Goal: Task Accomplishment & Management: Manage account settings

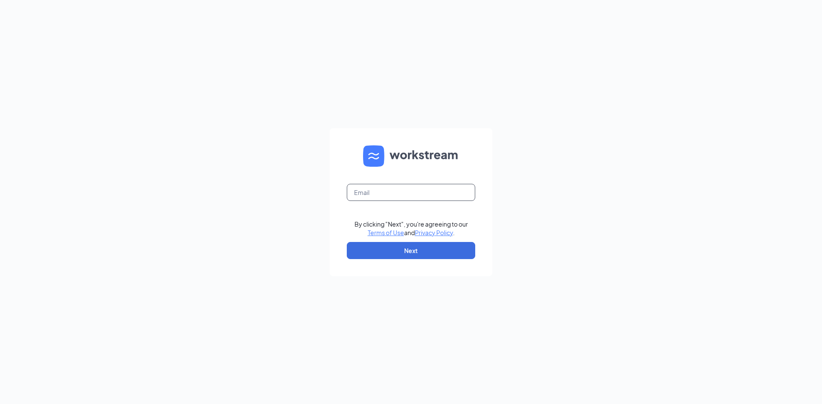
click at [371, 200] on input "text" at bounding box center [411, 192] width 128 height 17
type input "manager0075@waxcenter.com"
click at [369, 247] on button "Next" at bounding box center [411, 250] width 128 height 17
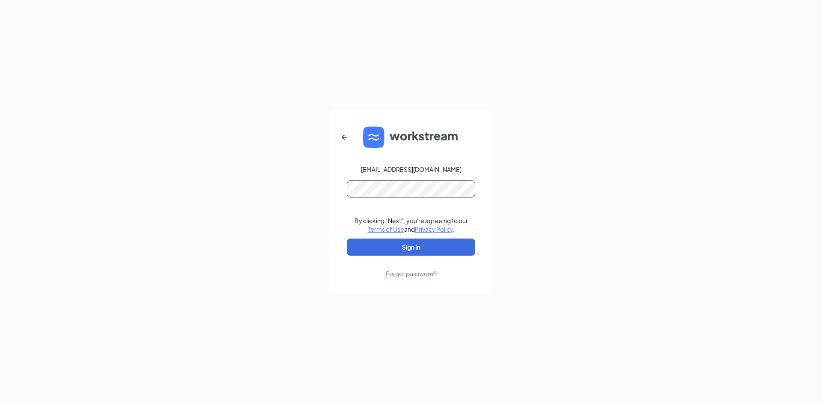
click at [347, 239] on button "Sign In" at bounding box center [411, 247] width 128 height 17
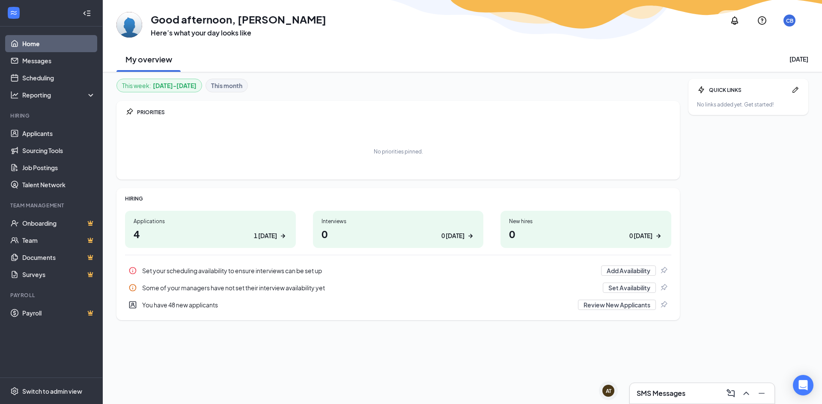
click at [185, 226] on div "Applications 4 1 today" at bounding box center [210, 229] width 171 height 37
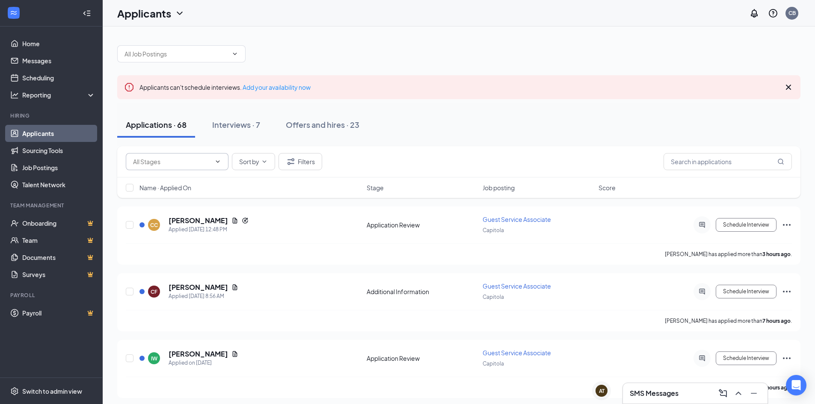
click at [162, 161] on input "text" at bounding box center [172, 161] width 78 height 9
click at [500, 107] on div "Applications · 68 Interviews · 7 Offers and hires · 23" at bounding box center [458, 125] width 683 height 43
drag, startPoint x: 182, startPoint y: 41, endPoint x: 185, endPoint y: 51, distance: 11.2
click at [183, 44] on div at bounding box center [458, 50] width 683 height 26
click at [185, 51] on input "text" at bounding box center [177, 53] width 104 height 9
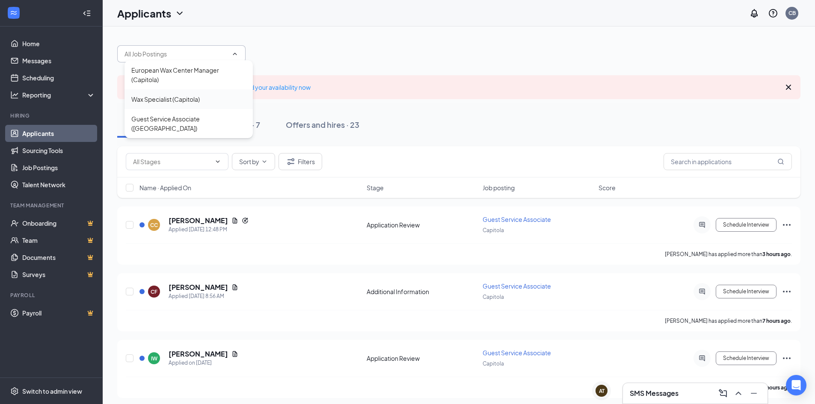
click at [179, 101] on div "Wax Specialist (Capitola)" at bounding box center [165, 99] width 68 height 9
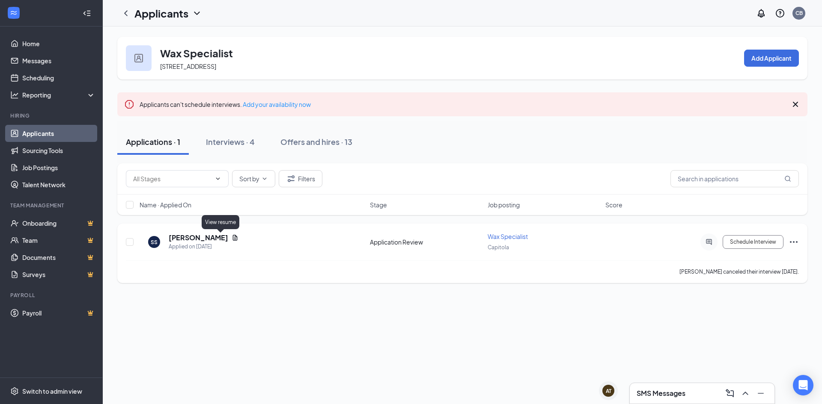
click at [233, 238] on icon "Document" at bounding box center [235, 238] width 5 height 6
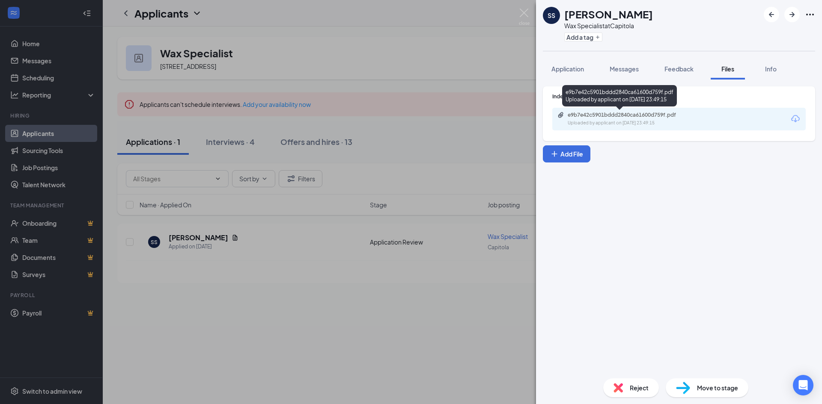
click at [594, 126] on div "Uploaded by applicant on Sep 04, 2025 at 23:49:15" at bounding box center [632, 123] width 128 height 7
click at [524, 18] on img at bounding box center [524, 17] width 11 height 17
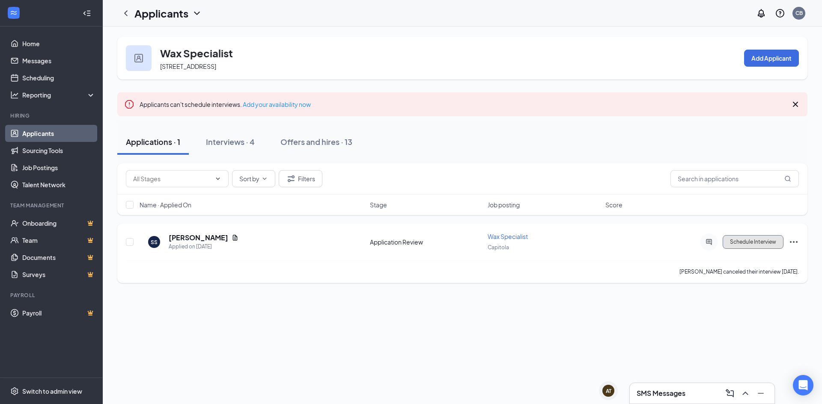
click at [772, 244] on button "Schedule Interview" at bounding box center [752, 242] width 61 height 14
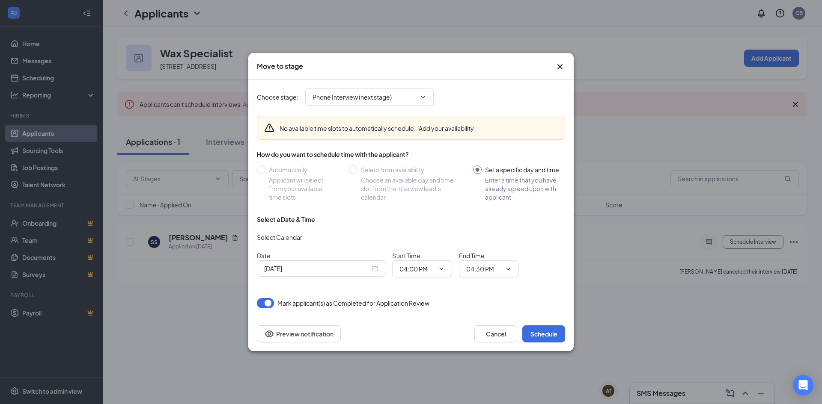
click at [372, 271] on div "[DATE]" at bounding box center [321, 268] width 114 height 9
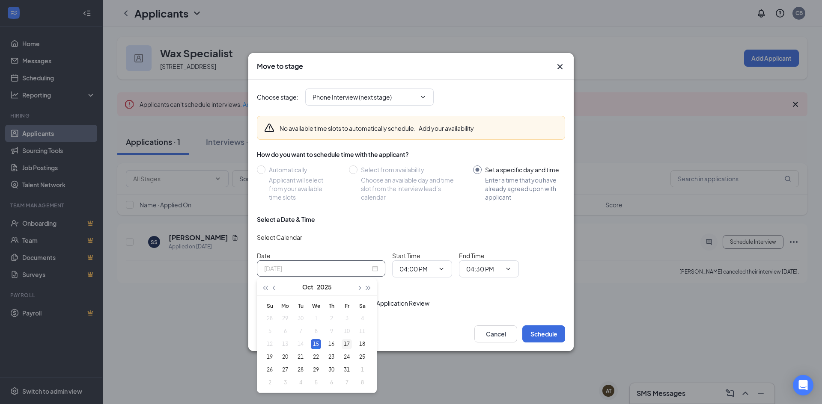
type input "[DATE]"
drag, startPoint x: 348, startPoint y: 345, endPoint x: 356, endPoint y: 330, distance: 17.3
click at [348, 344] on div "17" at bounding box center [347, 344] width 10 height 10
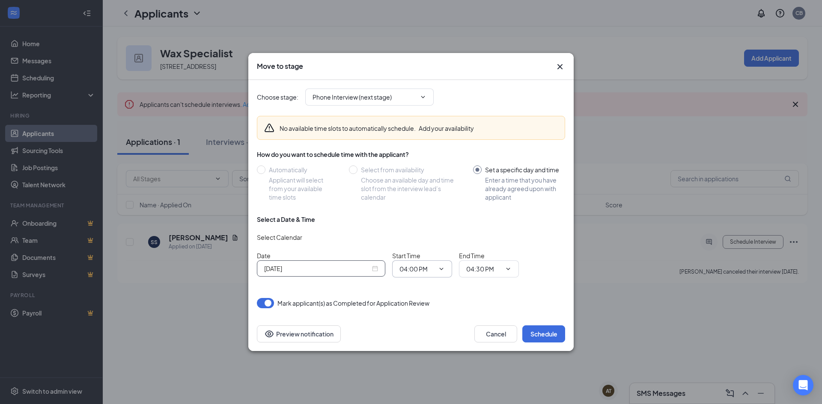
click at [428, 268] on input "04:00 PM" at bounding box center [416, 268] width 35 height 9
click at [422, 190] on div "10:00 AM" at bounding box center [418, 188] width 25 height 9
type input "10:00 AM"
click at [482, 270] on input "04:30 PM" at bounding box center [483, 268] width 35 height 9
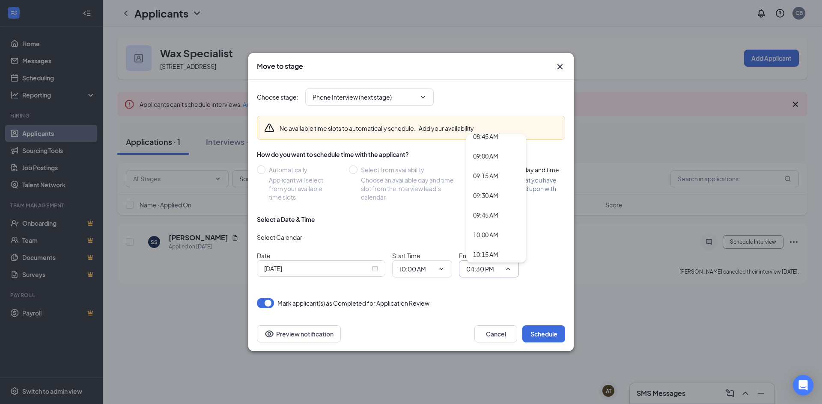
scroll to position [728, 0]
click at [488, 224] on div "10:15 AM" at bounding box center [485, 223] width 25 height 9
type input "10:15 AM"
click at [528, 330] on button "Schedule" at bounding box center [543, 334] width 43 height 17
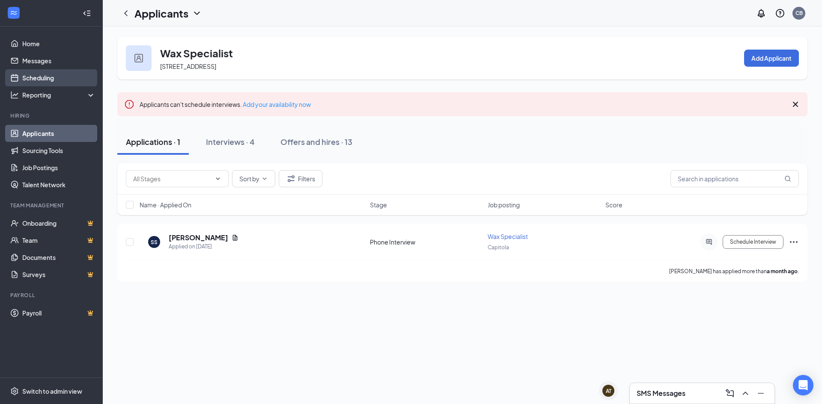
click at [43, 76] on link "Scheduling" at bounding box center [58, 77] width 73 height 17
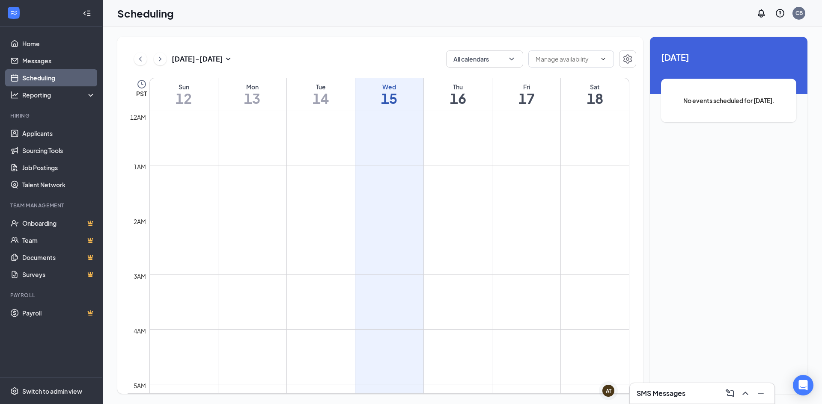
scroll to position [421, 0]
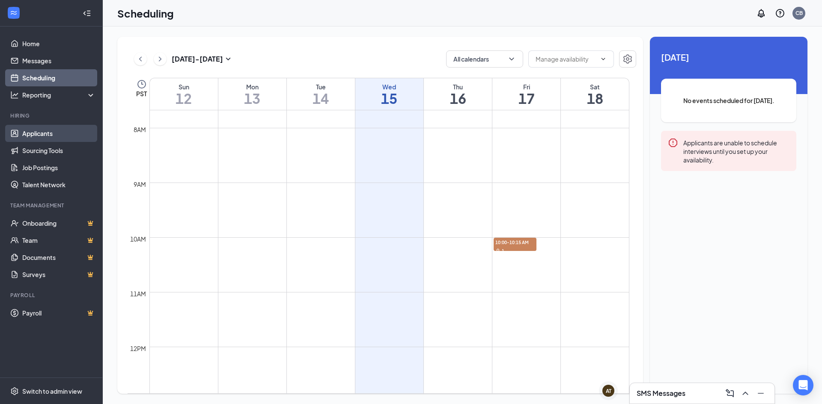
click at [44, 140] on link "Applicants" at bounding box center [58, 133] width 73 height 17
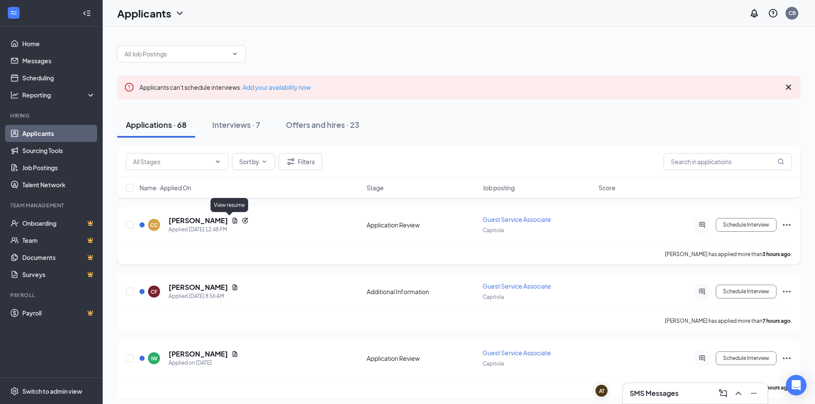
click at [232, 220] on icon "Document" at bounding box center [235, 220] width 7 height 7
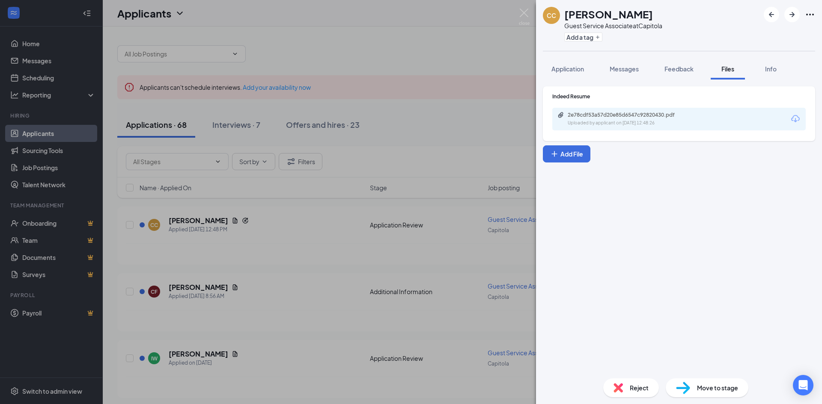
click at [719, 115] on div "2e78cdf53a57d20e85d6547c92820430.pdf Uploaded by applicant on Oct 15, 2025 at 1…" at bounding box center [678, 119] width 253 height 23
click at [627, 122] on div "Uploaded by applicant on Oct 15, 2025 at 12:48:26" at bounding box center [632, 123] width 128 height 7
drag, startPoint x: 523, startPoint y: 14, endPoint x: 540, endPoint y: 34, distance: 26.7
click at [524, 14] on img at bounding box center [524, 17] width 11 height 17
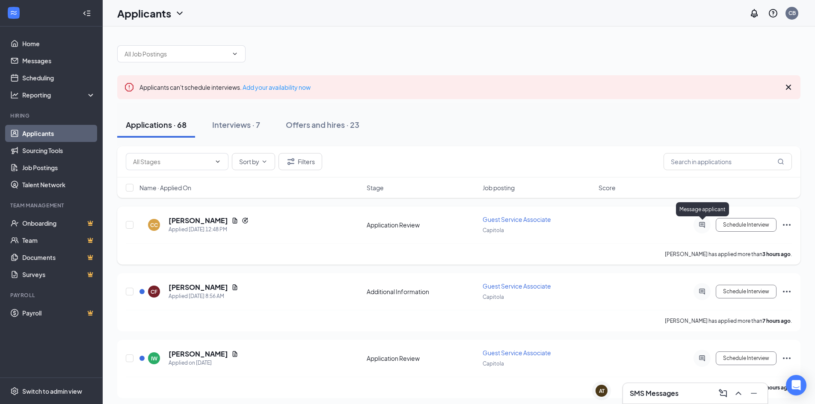
click at [699, 223] on icon "ActiveChat" at bounding box center [702, 225] width 10 height 7
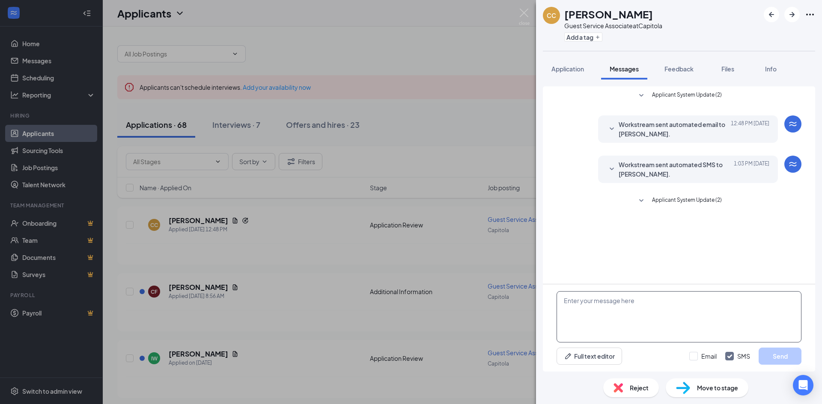
click at [612, 306] on textarea at bounding box center [678, 316] width 245 height 51
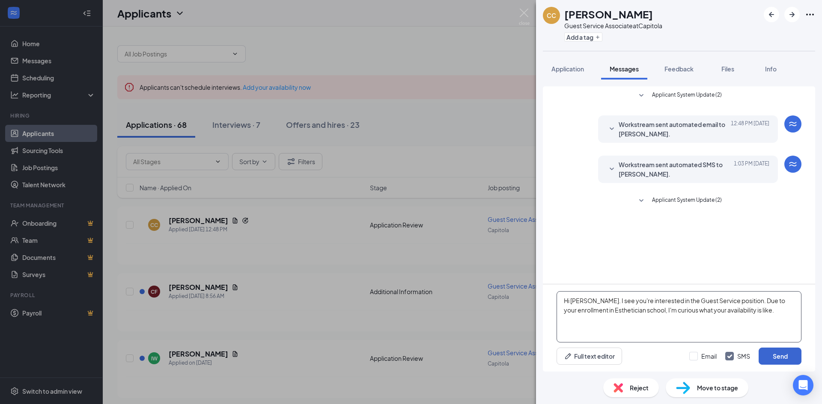
type textarea "Hi [PERSON_NAME]. I see you're interested in the Guest Service position. Due to…"
click at [780, 361] on button "Send" at bounding box center [779, 356] width 43 height 17
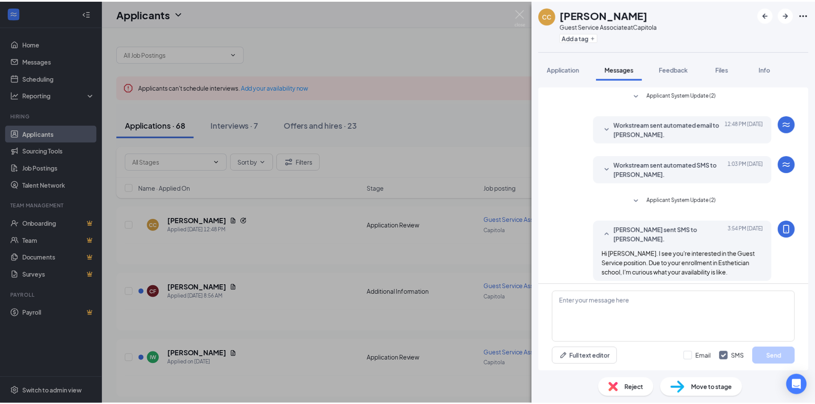
scroll to position [6, 0]
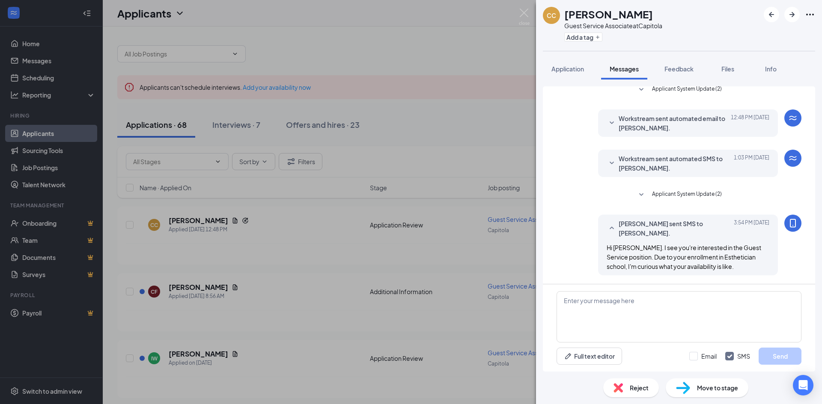
click at [454, 116] on div "CC Claudia Calvario Guest Service Associate at Capitola Add a tag Application M…" at bounding box center [411, 202] width 822 height 404
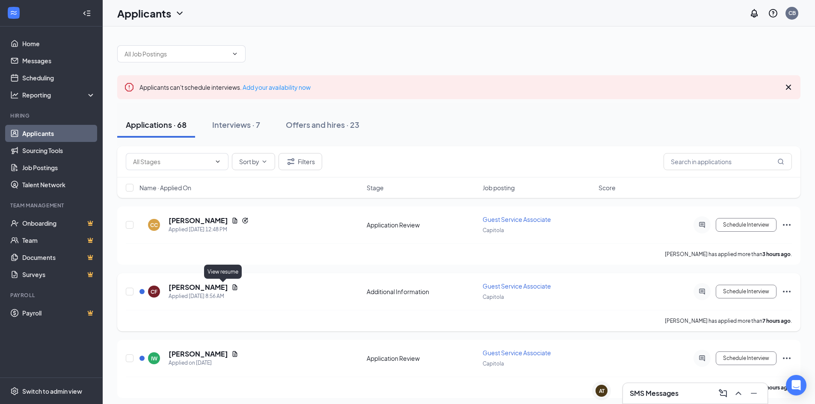
click at [232, 288] on icon "Document" at bounding box center [235, 287] width 7 height 7
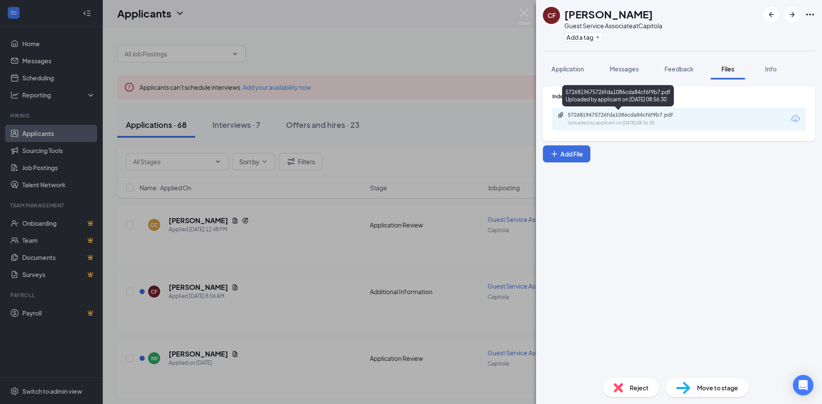
click at [573, 118] on div "5726819675726fda1086cda84cf6f9b7.pdf" at bounding box center [628, 115] width 120 height 7
click at [521, 15] on img at bounding box center [524, 17] width 11 height 17
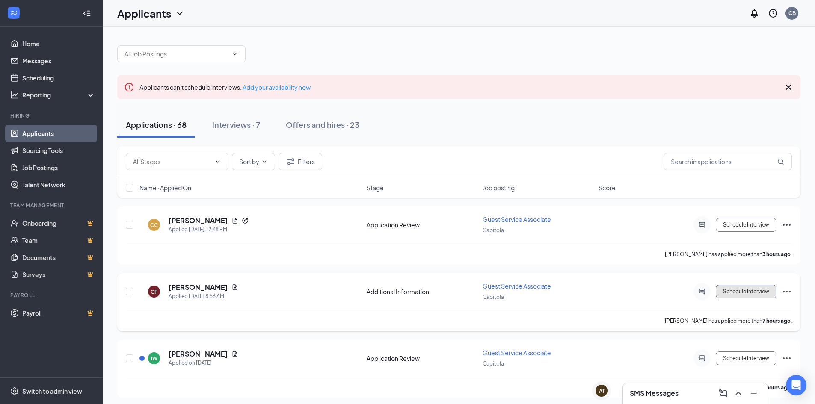
click at [767, 291] on button "Schedule Interview" at bounding box center [746, 292] width 61 height 14
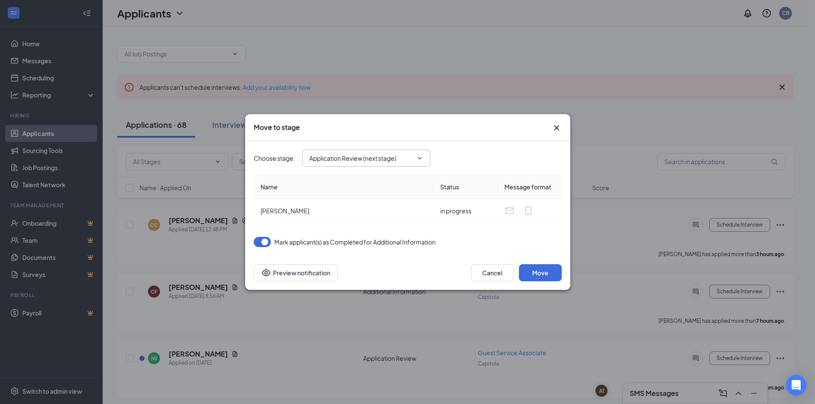
click at [362, 159] on input "Application Review (next stage)" at bounding box center [361, 158] width 104 height 9
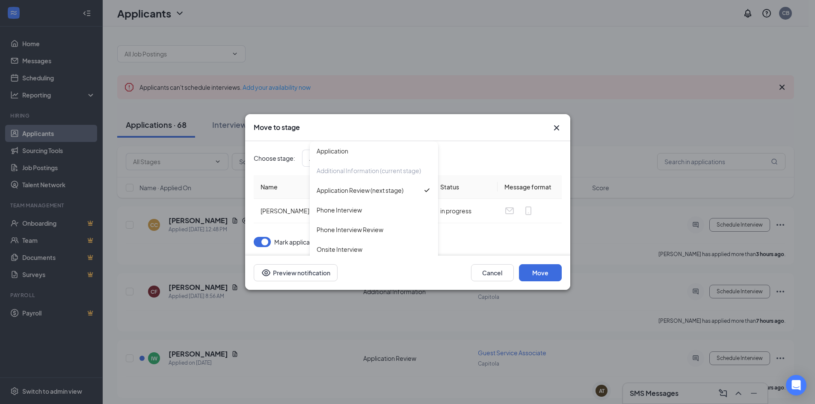
drag, startPoint x: 493, startPoint y: 148, endPoint x: 500, endPoint y: 147, distance: 7.3
click at [496, 148] on div "Choose stage : Application Review (next stage) Application Additional Informati…" at bounding box center [408, 158] width 308 height 34
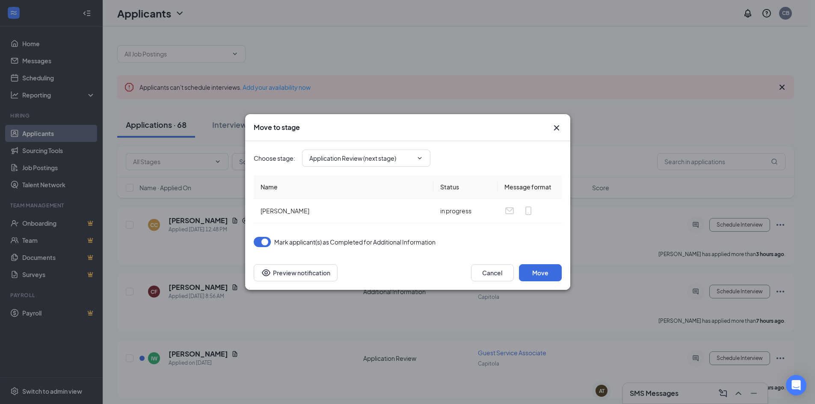
click at [556, 130] on icon "Cross" at bounding box center [557, 128] width 10 height 10
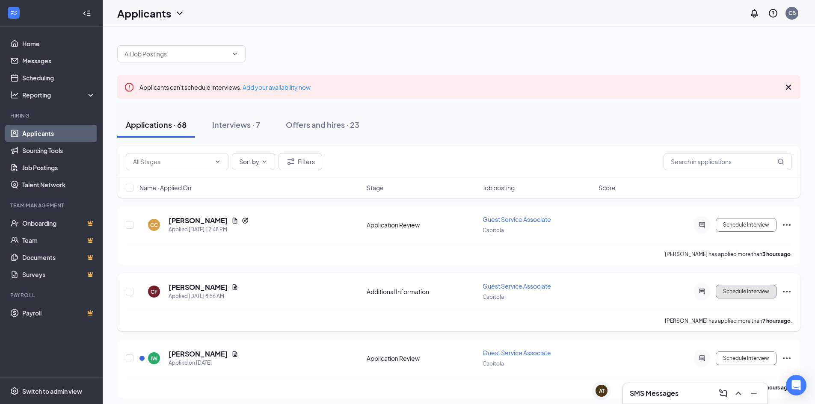
click at [748, 291] on button "Schedule Interview" at bounding box center [746, 292] width 61 height 14
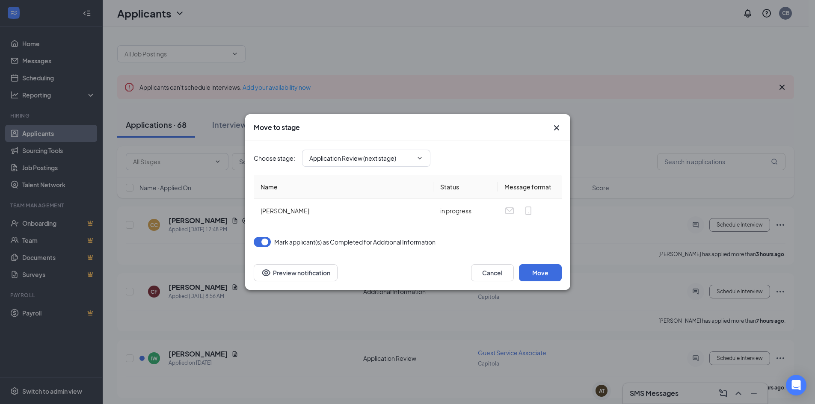
click at [557, 127] on icon "Cross" at bounding box center [557, 128] width 10 height 10
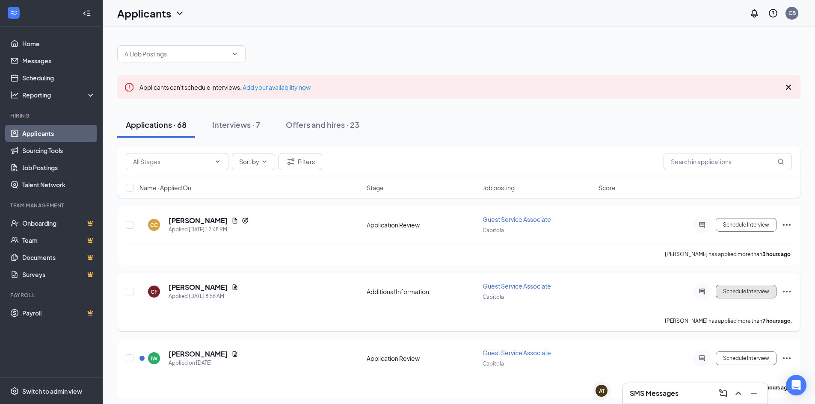
click at [766, 289] on button "Schedule Interview" at bounding box center [746, 292] width 61 height 14
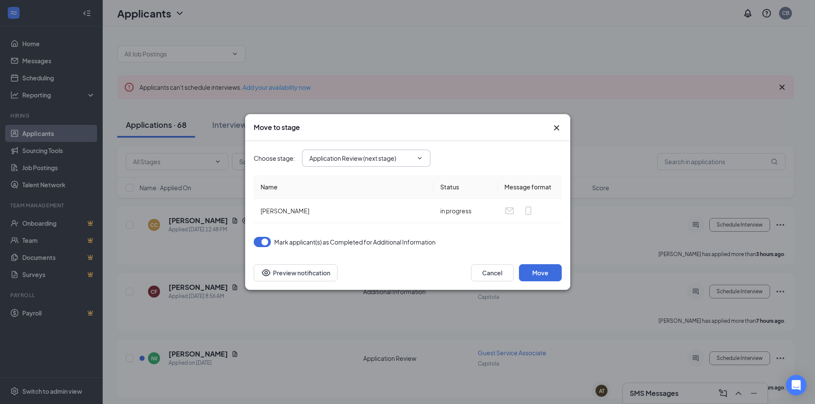
click at [380, 158] on input "Application Review (next stage)" at bounding box center [361, 158] width 104 height 9
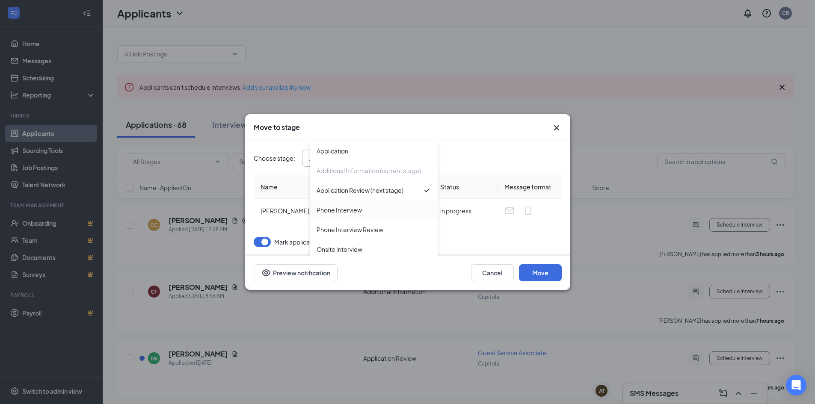
click at [364, 212] on div "Phone Interview" at bounding box center [374, 209] width 115 height 9
type input "Phone Interview"
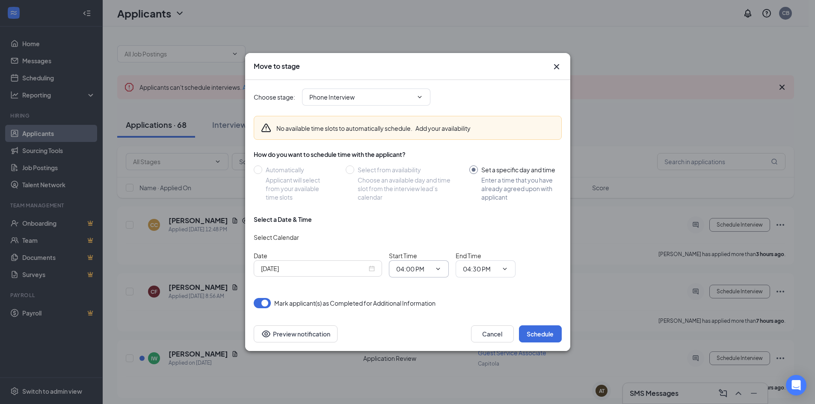
click at [431, 270] on span "04:00 PM" at bounding box center [419, 269] width 60 height 17
click at [395, 270] on span "04:00 PM" at bounding box center [419, 269] width 60 height 17
drag, startPoint x: 377, startPoint y: 272, endPoint x: 366, endPoint y: 272, distance: 11.1
click at [376, 272] on div "[DATE]" at bounding box center [318, 269] width 128 height 16
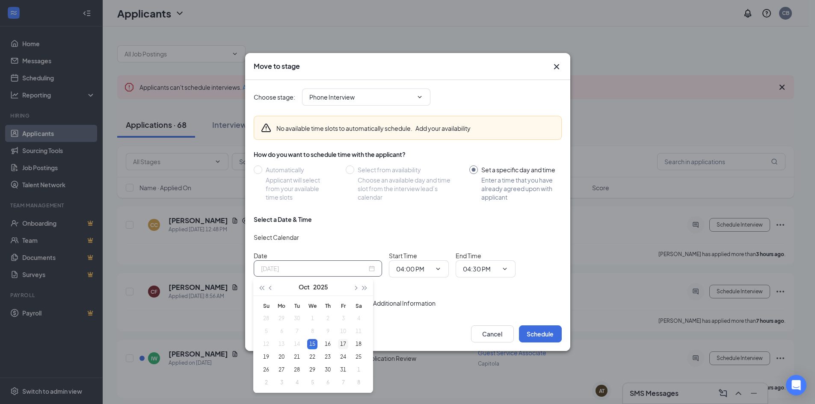
type input "[DATE]"
drag, startPoint x: 342, startPoint y: 342, endPoint x: 368, endPoint y: 332, distance: 27.3
click at [343, 342] on div "17" at bounding box center [343, 344] width 10 height 10
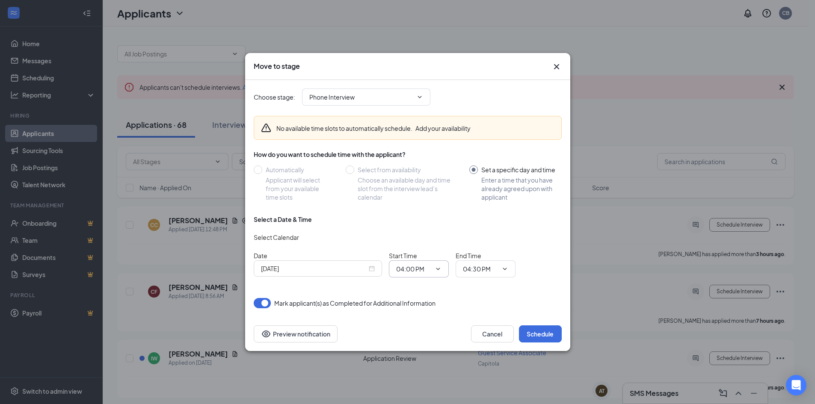
click at [441, 275] on span "04:00 PM" at bounding box center [419, 269] width 60 height 17
click at [404, 269] on input "04:00 PM" at bounding box center [413, 268] width 35 height 9
click at [416, 241] on div "10:30 AM" at bounding box center [415, 243] width 25 height 9
type input "10:30 AM"
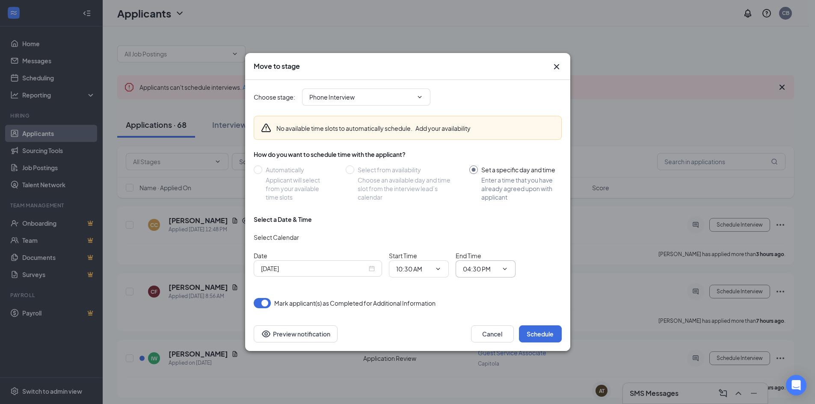
click at [494, 273] on input "04:30 PM" at bounding box center [480, 268] width 35 height 9
drag, startPoint x: 487, startPoint y: 220, endPoint x: 517, endPoint y: 239, distance: 35.3
click at [487, 220] on div "10:45 AM" at bounding box center [482, 220] width 25 height 9
type input "10:45 AM"
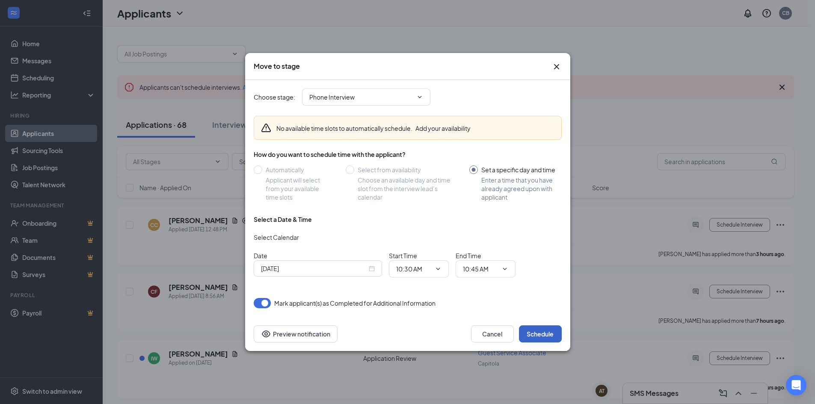
click at [528, 333] on button "Schedule" at bounding box center [540, 334] width 43 height 17
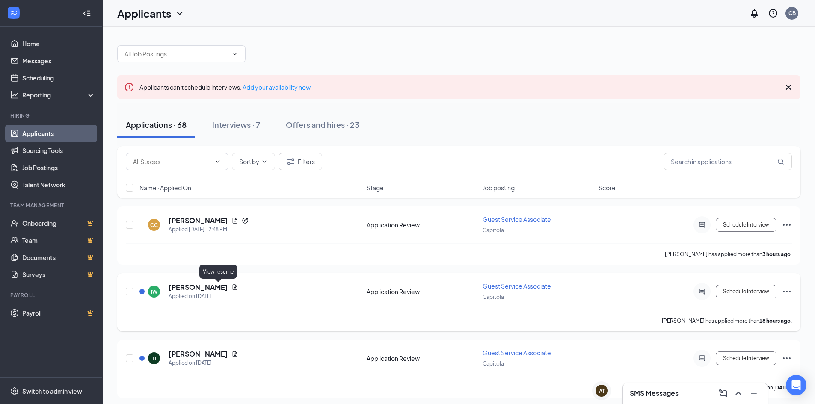
click at [232, 288] on icon "Document" at bounding box center [235, 287] width 7 height 7
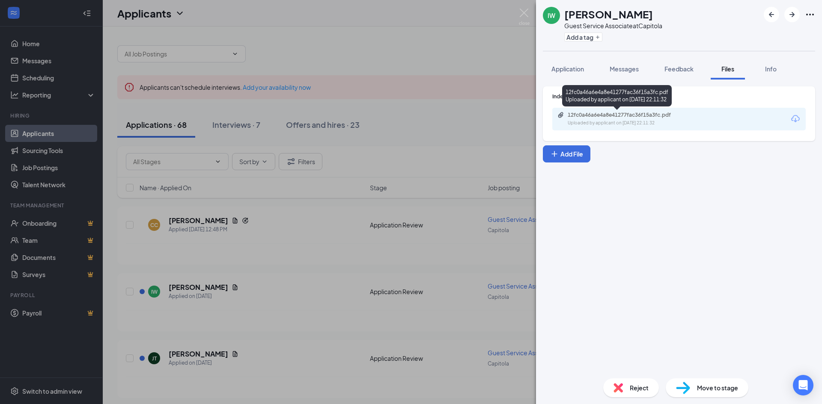
click at [645, 113] on div "12fc0a46a6e4a8e41277fac36f15a3fc.pdf" at bounding box center [628, 115] width 120 height 7
drag, startPoint x: 523, startPoint y: 13, endPoint x: 534, endPoint y: 26, distance: 17.0
click at [524, 14] on img at bounding box center [524, 17] width 11 height 17
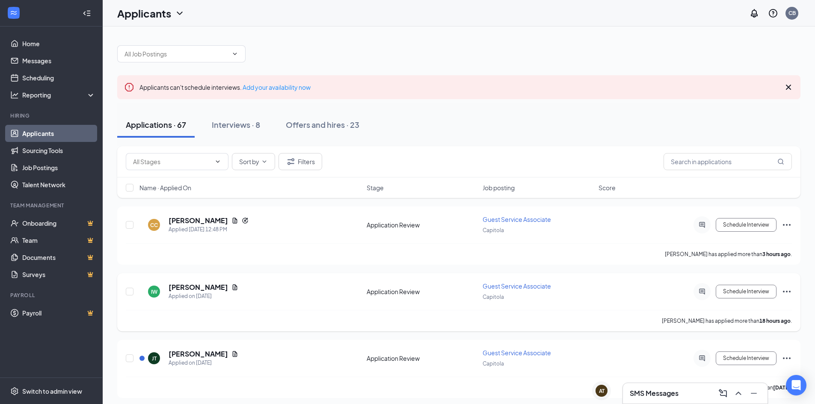
click at [784, 291] on icon "Ellipses" at bounding box center [787, 292] width 8 height 2
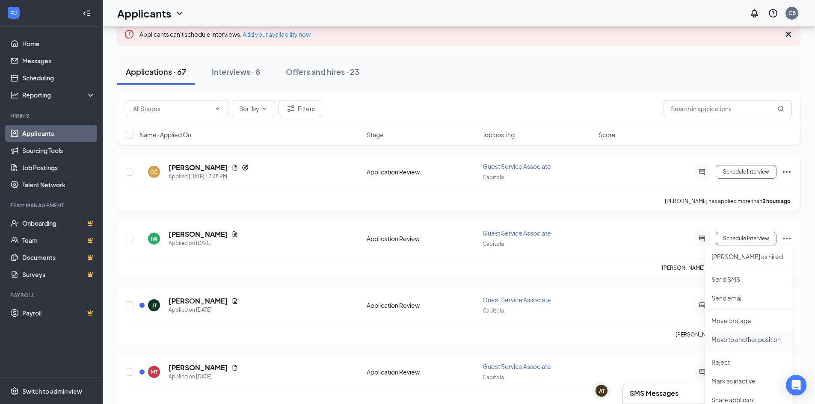
scroll to position [43, 0]
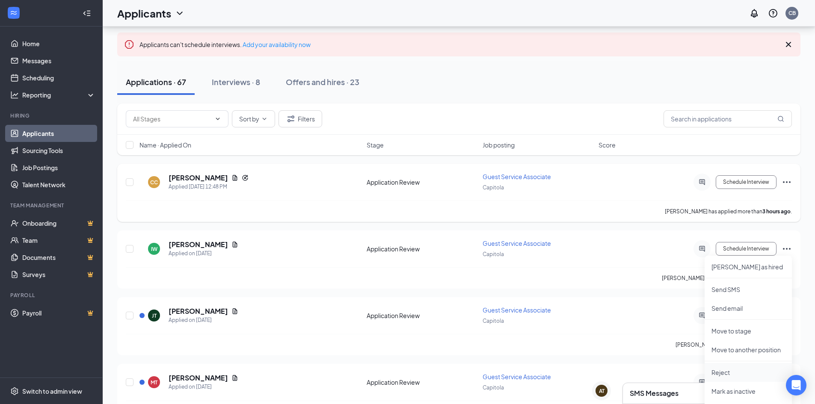
click at [728, 375] on p "Reject" at bounding box center [749, 372] width 74 height 9
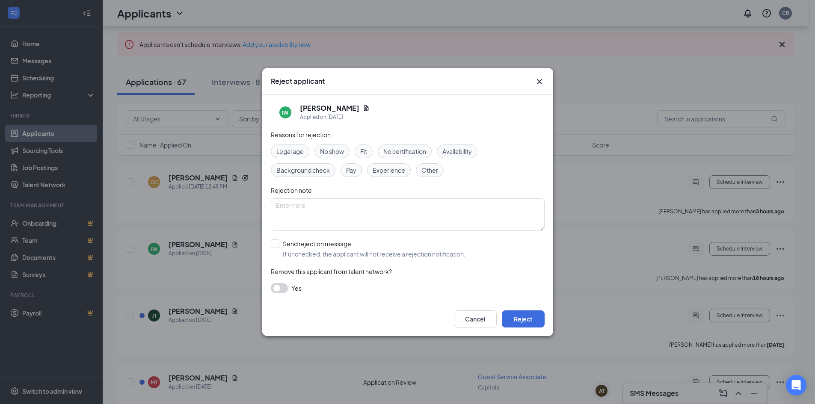
click at [384, 169] on span "Experience" at bounding box center [389, 170] width 33 height 9
click at [527, 328] on div "Cancel Reject" at bounding box center [407, 319] width 291 height 34
click at [528, 324] on button "Reject" at bounding box center [523, 319] width 43 height 17
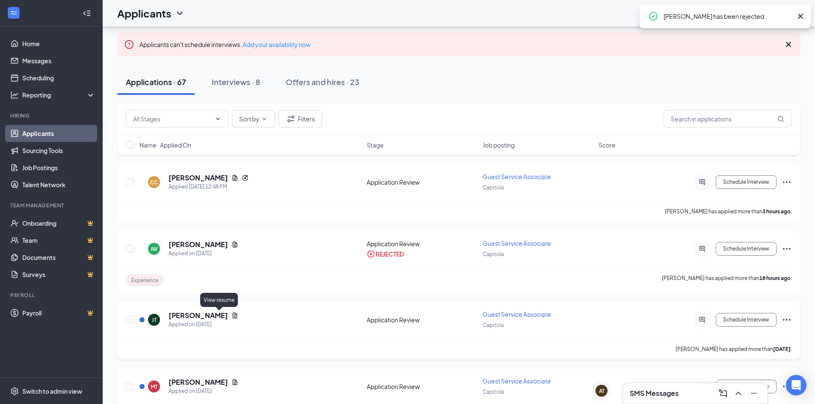
click at [232, 318] on icon "Document" at bounding box center [235, 315] width 7 height 7
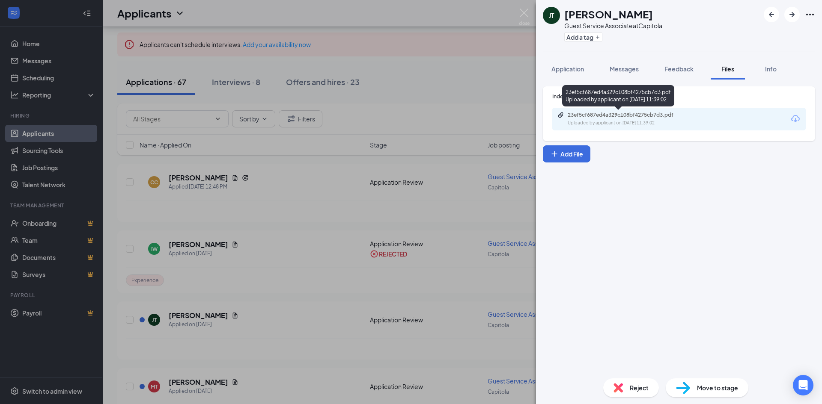
click at [581, 121] on div "Uploaded by applicant on Oct 13, 2025 at 11:39:02" at bounding box center [632, 123] width 128 height 7
click at [525, 11] on img at bounding box center [524, 17] width 11 height 17
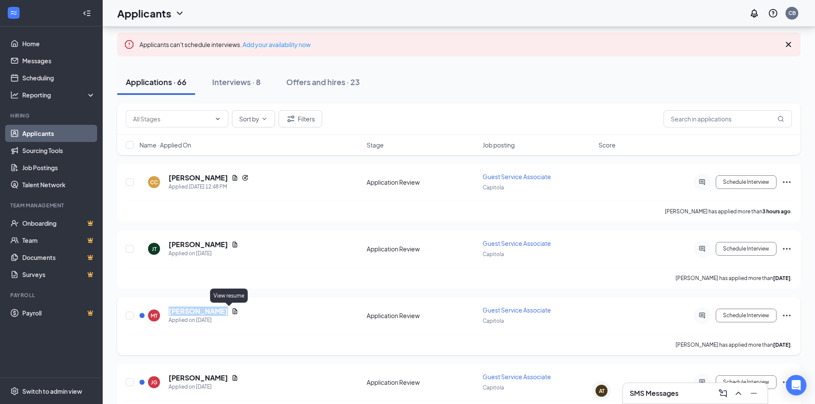
click at [233, 311] on icon "Document" at bounding box center [235, 312] width 5 height 6
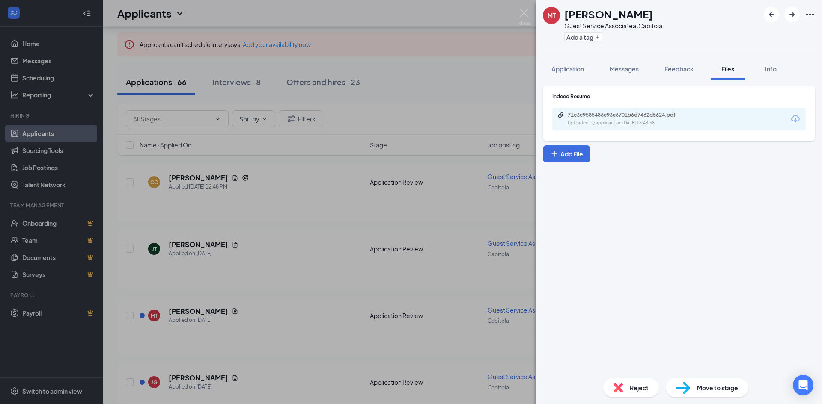
click at [639, 125] on div "Uploaded by applicant on Oct 11, 2025 at 18:48:58" at bounding box center [632, 123] width 128 height 7
click at [523, 11] on img at bounding box center [524, 17] width 11 height 17
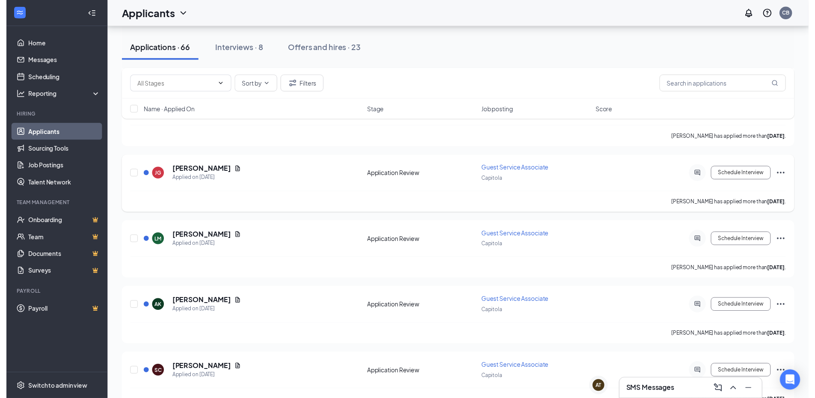
scroll to position [257, 0]
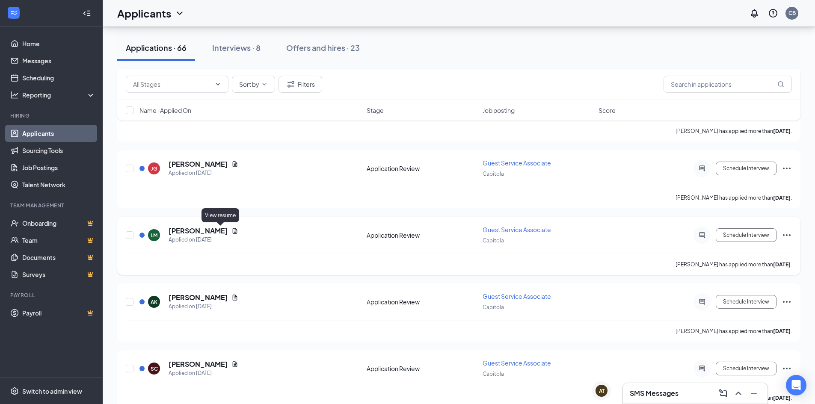
click at [232, 234] on icon "Document" at bounding box center [235, 231] width 7 height 7
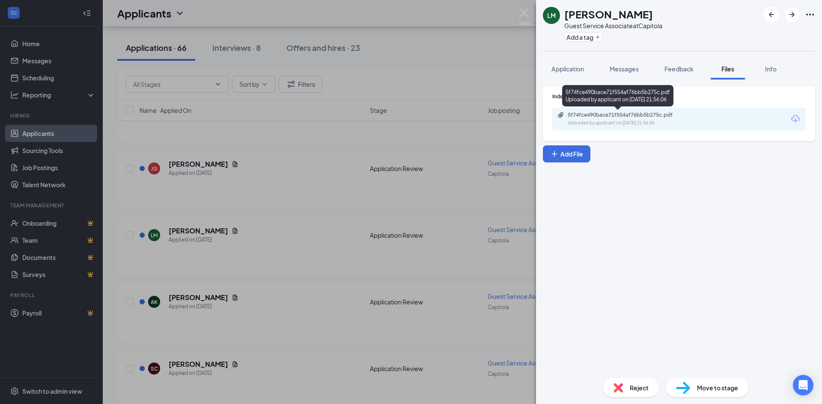
click at [683, 112] on div "5f74fce490bace71f554af76bb5b275c.pdf" at bounding box center [628, 115] width 120 height 7
click at [633, 119] on div "5f74fce490bace71f554af76bb5b275c.pdf Uploaded by applicant on Oct 09, 2025 at 2…" at bounding box center [626, 119] width 139 height 15
click at [524, 12] on img at bounding box center [524, 17] width 11 height 17
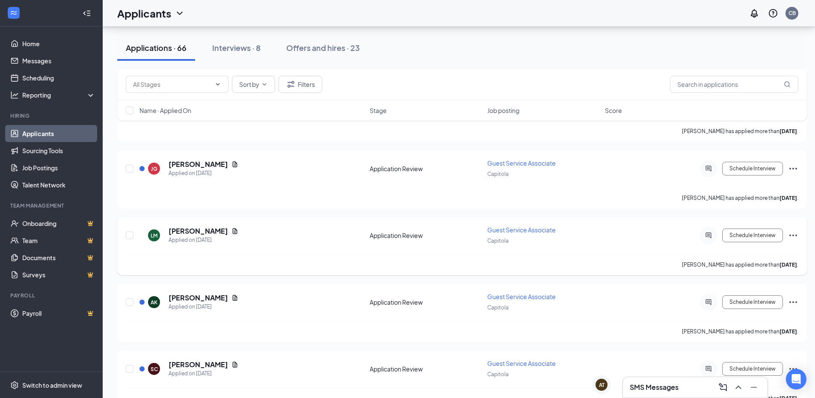
click at [794, 229] on div "Schedule Interview" at bounding box center [722, 235] width 154 height 17
drag, startPoint x: 797, startPoint y: 232, endPoint x: 800, endPoint y: 244, distance: 11.9
click at [797, 232] on icon "Ellipses" at bounding box center [793, 235] width 10 height 10
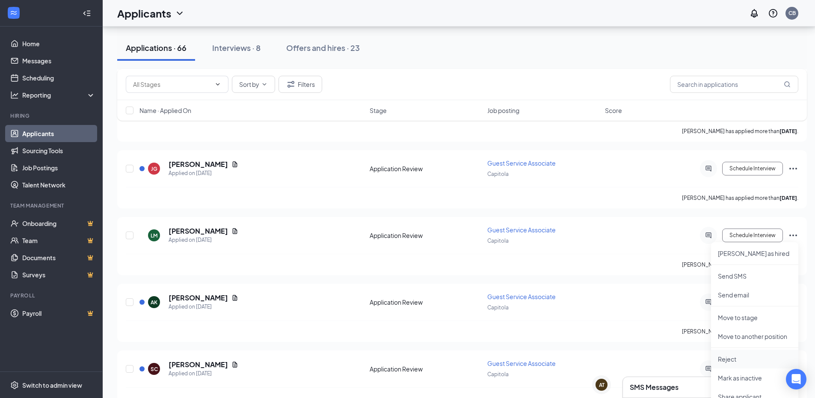
click at [733, 360] on p "Reject" at bounding box center [755, 359] width 74 height 9
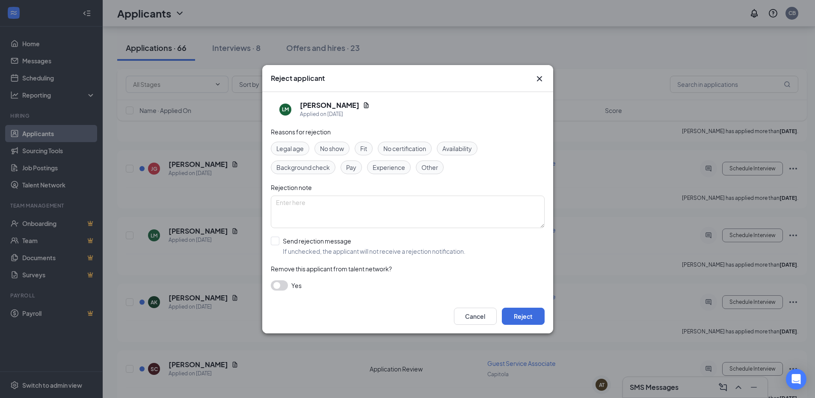
click at [396, 169] on span "Experience" at bounding box center [389, 167] width 33 height 9
click at [530, 311] on button "Reject" at bounding box center [523, 316] width 43 height 17
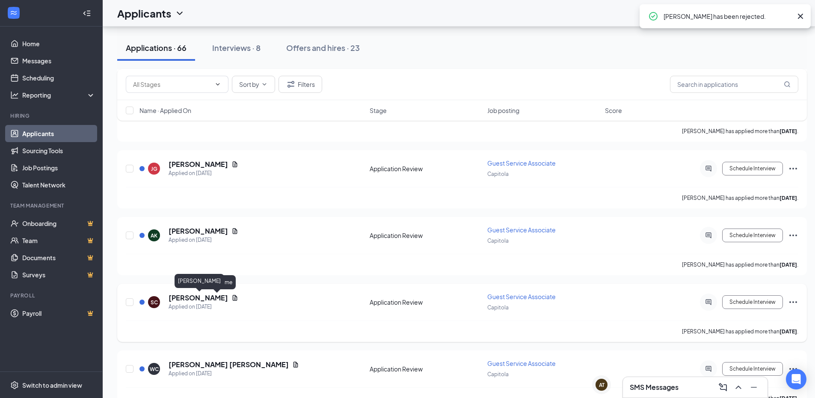
click at [217, 299] on h5 "[PERSON_NAME]" at bounding box center [198, 297] width 59 height 9
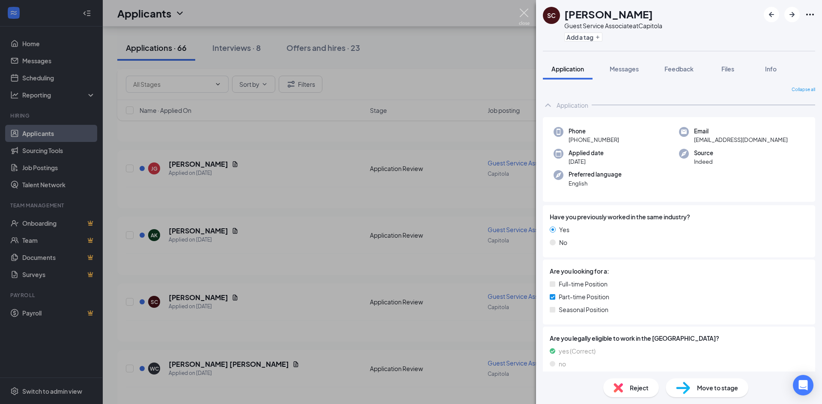
click at [526, 15] on img at bounding box center [524, 17] width 11 height 17
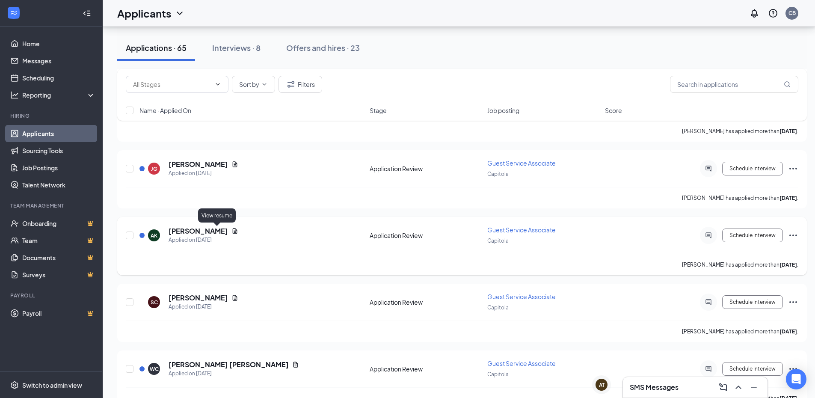
click at [232, 230] on icon "Document" at bounding box center [235, 231] width 7 height 7
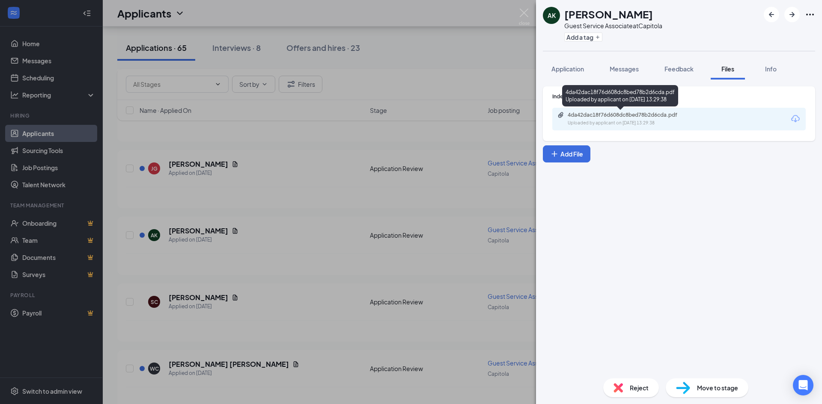
click at [580, 110] on div "4da42dac18f76d608dc8bed78b2d6cda.pdf Uploaded by applicant on Oct 09, 2025 at 1…" at bounding box center [678, 119] width 253 height 23
click at [685, 122] on div "Uploaded by applicant on Oct 09, 2025 at 13:29:38" at bounding box center [632, 123] width 128 height 7
click at [531, 13] on div "AK Avery Kaleta Guest Service Associate at Capitola Add a tag Application Messa…" at bounding box center [411, 202] width 822 height 404
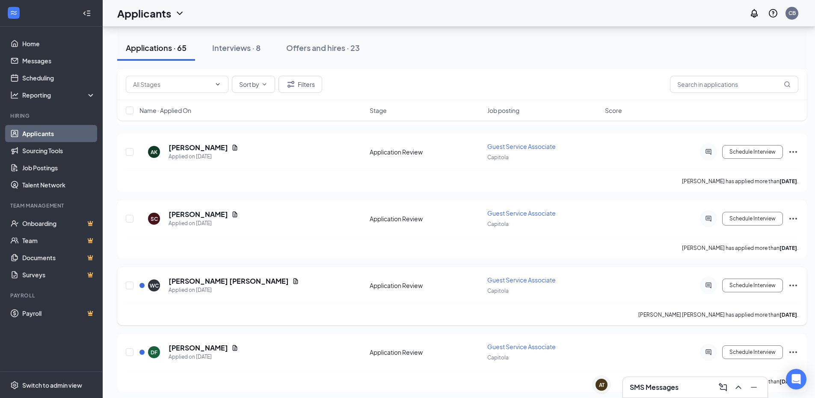
scroll to position [342, 0]
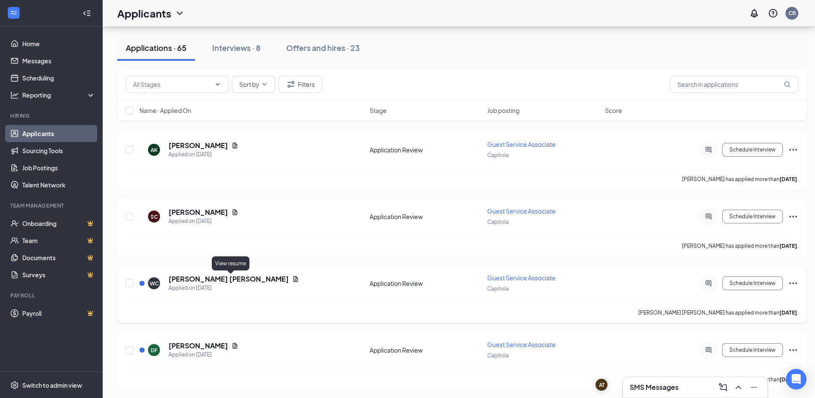
click at [294, 279] on icon "Document" at bounding box center [296, 279] width 5 height 6
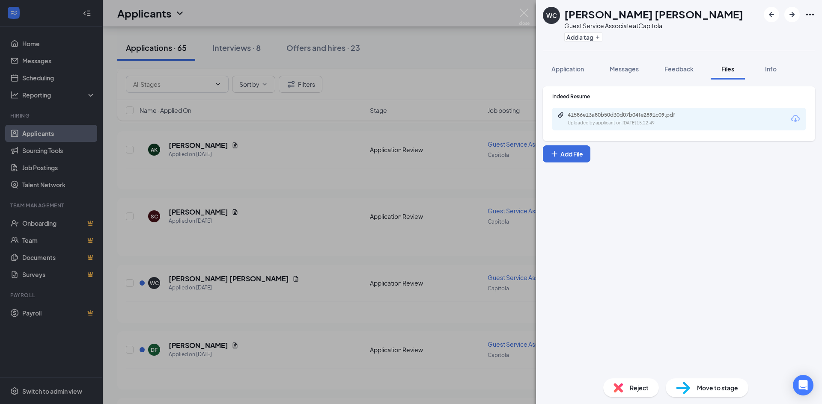
click at [651, 121] on div "Uploaded by applicant on Oct 07, 2025 at 15:22:49" at bounding box center [632, 123] width 128 height 7
click at [526, 17] on img at bounding box center [524, 17] width 11 height 17
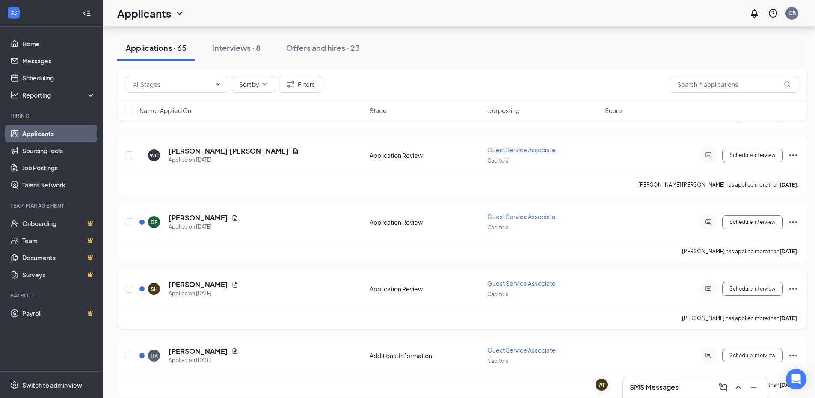
scroll to position [471, 0]
click at [233, 219] on icon "Document" at bounding box center [235, 217] width 5 height 6
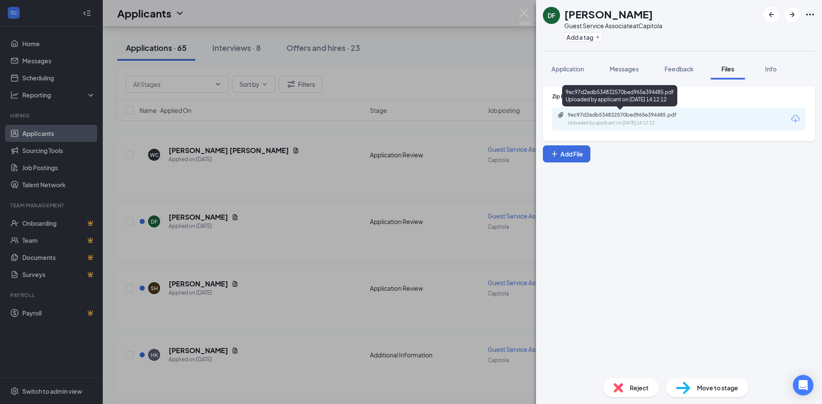
click at [632, 124] on div "Uploaded by applicant on Oct 04, 2025 at 14:12:12" at bounding box center [632, 123] width 128 height 7
click at [528, 14] on img at bounding box center [524, 17] width 11 height 17
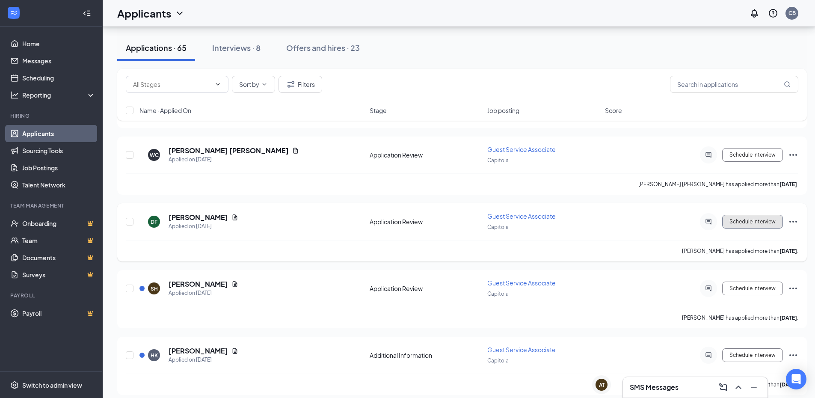
click at [750, 221] on button "Schedule Interview" at bounding box center [752, 222] width 61 height 14
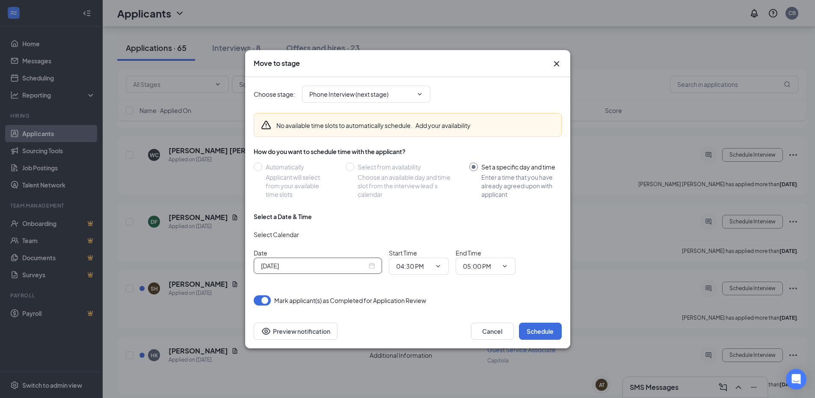
click at [373, 268] on div "[DATE]" at bounding box center [318, 265] width 114 height 9
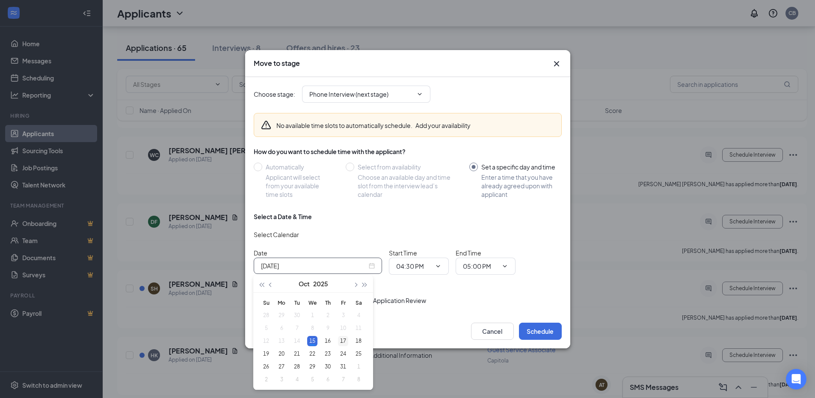
type input "[DATE]"
click at [345, 342] on div "17" at bounding box center [343, 341] width 10 height 10
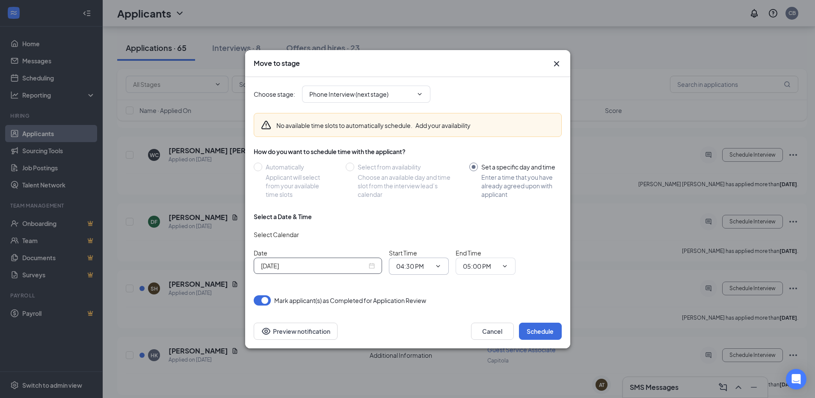
click at [422, 265] on input "04:30 PM" at bounding box center [413, 265] width 35 height 9
click at [421, 152] on div "11:00 AM" at bounding box center [415, 151] width 25 height 9
type input "11:00 AM"
click at [476, 269] on input "05:00 PM" at bounding box center [480, 265] width 35 height 9
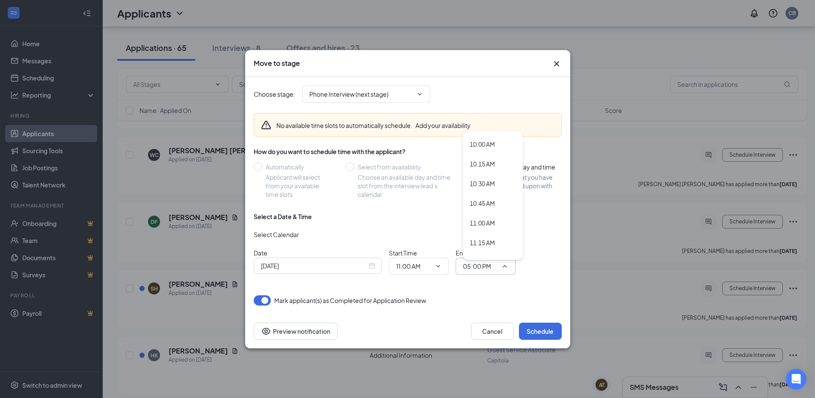
scroll to position [813, 0]
click at [492, 218] on div "11:15 AM" at bounding box center [482, 213] width 25 height 9
type input "11:15 AM"
click at [538, 331] on button "Schedule" at bounding box center [540, 331] width 43 height 17
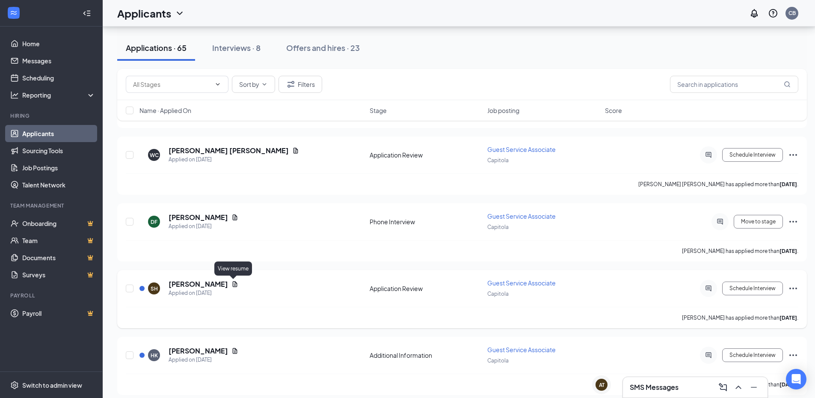
click at [232, 283] on icon "Document" at bounding box center [235, 284] width 7 height 7
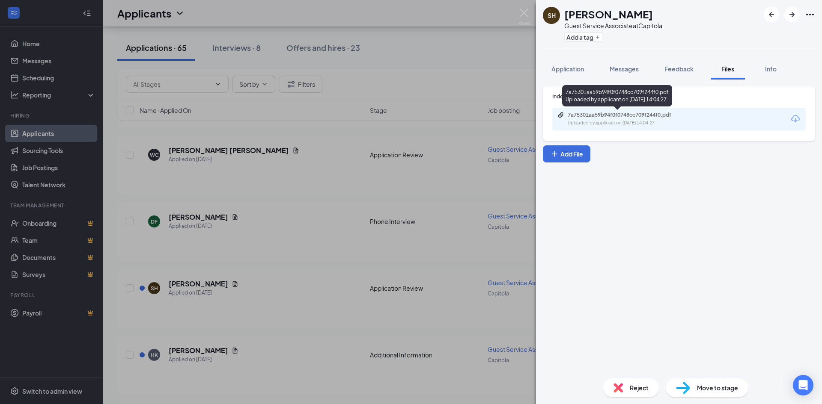
click at [656, 119] on div "7a75301aa59b94f0f0748cc709f244f0.pdf Uploaded by applicant on Oct 04, 2025 at 1…" at bounding box center [626, 119] width 139 height 15
drag, startPoint x: 523, startPoint y: 12, endPoint x: 523, endPoint y: 79, distance: 67.2
click at [523, 12] on img at bounding box center [524, 17] width 11 height 17
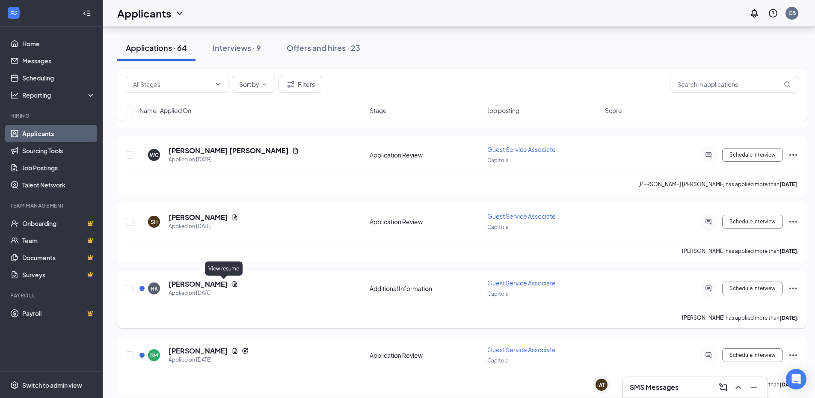
click at [232, 284] on icon "Document" at bounding box center [235, 284] width 7 height 7
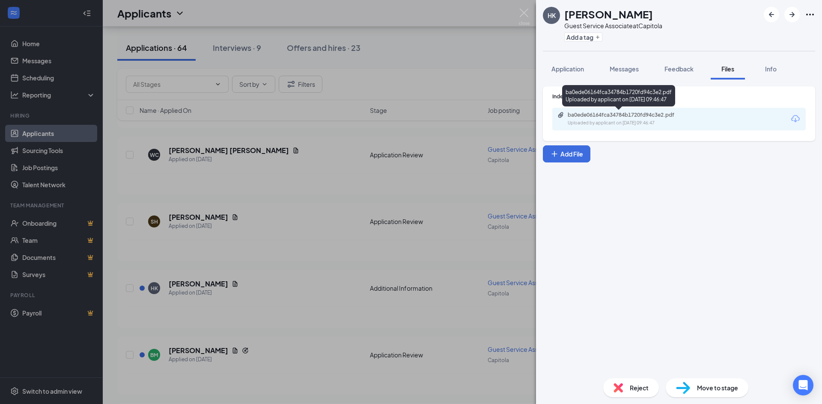
click at [629, 124] on div "Uploaded by applicant on Oct 04, 2025 at 09:46:47" at bounding box center [632, 123] width 128 height 7
click at [523, 13] on img at bounding box center [524, 17] width 11 height 17
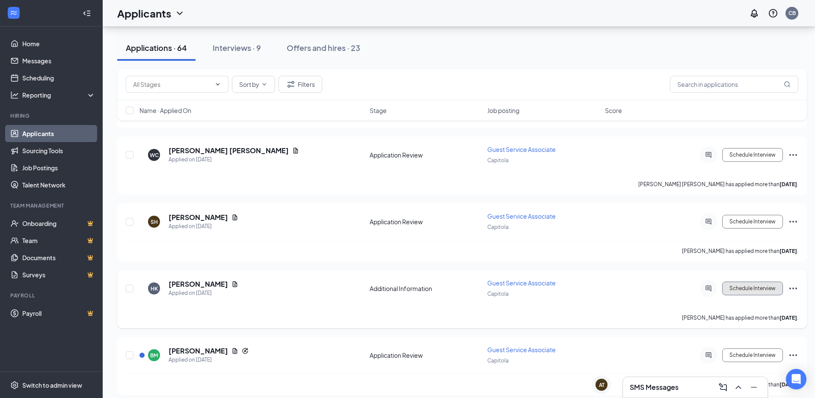
click at [755, 291] on button "Schedule Interview" at bounding box center [752, 289] width 61 height 14
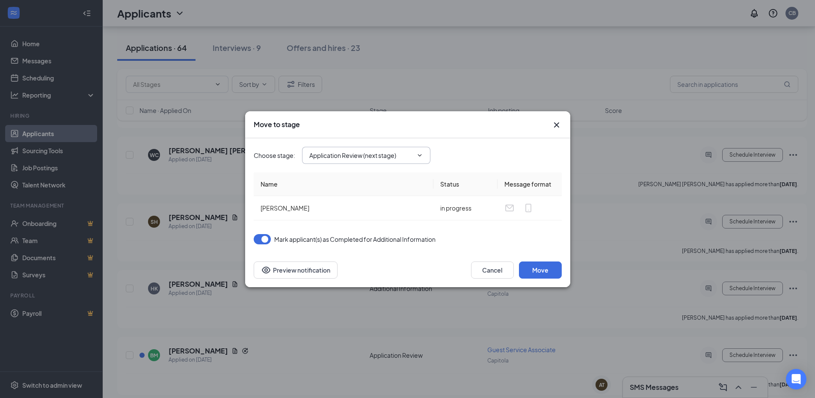
click at [374, 157] on input "Application Review (next stage)" at bounding box center [361, 155] width 104 height 9
click at [355, 204] on div "Phone Interview" at bounding box center [339, 206] width 45 height 9
type input "Phone Interview"
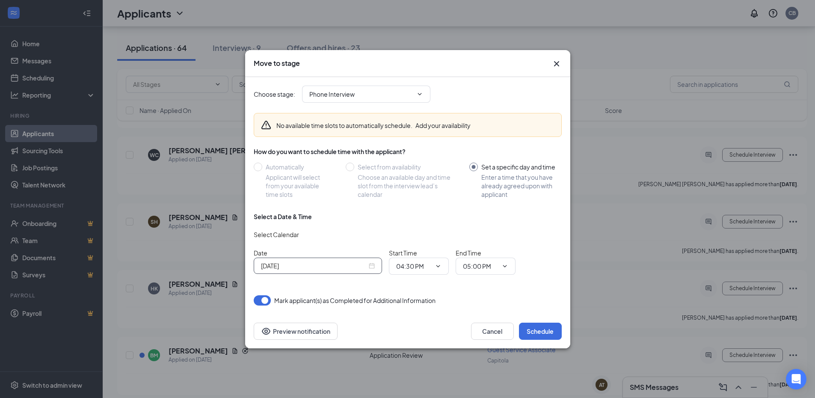
click at [373, 264] on div "[DATE]" at bounding box center [318, 265] width 114 height 9
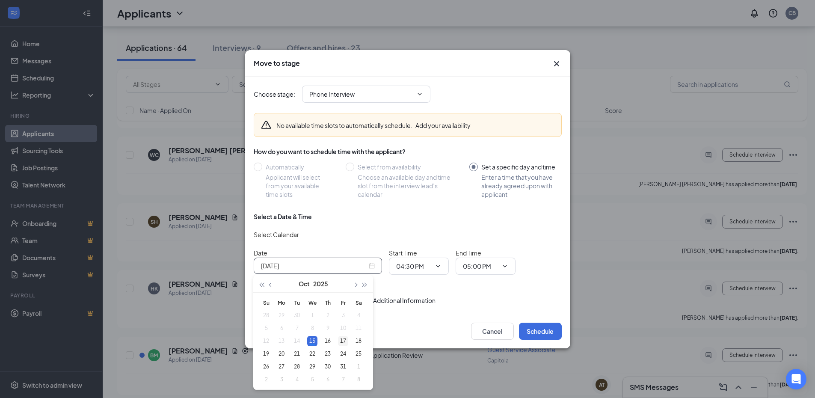
type input "[DATE]"
click at [342, 338] on div "17" at bounding box center [343, 341] width 10 height 10
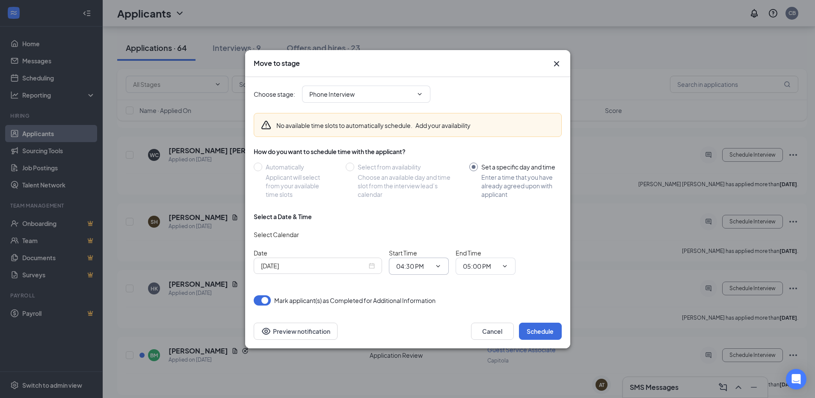
click at [439, 267] on icon "ChevronDown" at bounding box center [438, 266] width 7 height 7
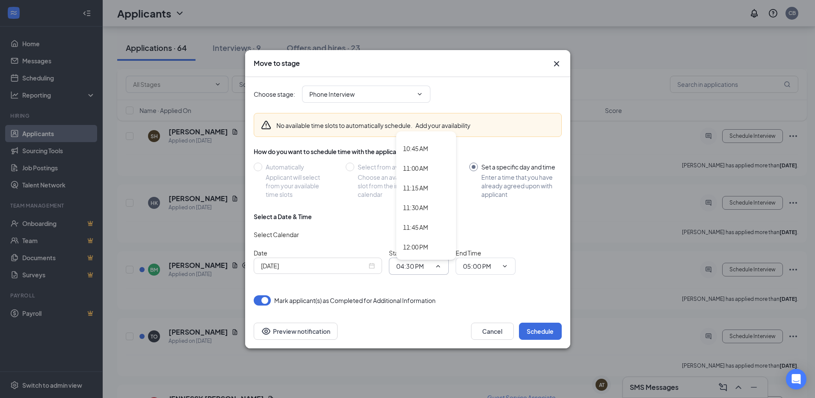
scroll to position [860, 0]
click at [422, 168] on div "11:15 AM" at bounding box center [415, 166] width 25 height 9
type input "11:15 AM"
click at [474, 273] on span "05:00 PM" at bounding box center [486, 266] width 60 height 17
click at [505, 269] on icon "ChevronDown" at bounding box center [505, 266] width 7 height 7
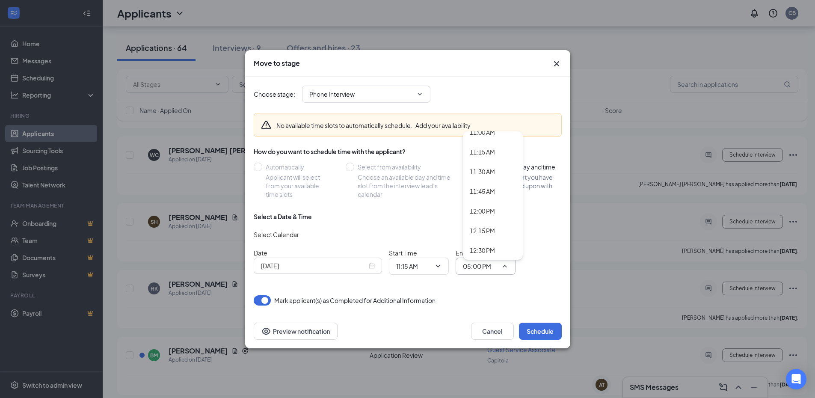
scroll to position [856, 0]
click at [487, 193] on div "11:30 AM" at bounding box center [482, 190] width 25 height 9
type input "11:30 AM"
click at [546, 336] on button "Schedule" at bounding box center [540, 331] width 43 height 17
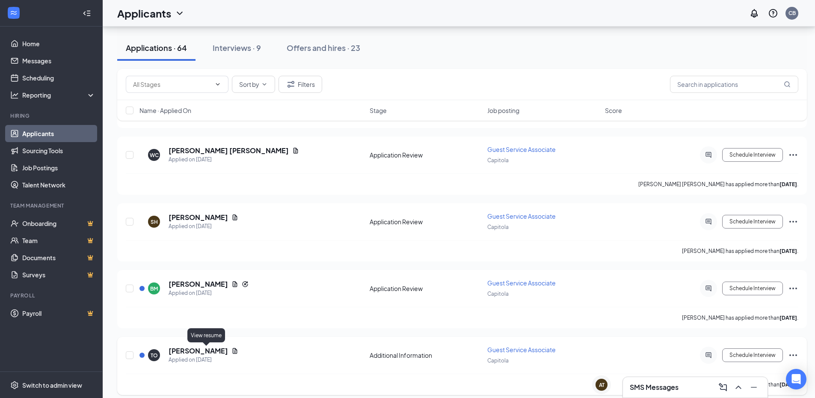
click at [232, 352] on icon "Document" at bounding box center [235, 351] width 7 height 7
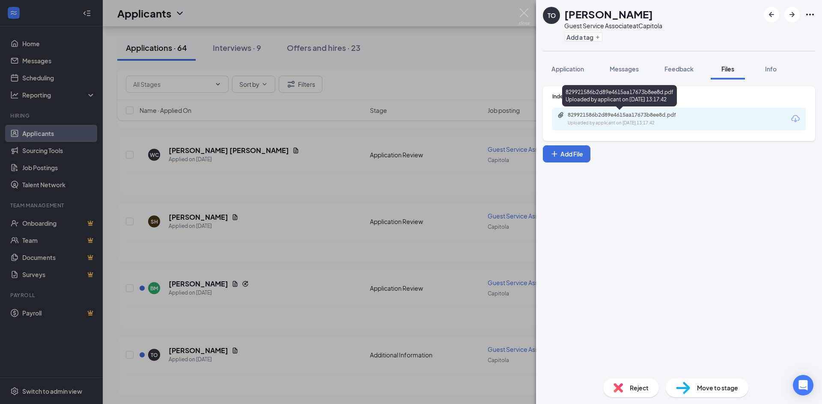
click at [577, 121] on div "Uploaded by applicant on Oct 03, 2025 at 13:17:42" at bounding box center [632, 123] width 128 height 7
click at [524, 13] on img at bounding box center [524, 17] width 11 height 17
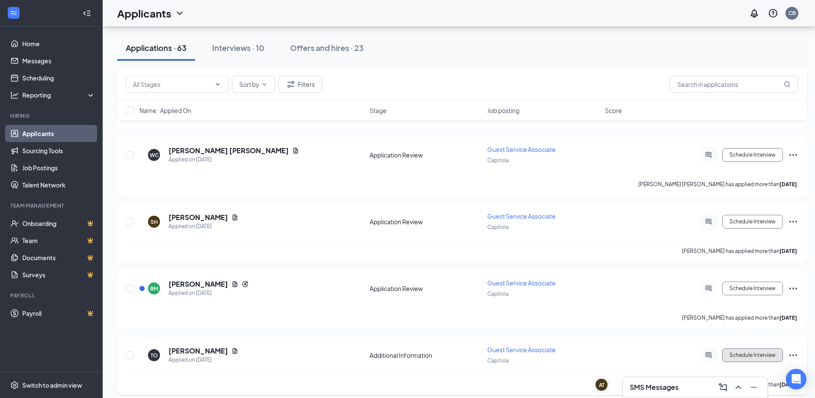
click at [762, 355] on button "Schedule Interview" at bounding box center [752, 355] width 61 height 14
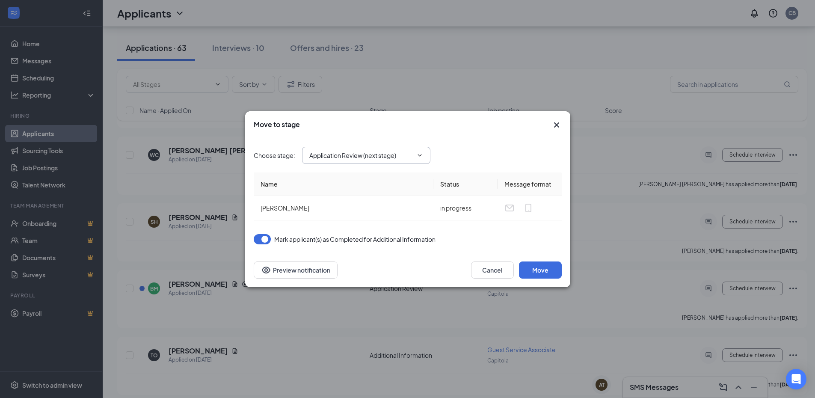
click at [409, 160] on span "Application Review (next stage)" at bounding box center [366, 155] width 128 height 17
click at [364, 154] on input "Application Review (next stage)" at bounding box center [361, 155] width 104 height 9
click at [348, 204] on div "Phone Interview" at bounding box center [339, 206] width 45 height 9
type input "Phone Interview"
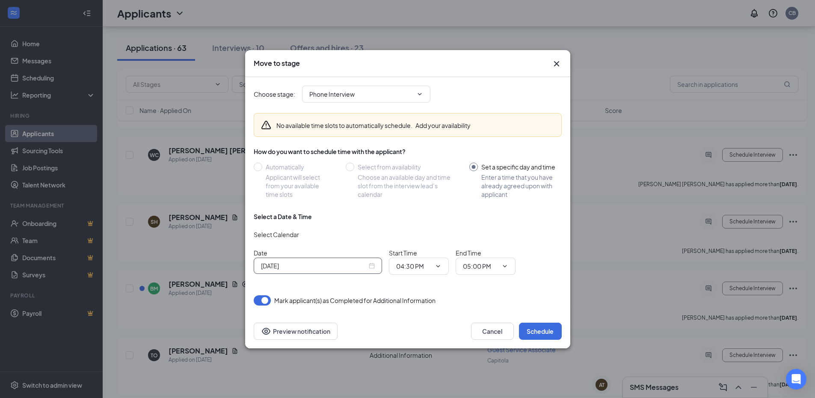
click at [371, 269] on div "[DATE]" at bounding box center [318, 265] width 114 height 9
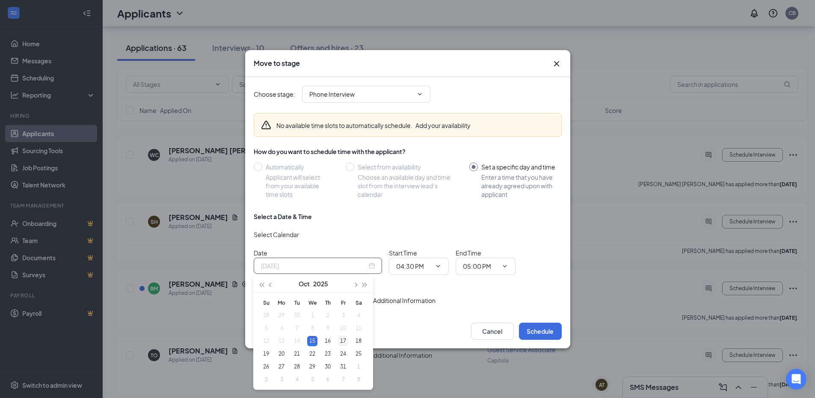
type input "[DATE]"
click at [342, 341] on div "17" at bounding box center [343, 341] width 10 height 10
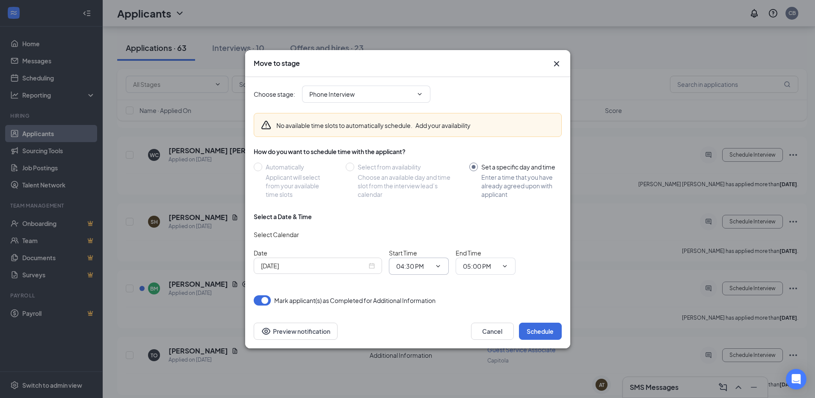
click at [426, 268] on input "04:30 PM" at bounding box center [413, 265] width 35 height 9
drag, startPoint x: 539, startPoint y: 227, endPoint x: 523, endPoint y: 181, distance: 48.3
click at [538, 222] on div "Select a Date & Time Select Calendar Date Oct 17, 2025 Start Time 04:30 PM 12:0…" at bounding box center [408, 246] width 308 height 69
click at [558, 65] on icon "Cross" at bounding box center [556, 63] width 5 height 5
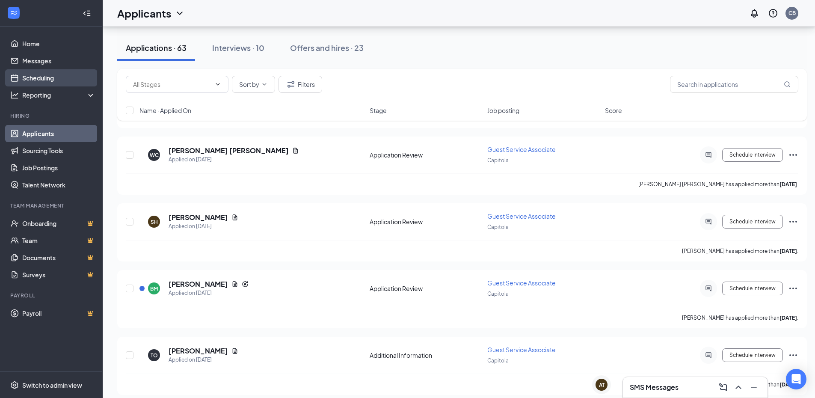
drag, startPoint x: 51, startPoint y: 76, endPoint x: 64, endPoint y: 78, distance: 13.4
click at [51, 76] on link "Scheduling" at bounding box center [58, 77] width 73 height 17
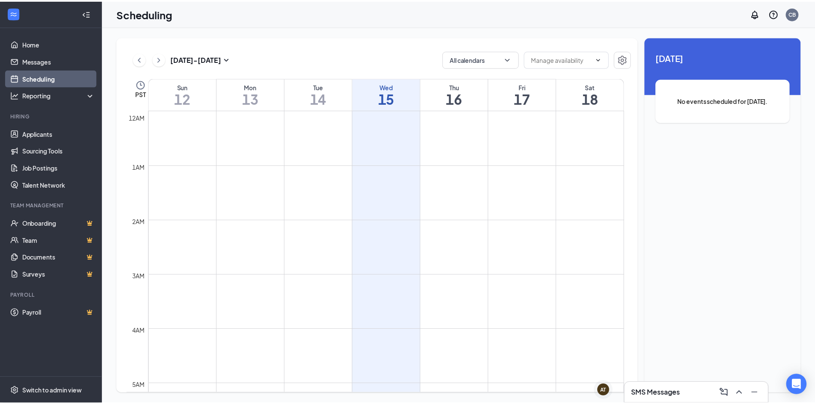
scroll to position [421, 0]
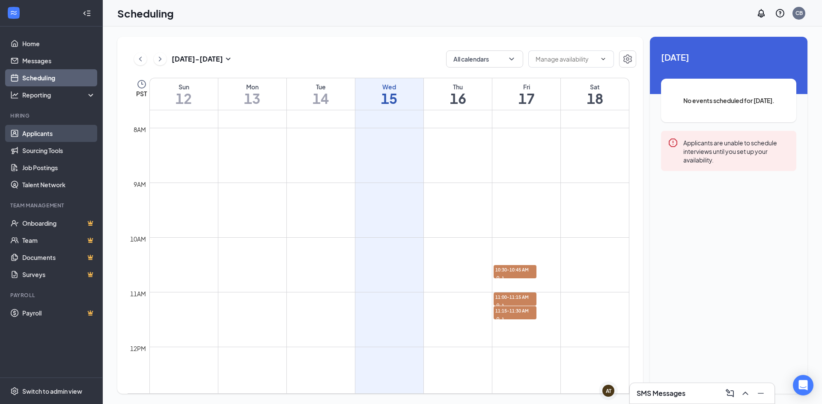
click at [43, 131] on link "Applicants" at bounding box center [58, 133] width 73 height 17
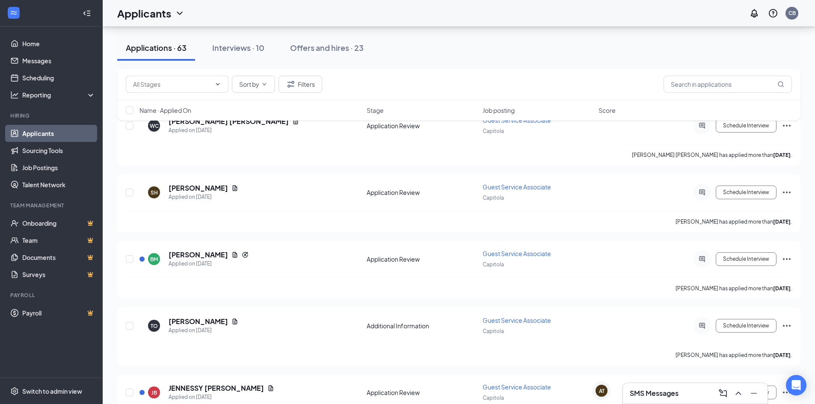
scroll to position [556, 0]
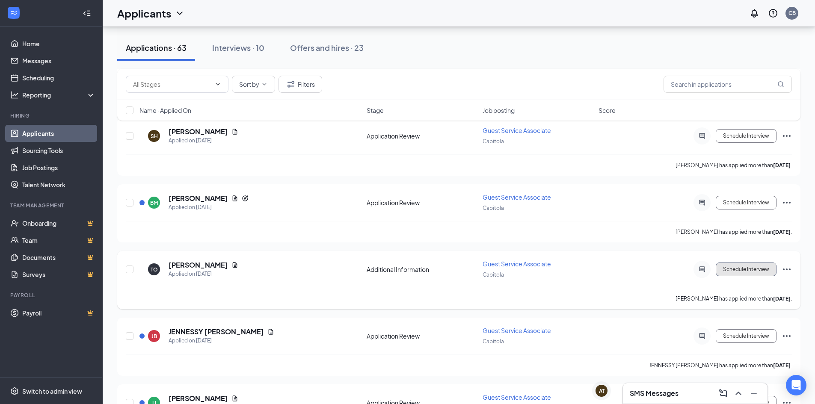
click at [738, 270] on button "Schedule Interview" at bounding box center [746, 270] width 61 height 14
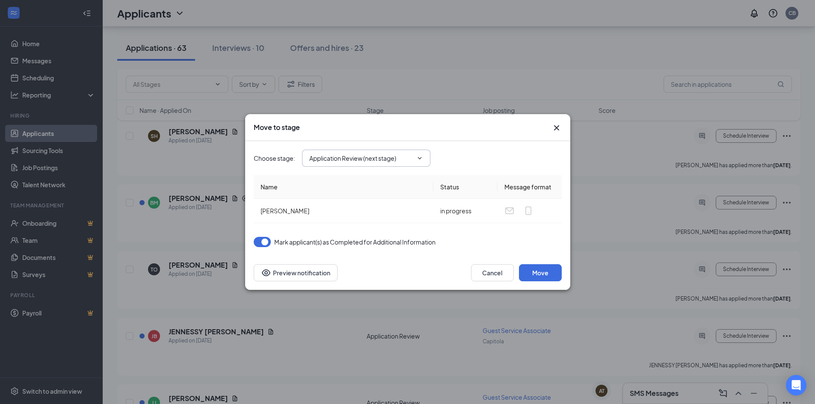
click at [389, 160] on input "Application Review (next stage)" at bounding box center [361, 158] width 104 height 9
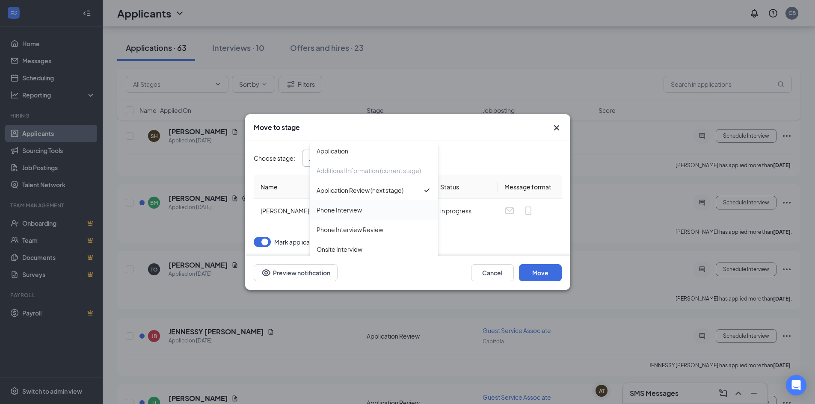
click at [345, 210] on div "Phone Interview" at bounding box center [339, 209] width 45 height 9
type input "Phone Interview"
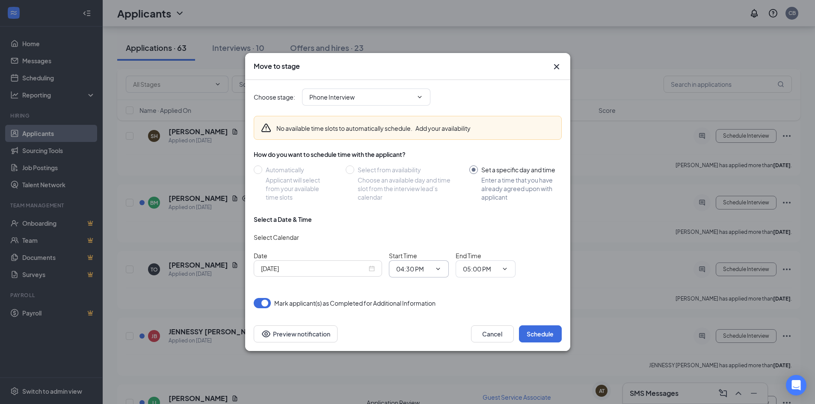
click at [413, 263] on span "04:30 PM" at bounding box center [419, 269] width 60 height 17
click at [360, 270] on input "[DATE]" at bounding box center [314, 268] width 106 height 9
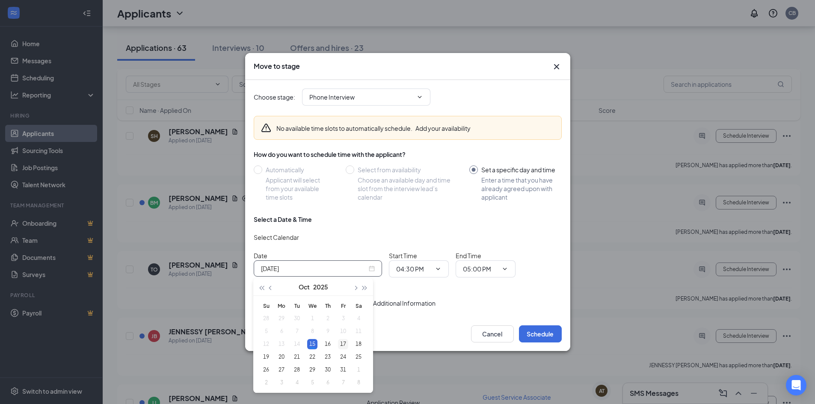
type input "[DATE]"
click at [344, 344] on div "17" at bounding box center [343, 344] width 10 height 10
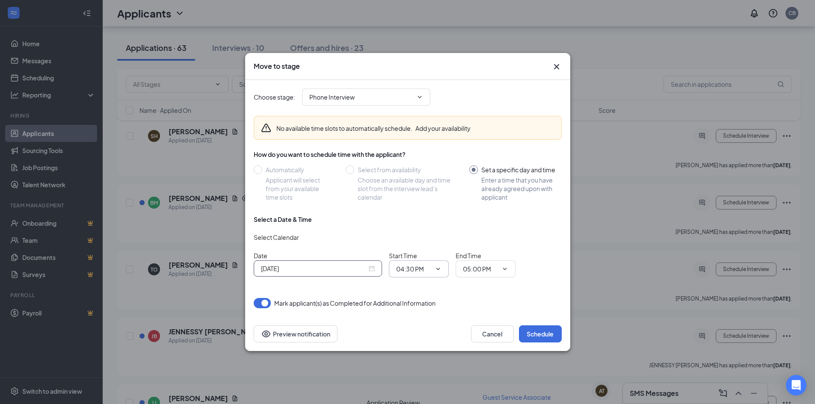
click at [410, 273] on input "04:30 PM" at bounding box center [413, 268] width 35 height 9
click at [422, 211] on div "10:45 AM" at bounding box center [415, 212] width 25 height 9
type input "10:45 AM"
click at [482, 267] on input "05:00 PM" at bounding box center [480, 268] width 35 height 9
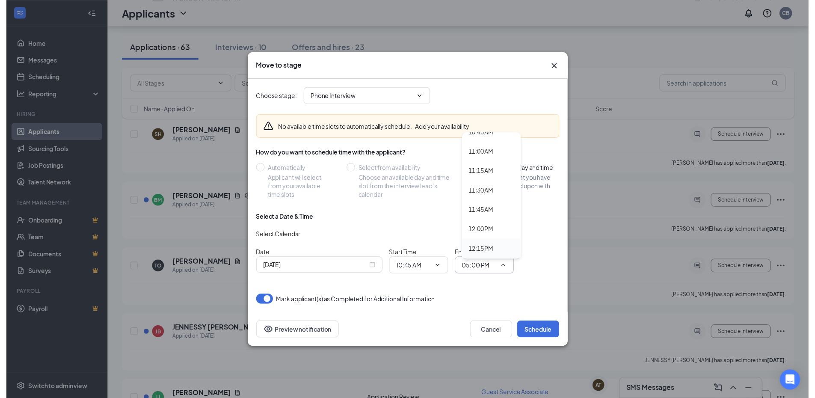
scroll to position [856, 0]
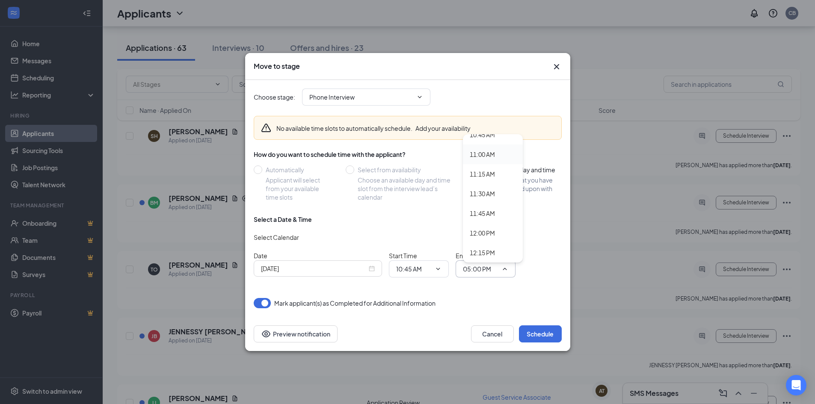
click at [487, 157] on div "11:00 AM" at bounding box center [482, 154] width 25 height 9
type input "11:00 AM"
drag, startPoint x: 538, startPoint y: 336, endPoint x: 544, endPoint y: 334, distance: 6.4
click at [539, 336] on button "Schedule" at bounding box center [540, 334] width 43 height 17
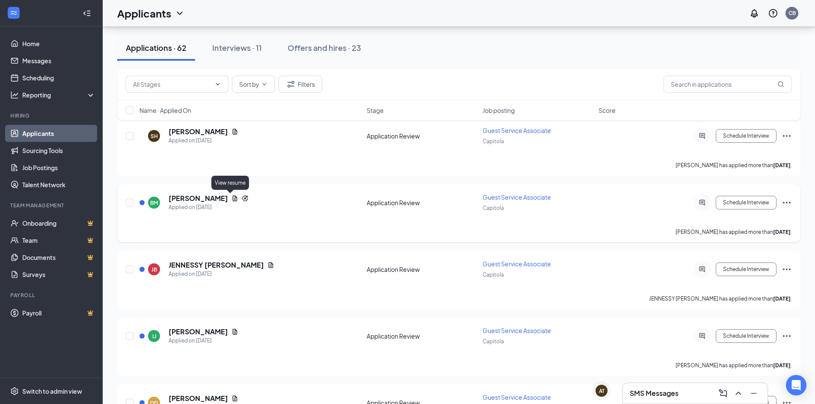
click at [232, 198] on icon "Document" at bounding box center [235, 198] width 7 height 7
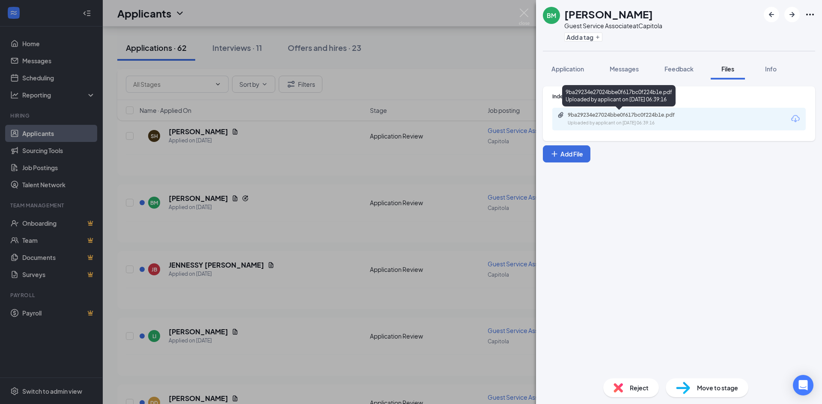
click at [633, 115] on div "9ba29234e27024bbe0f617bc0f224b1e.pdf" at bounding box center [628, 115] width 120 height 7
click at [523, 13] on img at bounding box center [524, 17] width 11 height 17
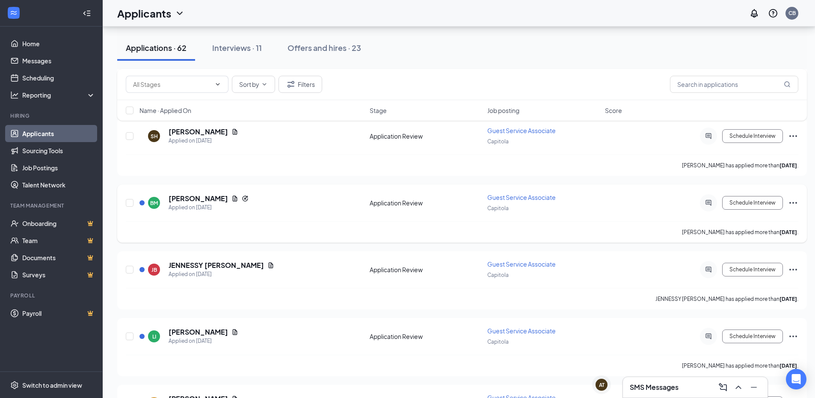
click at [797, 203] on icon "Ellipses" at bounding box center [794, 203] width 8 height 2
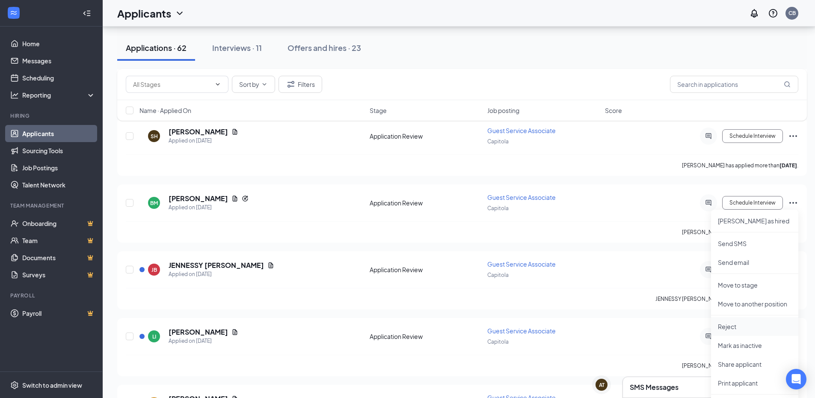
click at [746, 325] on p "Reject" at bounding box center [755, 326] width 74 height 9
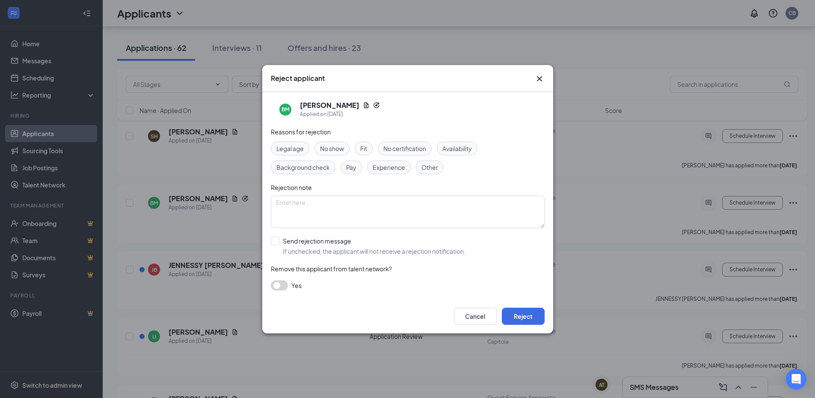
click at [397, 170] on span "Experience" at bounding box center [389, 167] width 33 height 9
click at [528, 315] on button "Reject" at bounding box center [523, 316] width 43 height 17
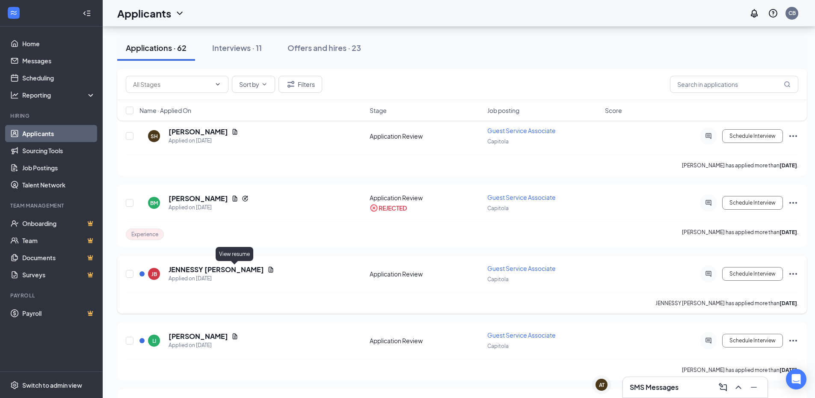
click at [267, 271] on icon "Document" at bounding box center [270, 269] width 7 height 7
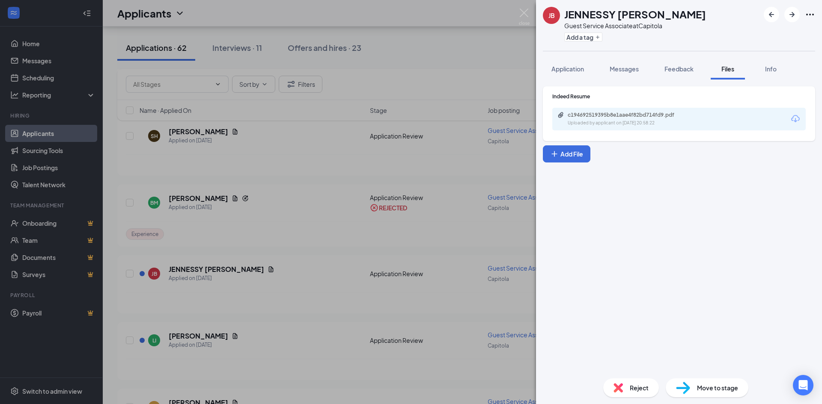
click at [682, 121] on div "Uploaded by applicant on Oct 02, 2025 at 20:58:22" at bounding box center [632, 123] width 128 height 7
click at [524, 13] on img at bounding box center [524, 17] width 11 height 17
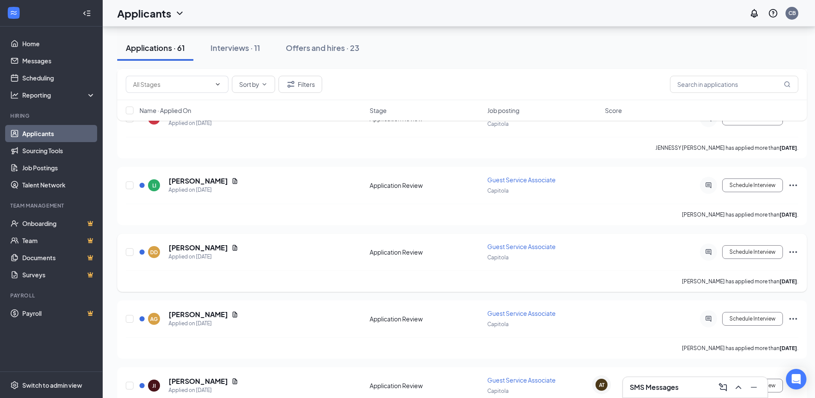
scroll to position [642, 0]
click at [233, 179] on icon "Document" at bounding box center [235, 180] width 5 height 6
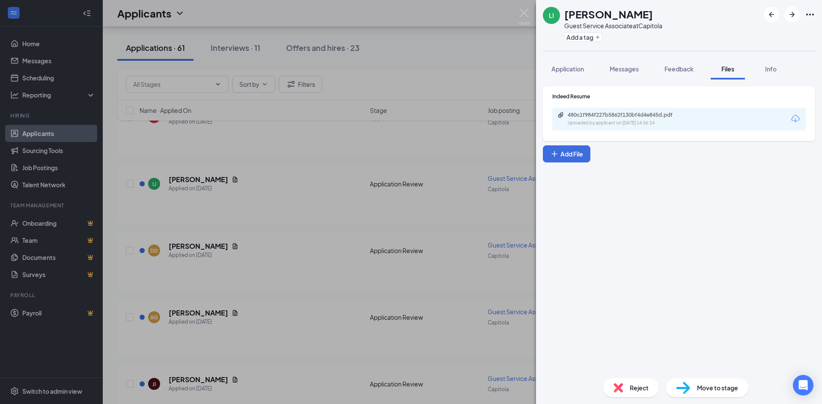
click at [617, 123] on div "Uploaded by applicant on Oct 02, 2025 at 14:56:24" at bounding box center [632, 123] width 128 height 7
click at [527, 12] on img at bounding box center [524, 17] width 11 height 17
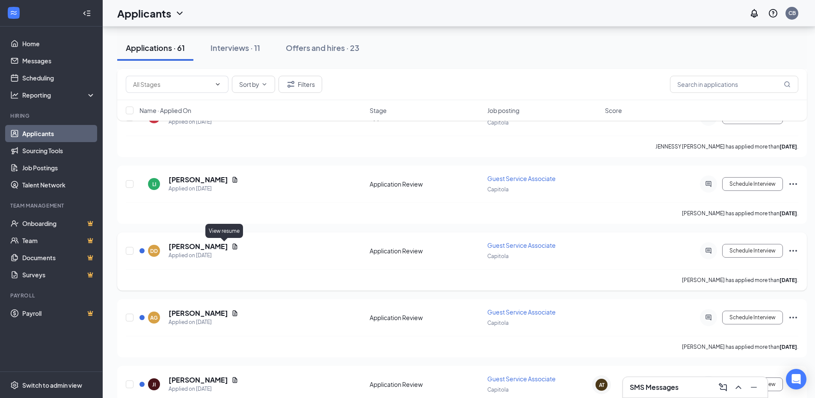
click at [232, 244] on icon "Document" at bounding box center [235, 246] width 7 height 7
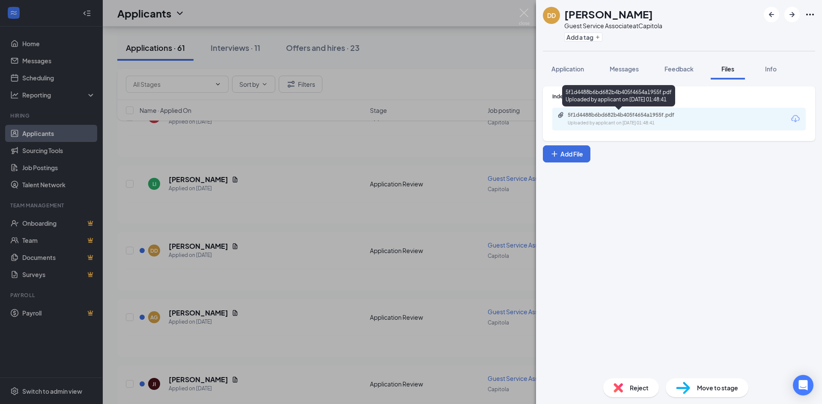
click at [657, 113] on div "5f1d4488b6bd682b4b405f4654a1955f.pdf" at bounding box center [628, 115] width 120 height 7
click at [523, 15] on img at bounding box center [524, 17] width 11 height 17
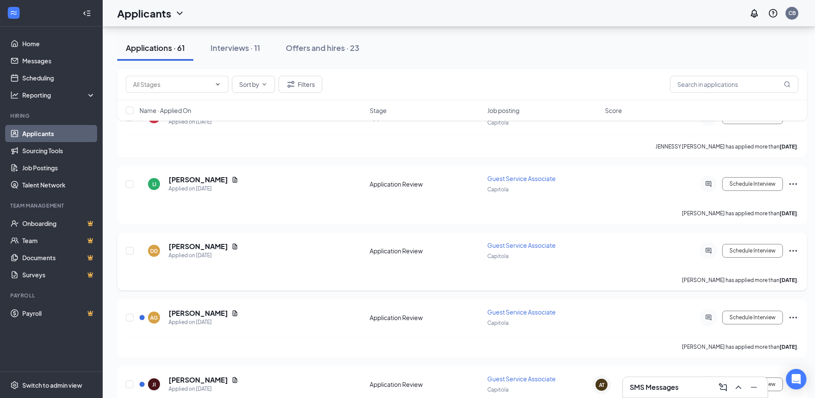
click at [792, 250] on icon "Ellipses" at bounding box center [793, 251] width 10 height 10
click at [724, 372] on p "Reject" at bounding box center [755, 374] width 74 height 9
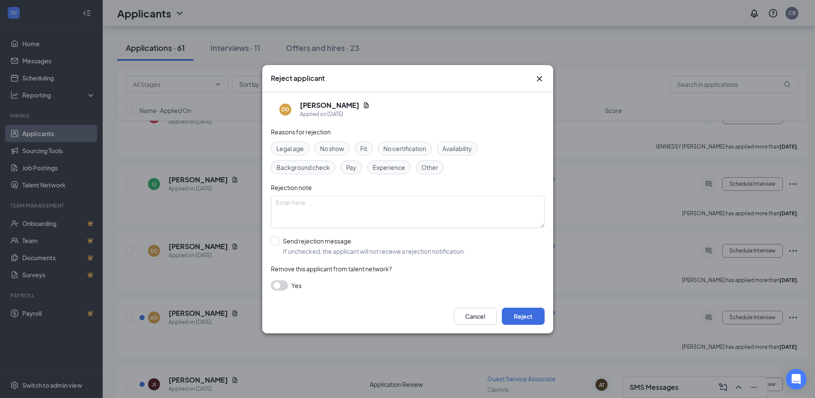
drag, startPoint x: 393, startPoint y: 169, endPoint x: 412, endPoint y: 179, distance: 20.9
click at [394, 169] on span "Experience" at bounding box center [389, 167] width 33 height 9
click at [532, 315] on button "Reject" at bounding box center [523, 316] width 43 height 17
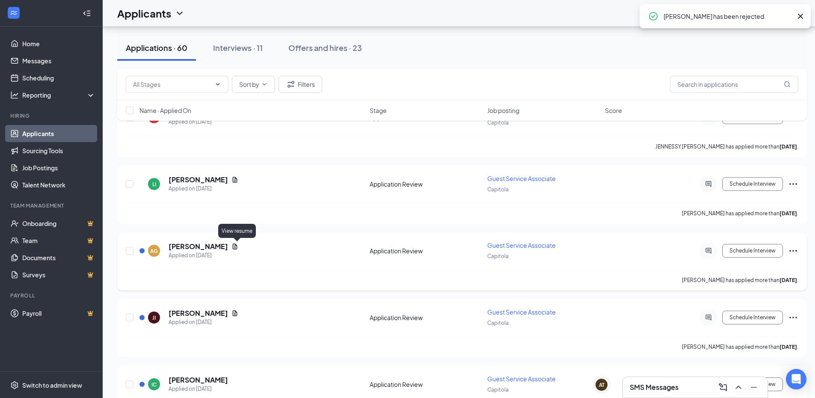
click at [237, 246] on icon "Document" at bounding box center [235, 247] width 5 height 6
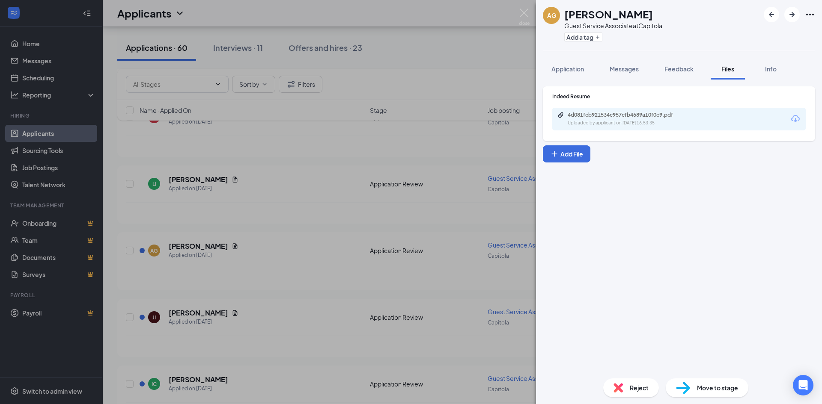
click at [590, 126] on div "Uploaded by applicant on Sep 30, 2025 at 16:53:35" at bounding box center [632, 123] width 128 height 7
drag, startPoint x: 521, startPoint y: 12, endPoint x: 563, endPoint y: 43, distance: 52.6
click at [522, 11] on img at bounding box center [524, 17] width 11 height 17
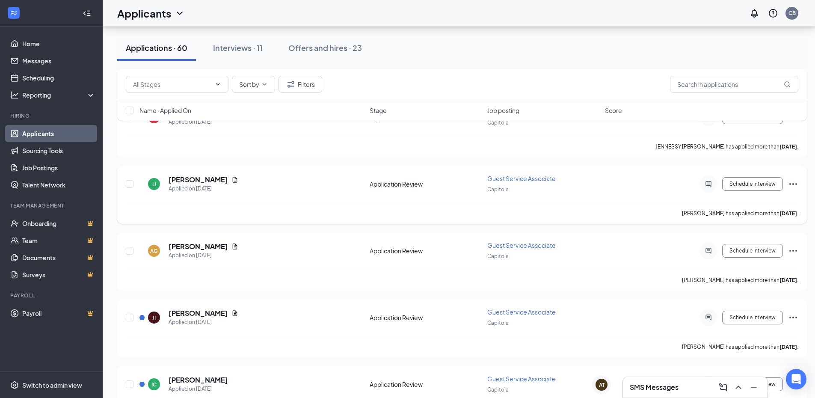
click at [791, 181] on icon "Ellipses" at bounding box center [793, 184] width 10 height 10
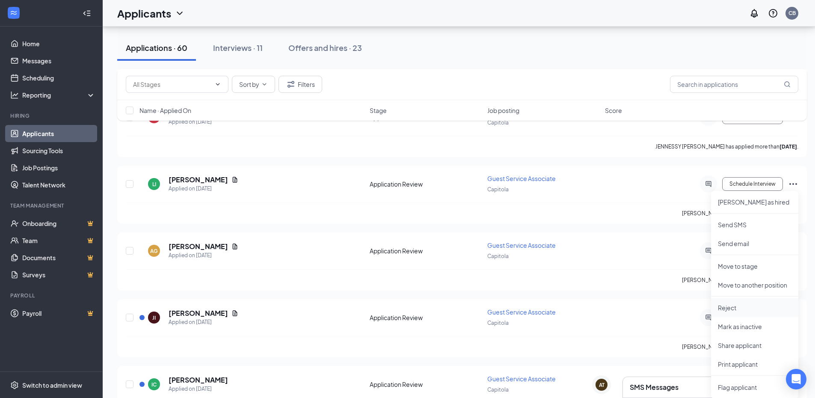
click at [767, 306] on p "Reject" at bounding box center [755, 307] width 74 height 9
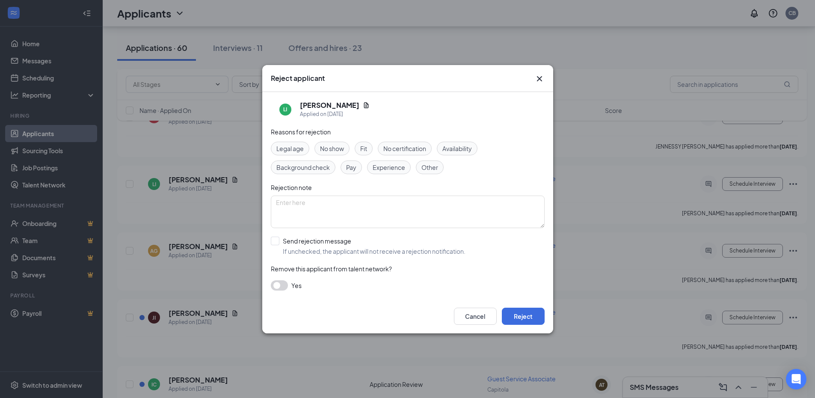
drag, startPoint x: 538, startPoint y: 77, endPoint x: 569, endPoint y: 111, distance: 45.7
click at [538, 78] on icon "Cross" at bounding box center [540, 79] width 10 height 10
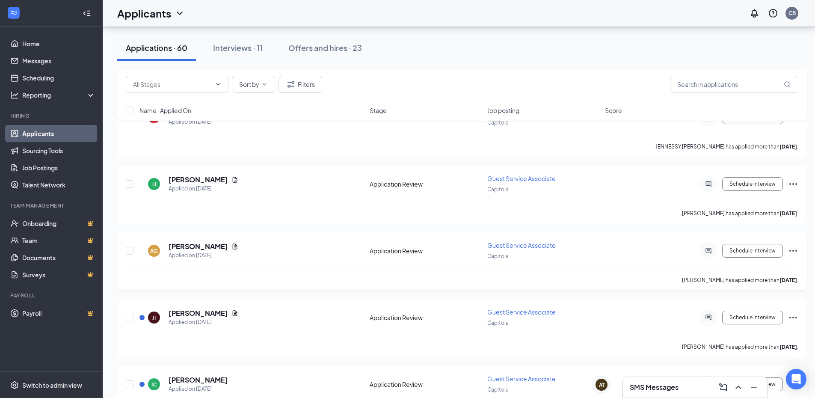
click at [792, 250] on icon "Ellipses" at bounding box center [793, 251] width 10 height 10
click at [727, 380] on li "Reject" at bounding box center [754, 374] width 87 height 19
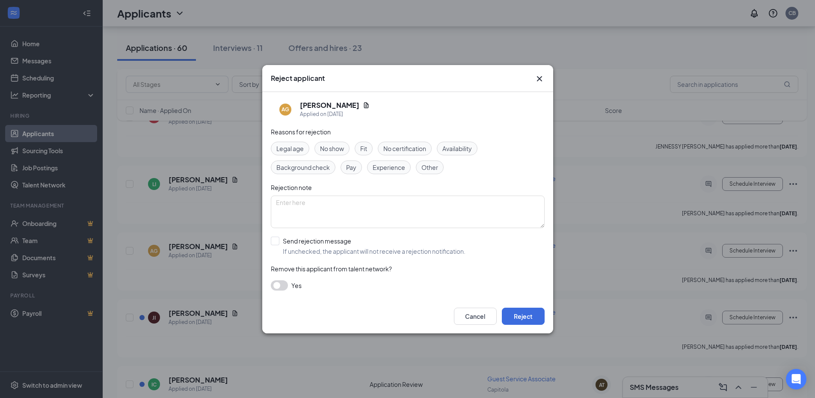
drag, startPoint x: 396, startPoint y: 162, endPoint x: 420, endPoint y: 179, distance: 29.5
click at [396, 163] on span "Experience" at bounding box center [389, 167] width 33 height 9
click at [532, 311] on button "Reject" at bounding box center [523, 316] width 43 height 17
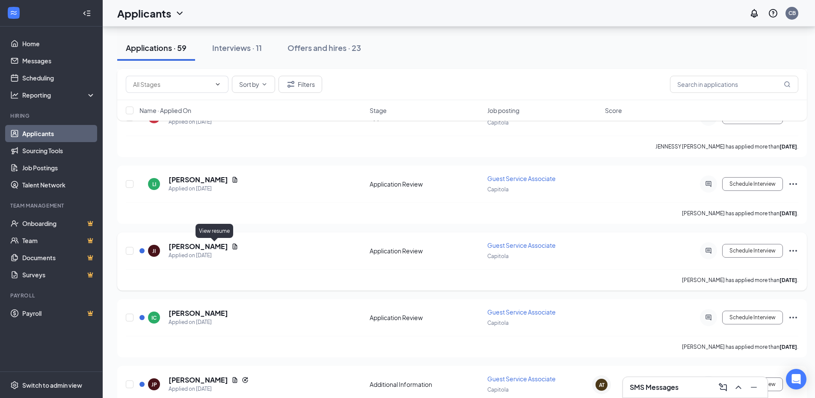
click at [232, 246] on icon "Document" at bounding box center [235, 246] width 7 height 7
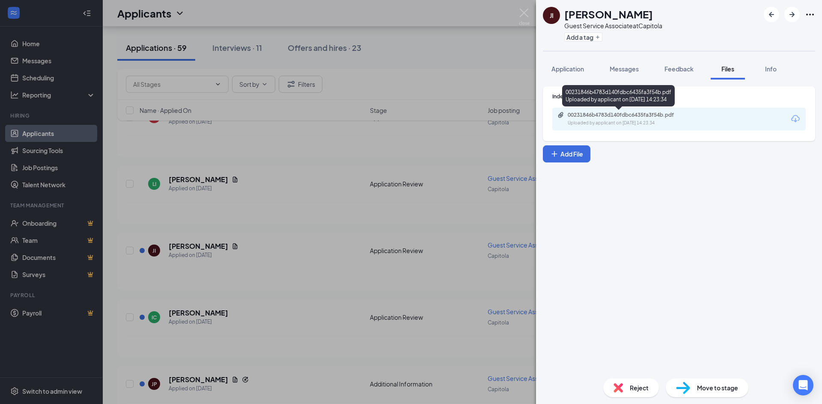
click at [584, 114] on div "00231846b4783d140fdbc6435fa3f54b.pdf" at bounding box center [628, 115] width 120 height 7
click at [287, 236] on div "JI Jason Ismail Guest Service Associate at Capitola Add a tag Application Messa…" at bounding box center [411, 202] width 822 height 404
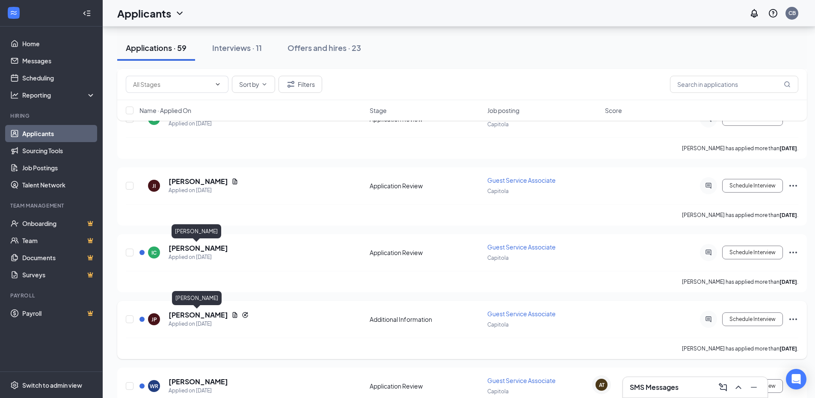
scroll to position [728, 0]
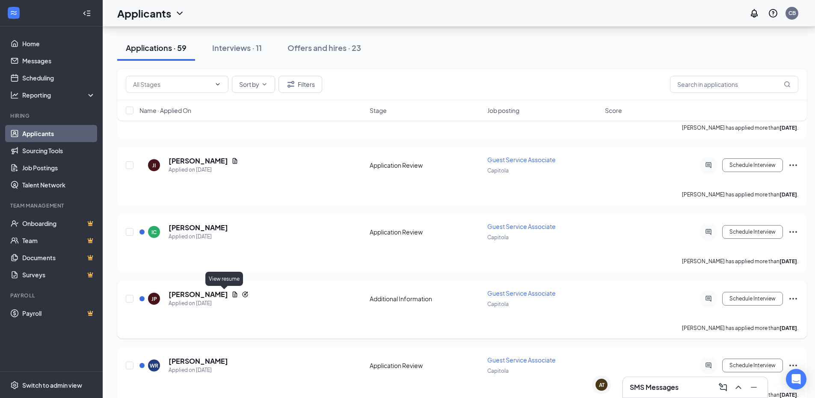
click at [232, 293] on icon "Document" at bounding box center [235, 294] width 7 height 7
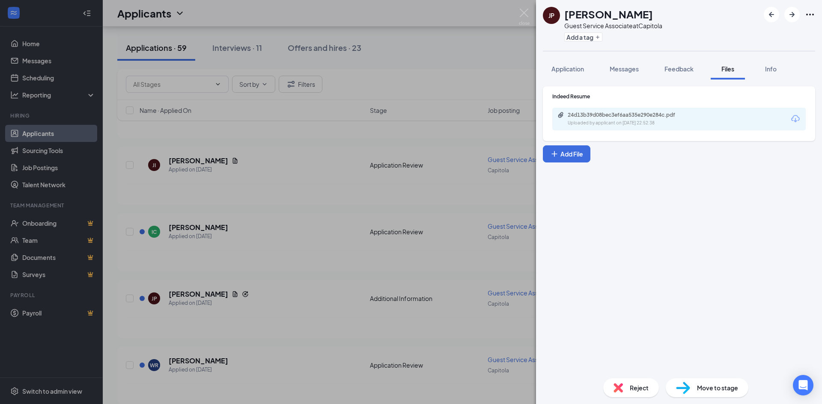
click at [627, 126] on div "Uploaded by applicant on Sep 29, 2025 at 22:52:38" at bounding box center [632, 123] width 128 height 7
click at [32, 79] on div "JP Jaelyn Pippens Guest Service Associate at Capitola Add a tag Application Mes…" at bounding box center [411, 202] width 822 height 404
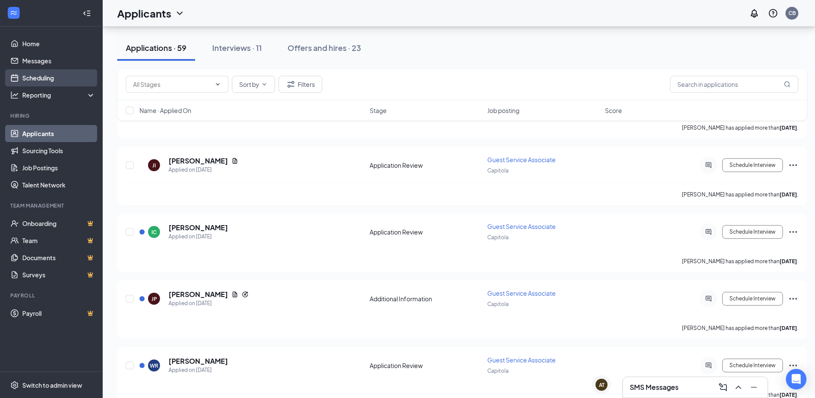
click at [33, 78] on link "Scheduling" at bounding box center [58, 77] width 73 height 17
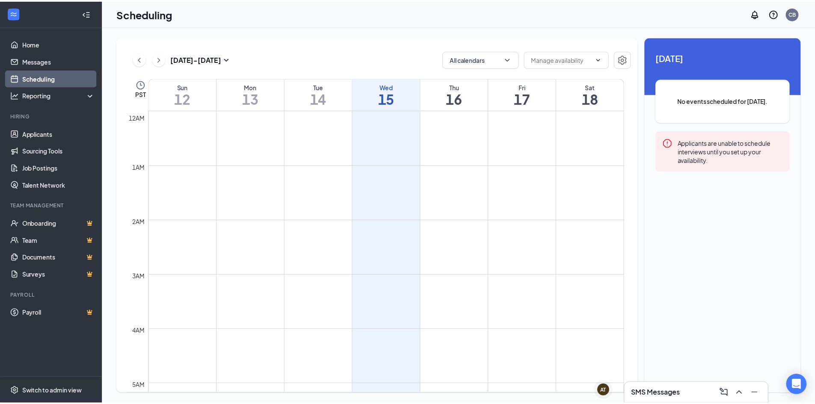
scroll to position [421, 0]
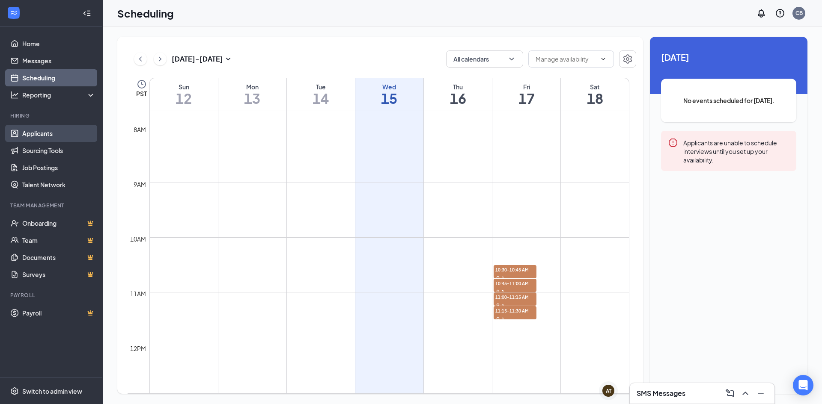
click at [42, 133] on link "Applicants" at bounding box center [58, 133] width 73 height 17
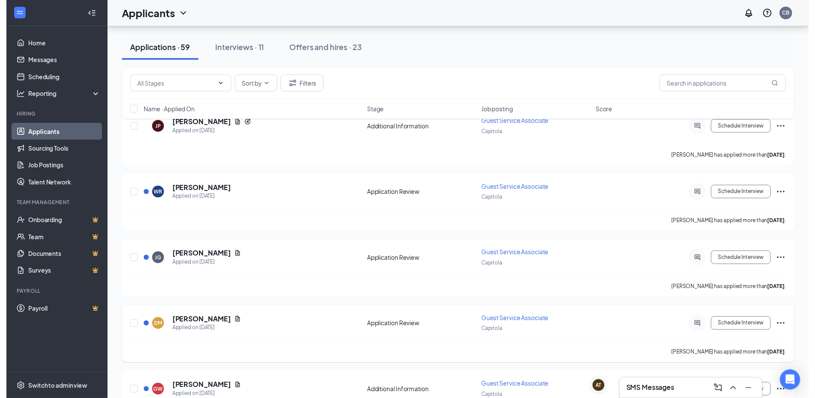
scroll to position [899, 0]
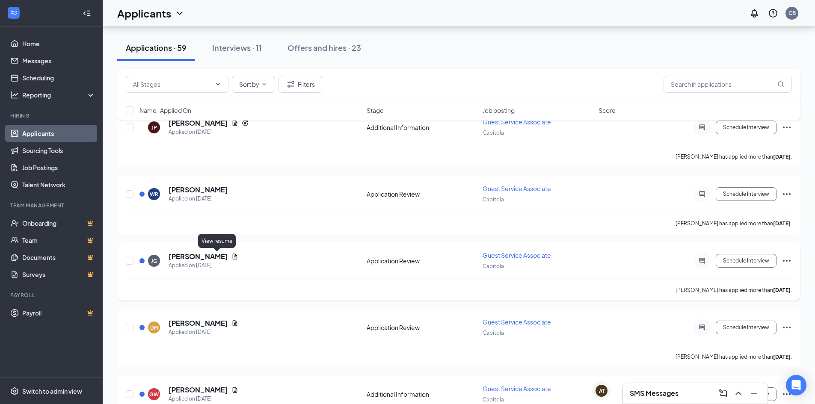
click at [232, 259] on icon "Document" at bounding box center [235, 256] width 7 height 7
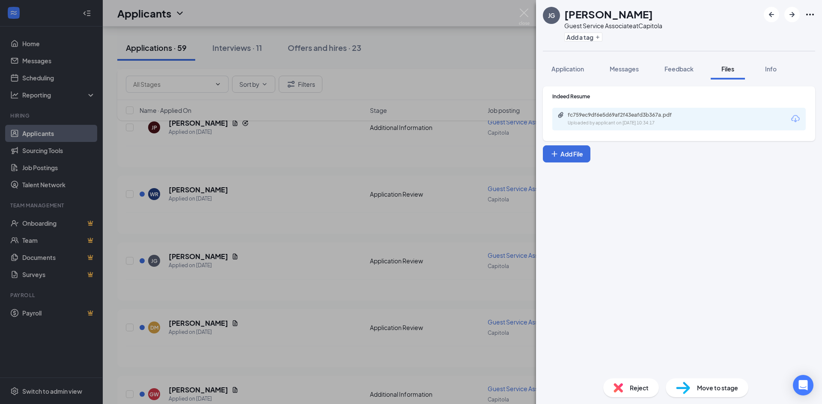
click at [737, 122] on div "fc759ec9df6e5d69af2f43eafd3b367a.pdf Uploaded by applicant on Sep 29, 2025 at 1…" at bounding box center [678, 119] width 253 height 23
click at [615, 112] on div "fc759ec9df6e5d69af2f43eafd3b367a.pdf" at bounding box center [628, 115] width 120 height 7
click at [525, 14] on img at bounding box center [524, 17] width 11 height 17
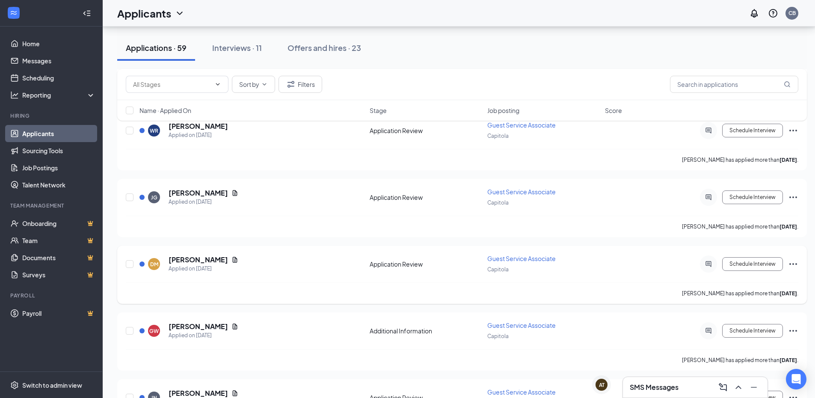
scroll to position [984, 0]
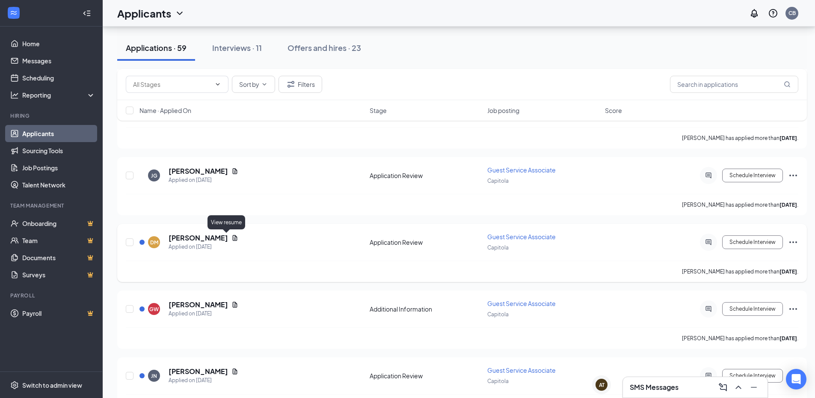
click at [233, 238] on icon "Document" at bounding box center [235, 238] width 5 height 6
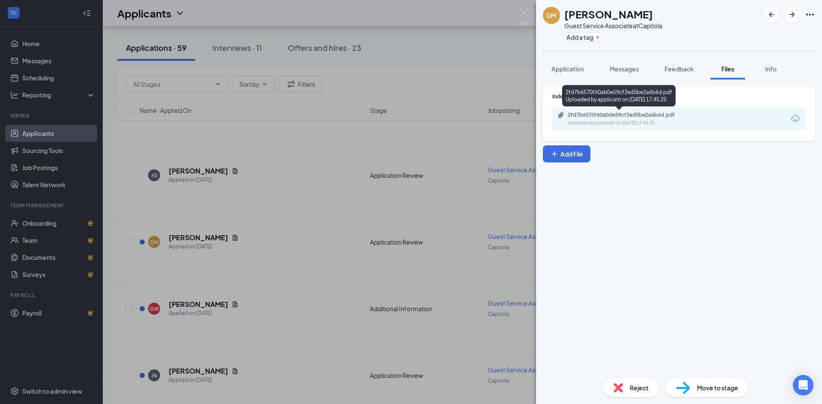
click at [648, 116] on div "2fd7b6570f60ab0e59cf3ed5be2a6b6d.pdf" at bounding box center [628, 115] width 120 height 7
click at [524, 15] on img at bounding box center [524, 17] width 11 height 17
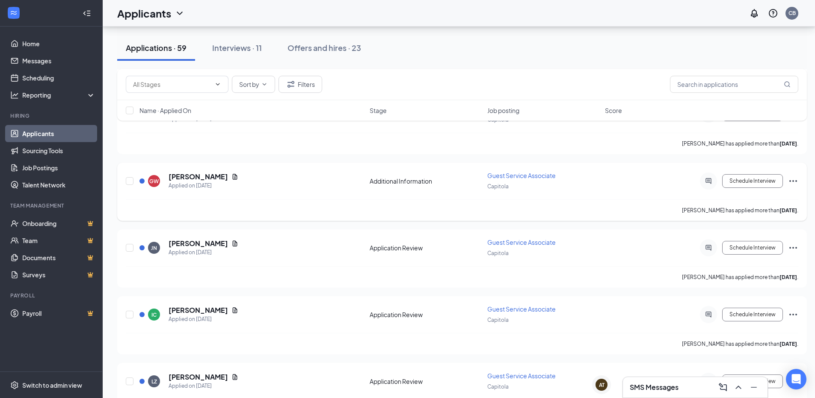
scroll to position [1113, 0]
click at [232, 175] on icon "Document" at bounding box center [235, 176] width 7 height 7
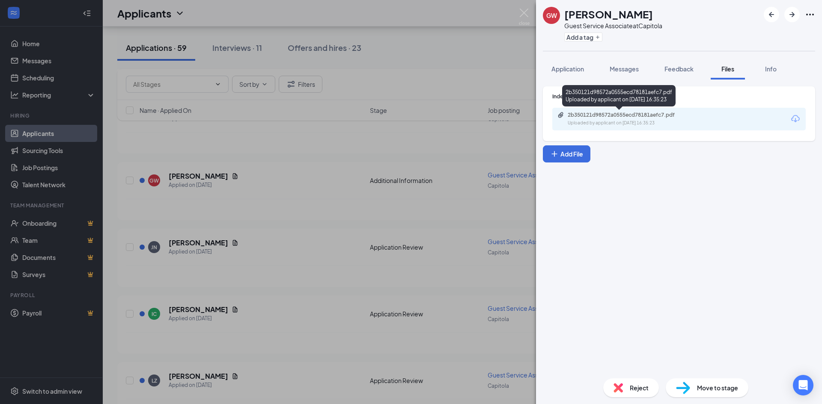
click at [639, 124] on div "Uploaded by applicant on Sep 28, 2025 at 16:35:23" at bounding box center [632, 123] width 128 height 7
drag, startPoint x: 519, startPoint y: 17, endPoint x: 539, endPoint y: 34, distance: 26.5
click at [519, 17] on img at bounding box center [524, 17] width 11 height 17
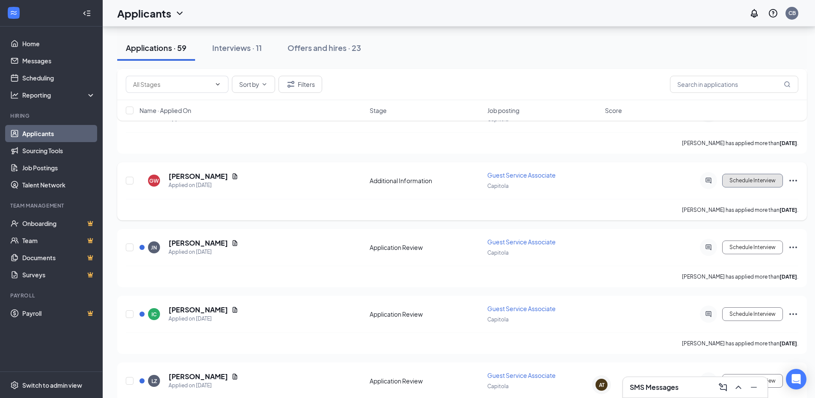
click at [752, 184] on button "Schedule Interview" at bounding box center [752, 181] width 61 height 14
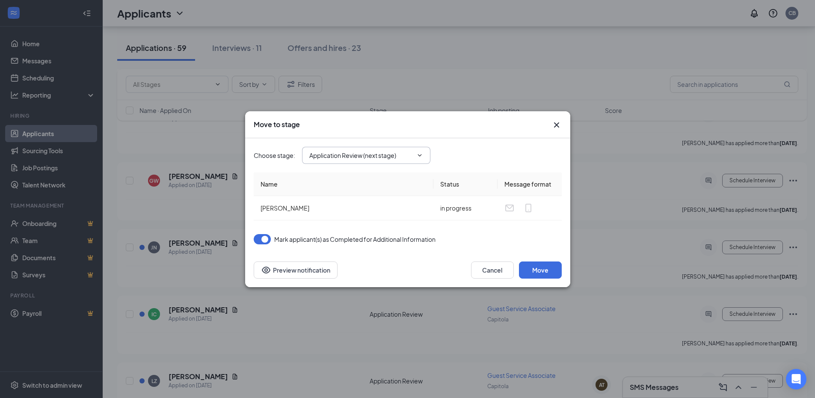
click at [400, 162] on span "Application Review (next stage)" at bounding box center [366, 155] width 128 height 17
click at [396, 157] on input "Application Review (next stage)" at bounding box center [361, 155] width 104 height 9
click at [361, 212] on div "Phone Interview" at bounding box center [374, 207] width 128 height 20
type input "Phone Interview"
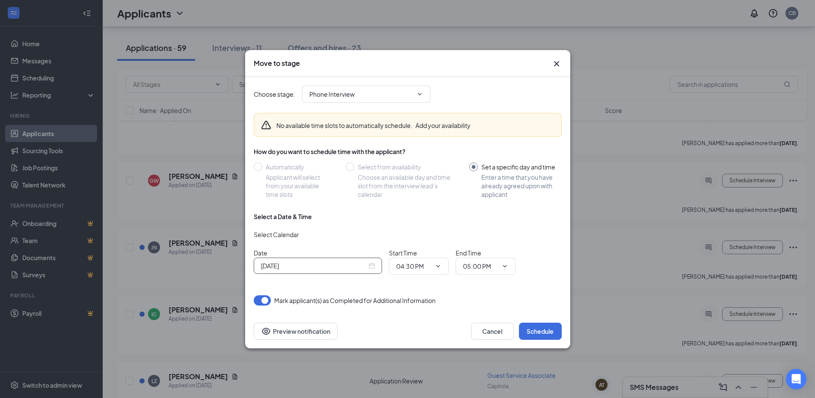
click at [374, 265] on div "[DATE]" at bounding box center [318, 265] width 114 height 9
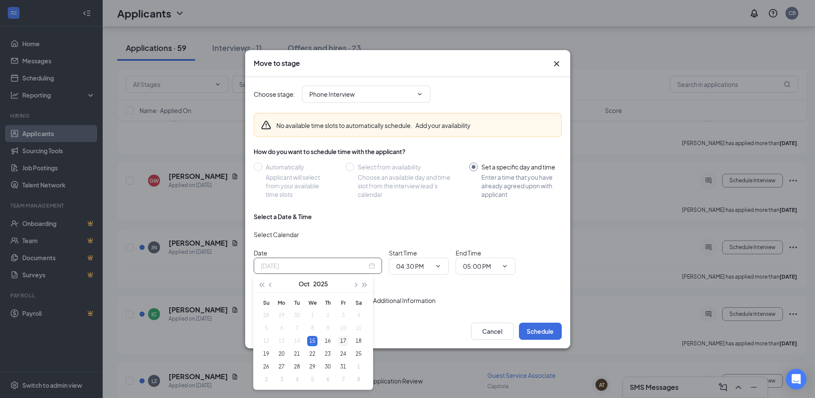
type input "[DATE]"
click at [342, 341] on div "17" at bounding box center [343, 341] width 10 height 10
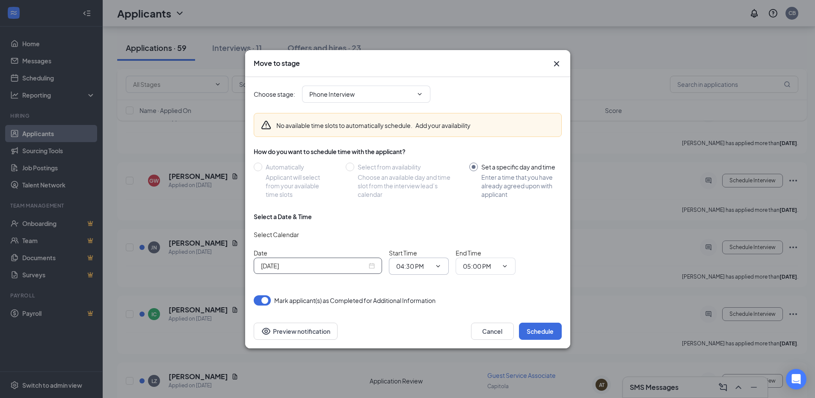
click at [414, 268] on input "04:30 PM" at bounding box center [413, 265] width 35 height 9
click at [426, 138] on div "12:00 PM" at bounding box center [426, 145] width 60 height 20
type input "12:00 PM"
click at [482, 265] on input "05:00 PM" at bounding box center [480, 265] width 35 height 9
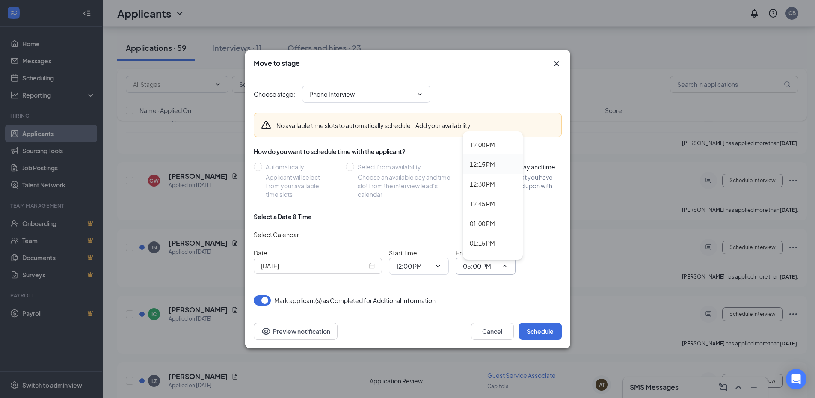
click at [490, 164] on div "12:15 PM" at bounding box center [482, 164] width 25 height 9
type input "12:15 PM"
click at [544, 335] on button "Schedule" at bounding box center [540, 331] width 43 height 17
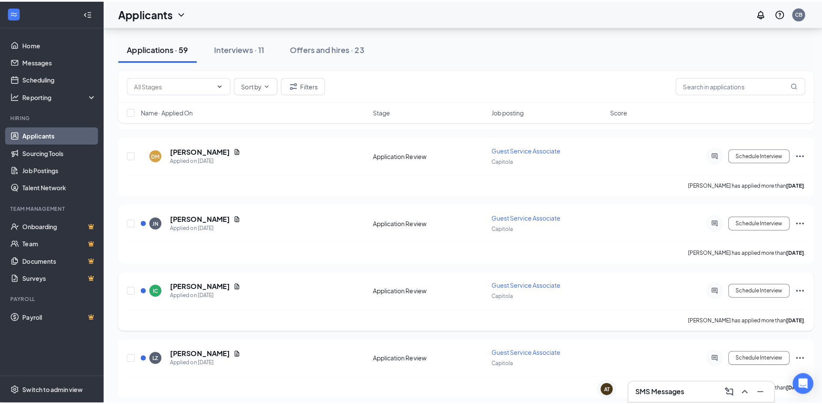
scroll to position [1070, 0]
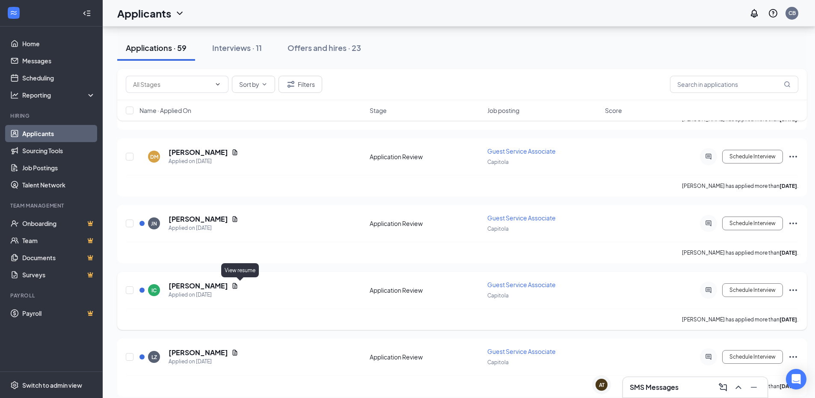
click at [238, 288] on icon "Document" at bounding box center [235, 286] width 5 height 6
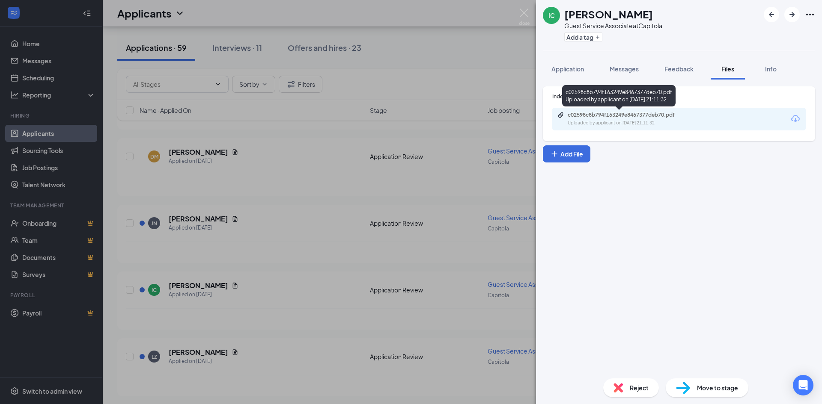
click at [621, 122] on div "Uploaded by applicant on Sep 23, 2025 at 21:11:32" at bounding box center [632, 123] width 128 height 7
click at [521, 10] on img at bounding box center [524, 17] width 11 height 17
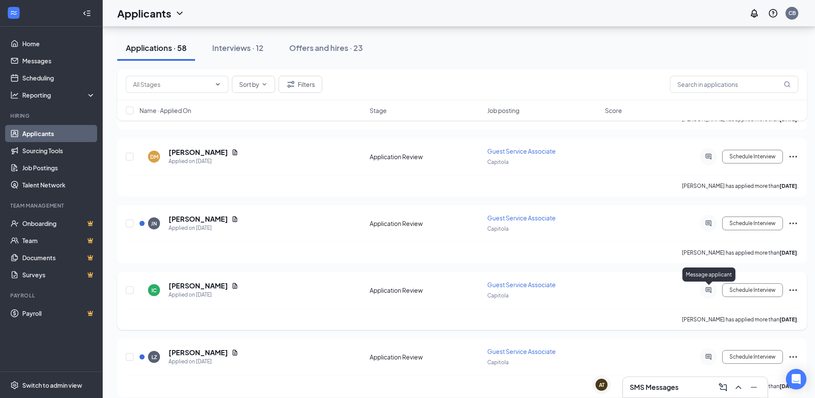
click at [711, 291] on icon "ActiveChat" at bounding box center [709, 290] width 6 height 6
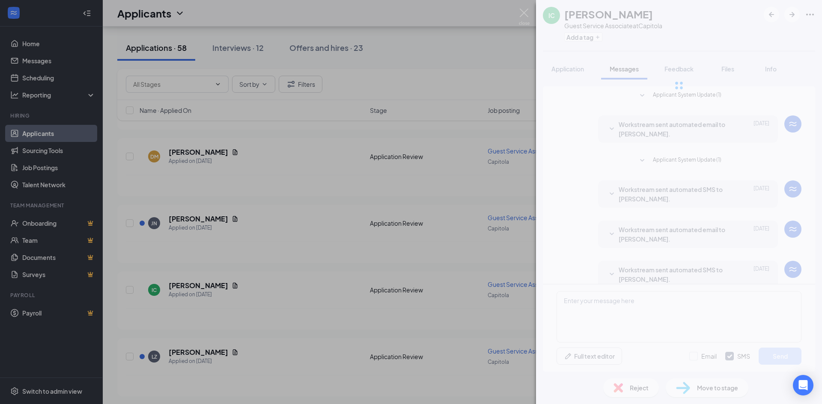
scroll to position [38, 0]
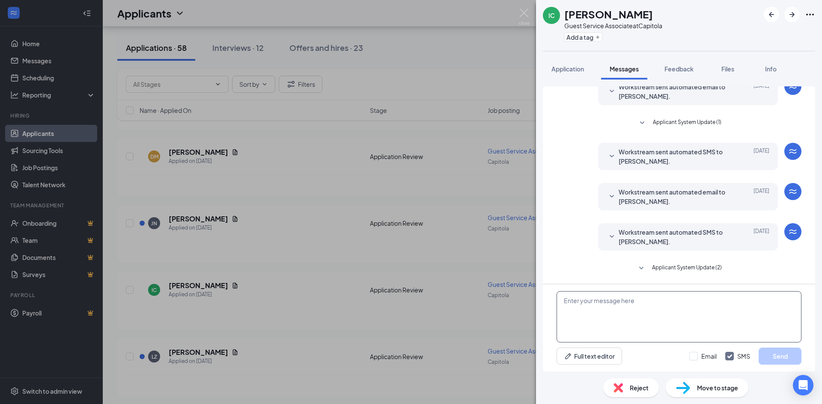
drag, startPoint x: 621, startPoint y: 310, endPoint x: 634, endPoint y: 312, distance: 13.8
click at [623, 312] on textarea at bounding box center [678, 316] width 245 height 51
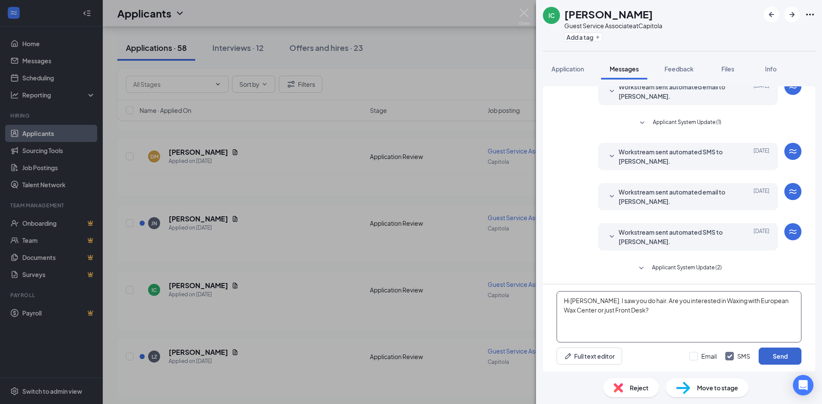
type textarea "Hi [PERSON_NAME]. I saw you do hair. Are you interested in Waxing with European…"
click at [779, 355] on button "Send" at bounding box center [779, 356] width 43 height 17
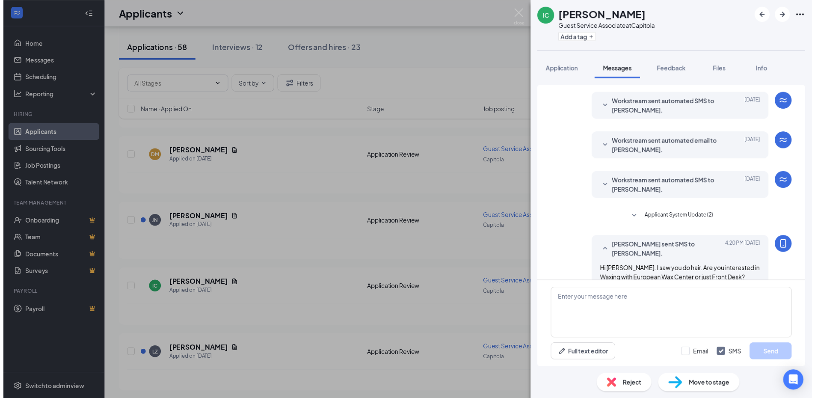
scroll to position [102, 0]
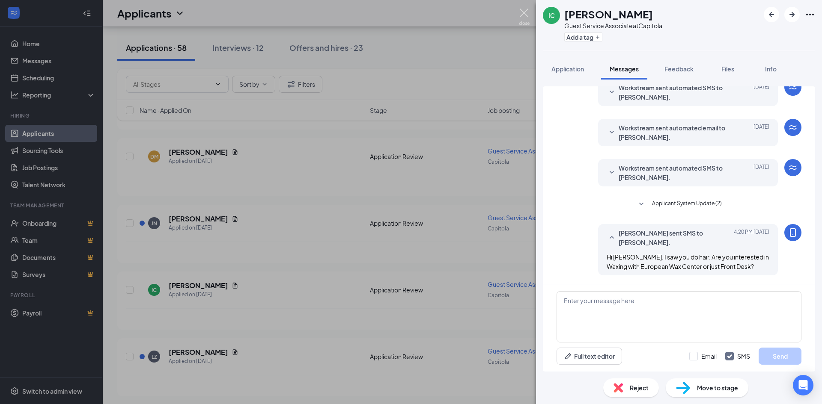
click at [524, 12] on img at bounding box center [524, 17] width 11 height 17
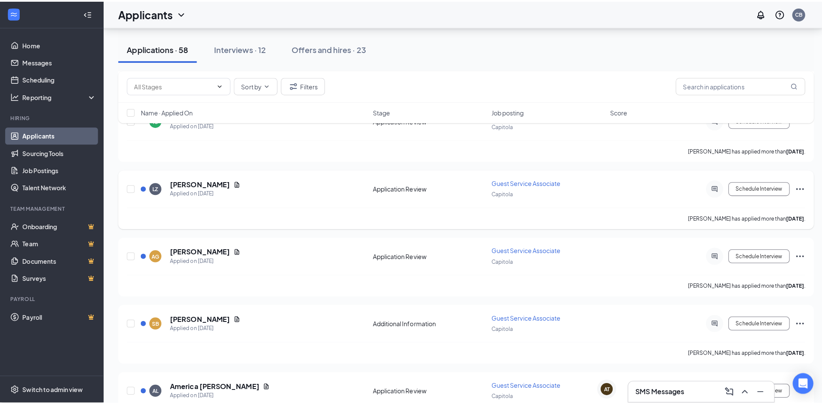
scroll to position [1241, 0]
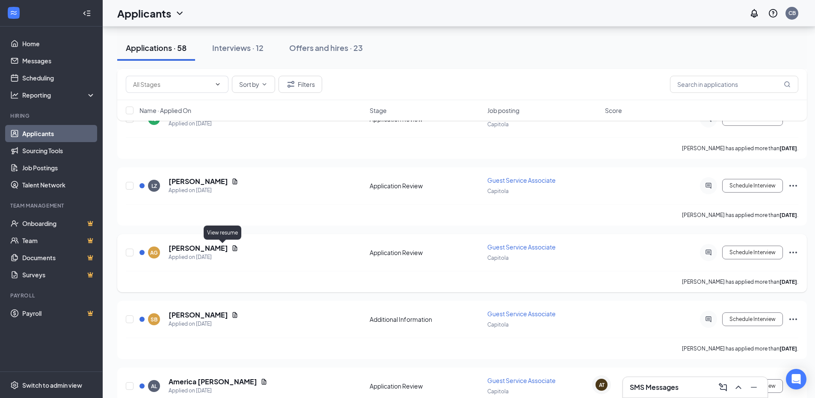
click at [233, 249] on icon "Document" at bounding box center [235, 248] width 5 height 6
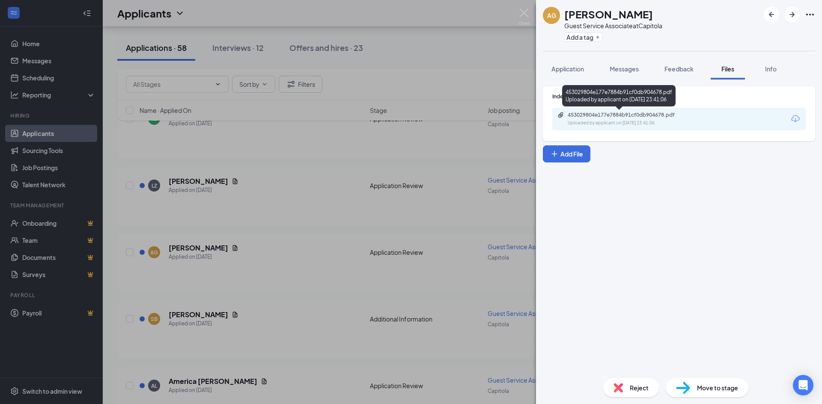
click at [601, 119] on div "453029804e177e7884b91cf0db904678.pdf Uploaded by applicant on Sep 22, 2025 at 2…" at bounding box center [626, 119] width 139 height 15
click at [523, 16] on img at bounding box center [524, 17] width 11 height 17
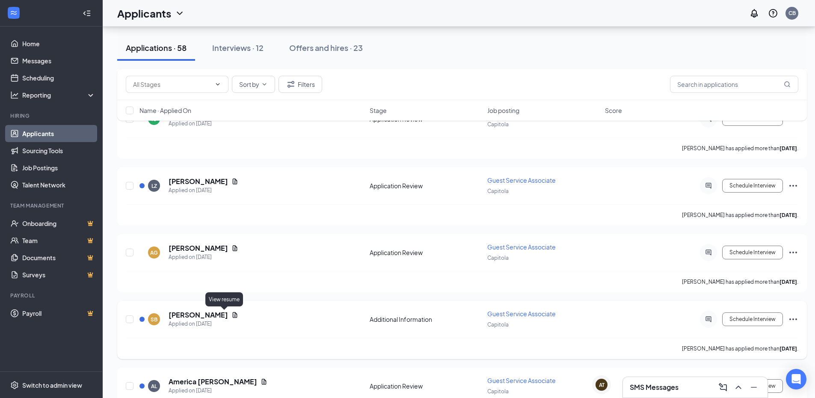
click at [232, 314] on icon "Document" at bounding box center [235, 315] width 7 height 7
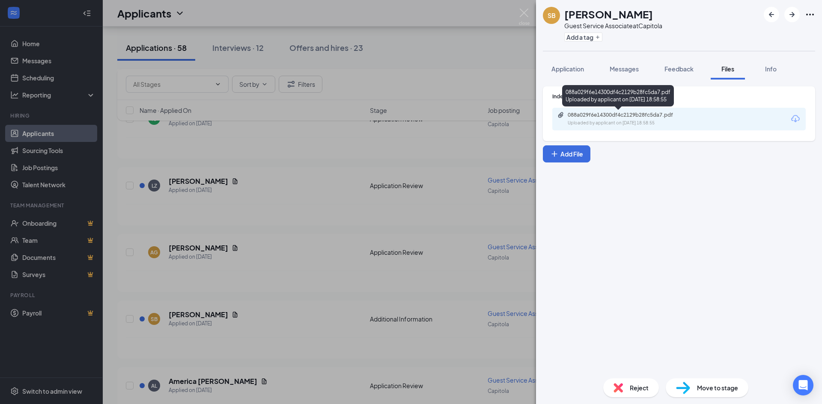
click at [619, 124] on div "Uploaded by applicant on Sep 22, 2025 at 18:58:55" at bounding box center [632, 123] width 128 height 7
click at [521, 15] on img at bounding box center [524, 17] width 11 height 17
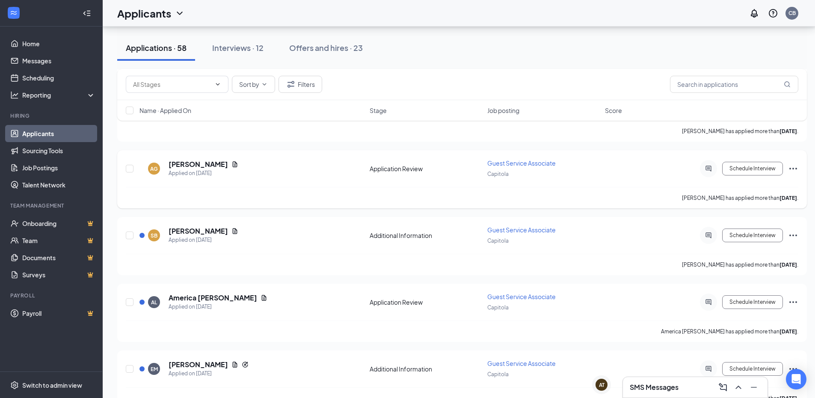
scroll to position [1327, 0]
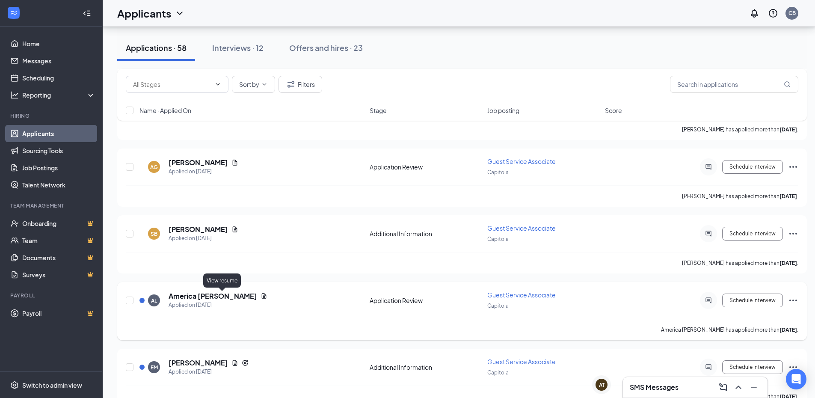
click at [261, 296] on icon "Document" at bounding box center [264, 296] width 7 height 7
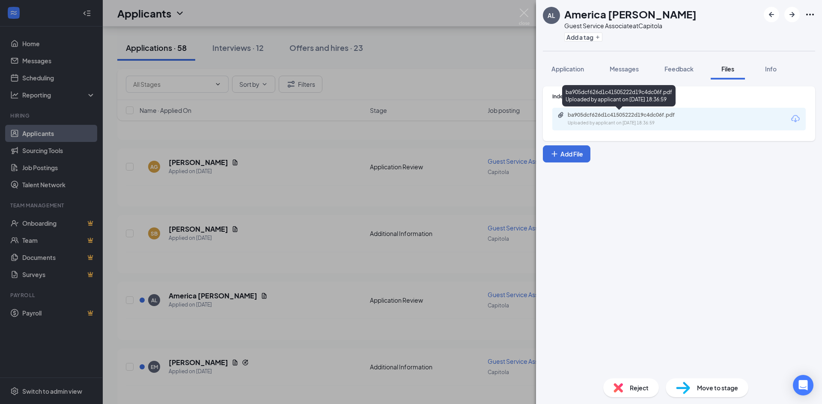
click at [619, 119] on div "ba905dcf626d1c41505222d19c4dc06f.pdf Uploaded by applicant on Sep 22, 2025 at 1…" at bounding box center [626, 119] width 139 height 15
click at [523, 12] on img at bounding box center [524, 17] width 11 height 17
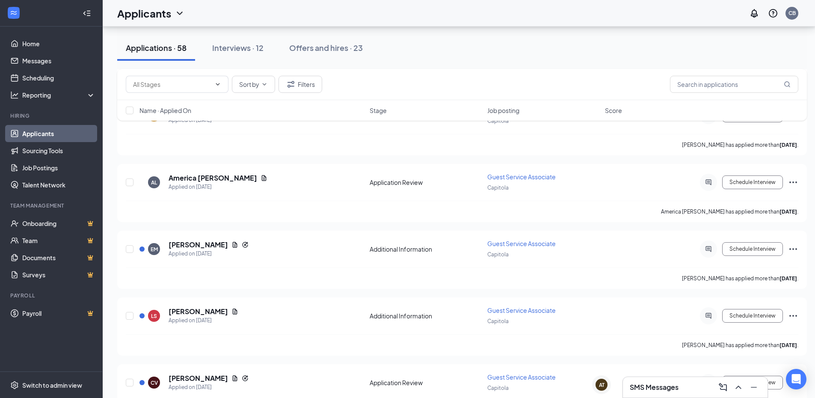
scroll to position [1455, 0]
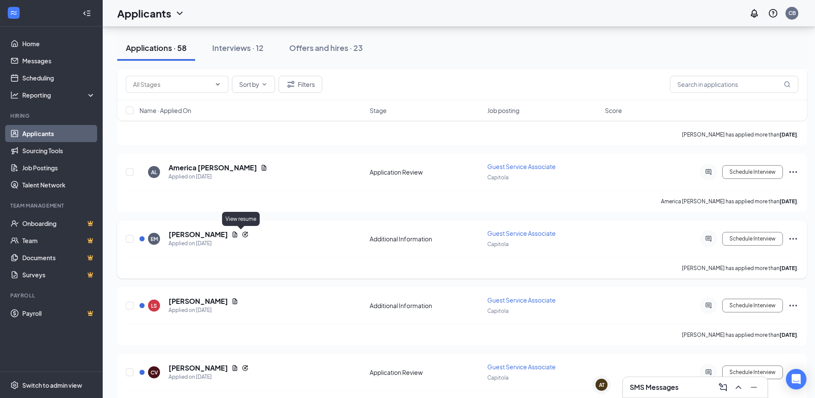
click at [238, 236] on icon "Document" at bounding box center [235, 235] width 5 height 6
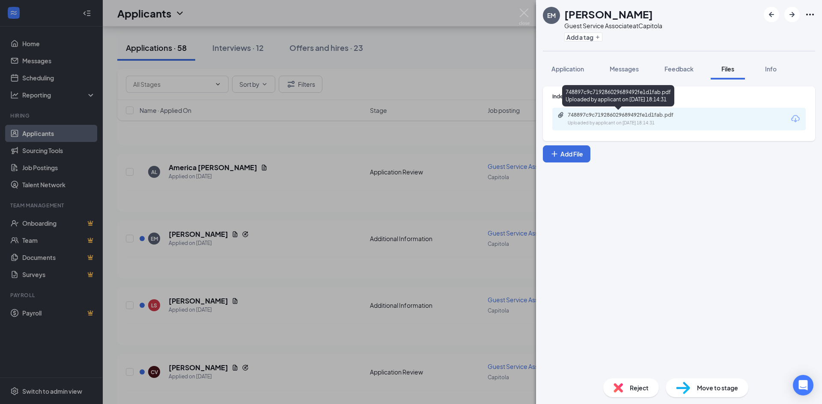
click at [572, 119] on div "748897c9c719286029689492fe1d1fab.pdf Uploaded by applicant on Sep 22, 2025 at 1…" at bounding box center [626, 119] width 139 height 15
click at [521, 10] on img at bounding box center [524, 17] width 11 height 17
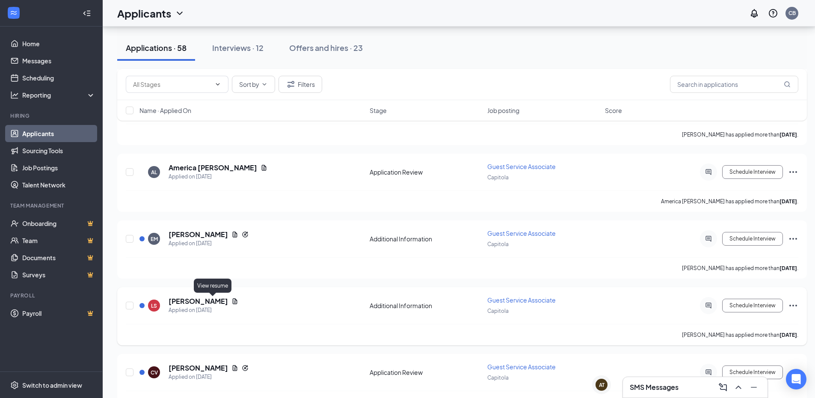
click at [232, 302] on icon "Document" at bounding box center [235, 301] width 7 height 7
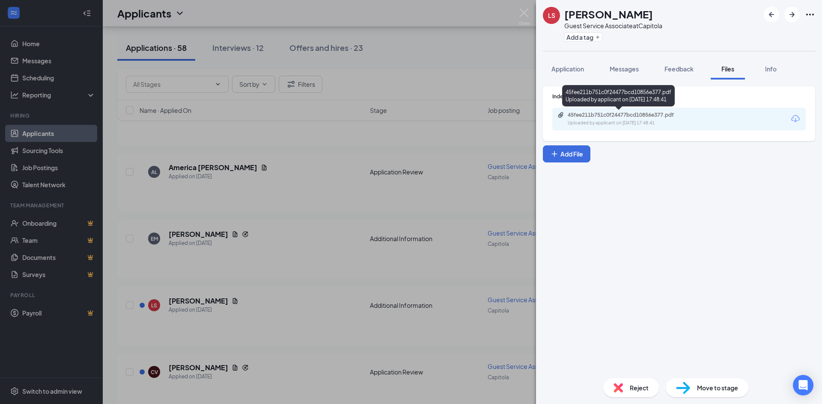
click at [637, 128] on div "45fee211b751c0f24477bcd10856e377.pdf Uploaded by applicant on Sep 22, 2025 at 1…" at bounding box center [678, 119] width 253 height 23
click at [638, 124] on div "Uploaded by applicant on Sep 22, 2025 at 17:48:41" at bounding box center [632, 123] width 128 height 7
click at [525, 15] on img at bounding box center [524, 17] width 11 height 17
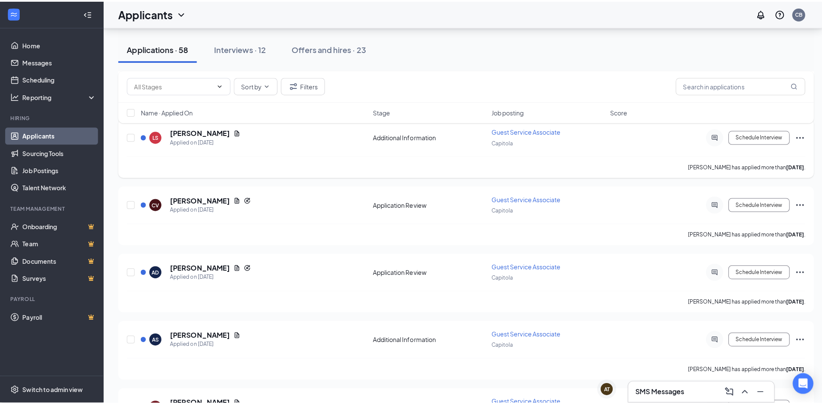
scroll to position [1626, 0]
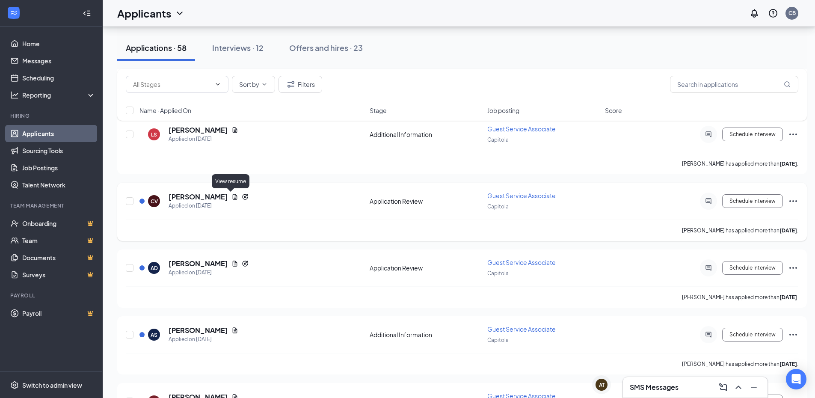
click at [232, 197] on icon "Document" at bounding box center [235, 196] width 7 height 7
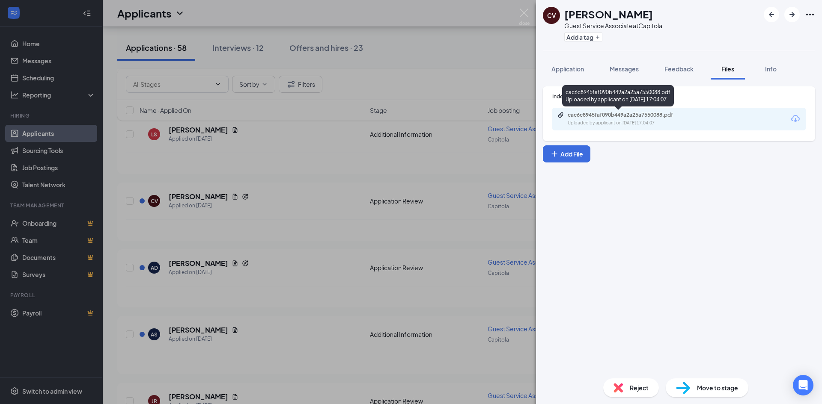
click at [669, 118] on div "cac6c8945faf090b449a2a25a7550088.pdf" at bounding box center [628, 115] width 120 height 7
click at [364, 282] on div "CV Cynthia Vasquez Guest Service Associate at Capitola Add a tag Application Me…" at bounding box center [411, 202] width 822 height 404
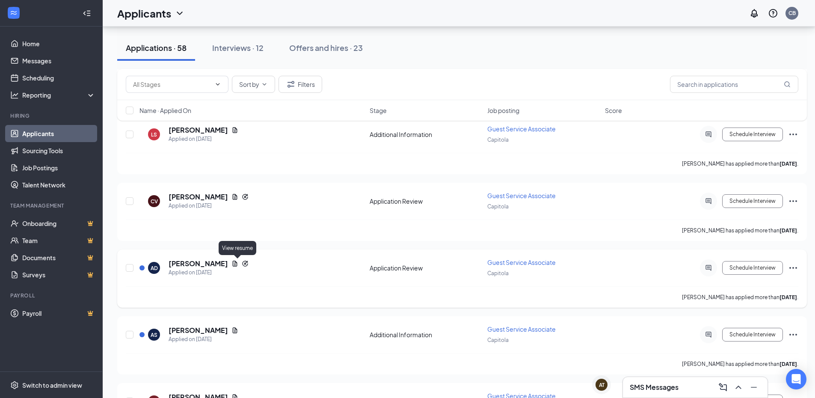
click at [235, 265] on icon "Document" at bounding box center [235, 263] width 7 height 7
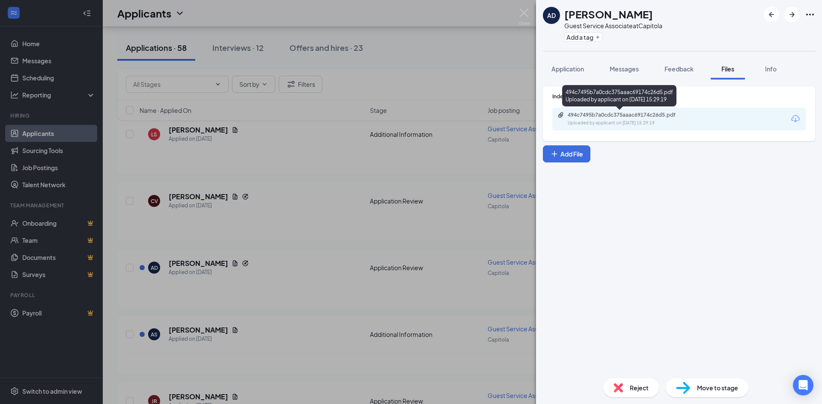
click at [624, 113] on div "494c7495b7a0cdc375aaac69174c26d5.pdf" at bounding box center [628, 115] width 120 height 7
drag, startPoint x: 520, startPoint y: 18, endPoint x: 348, endPoint y: 234, distance: 276.9
click at [520, 18] on img at bounding box center [524, 17] width 11 height 17
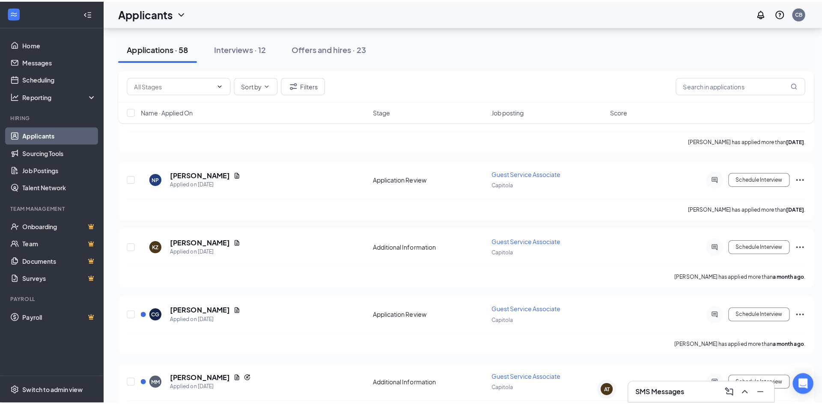
scroll to position [2054, 0]
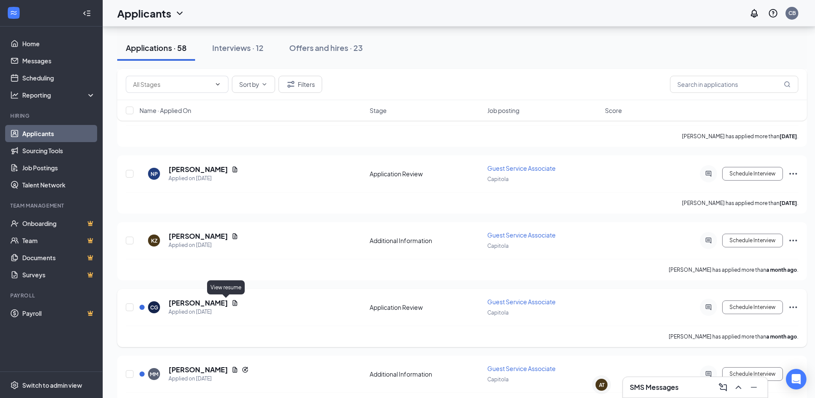
click at [233, 304] on icon "Document" at bounding box center [235, 303] width 5 height 6
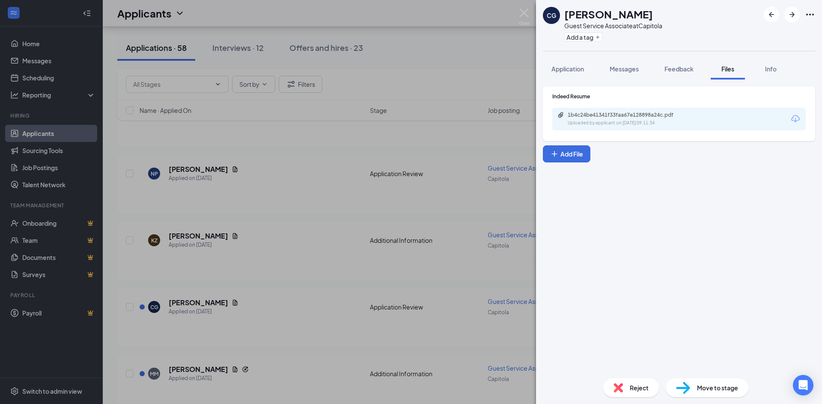
click at [625, 126] on div "Uploaded by applicant on [DATE] 09:11:34" at bounding box center [632, 123] width 128 height 7
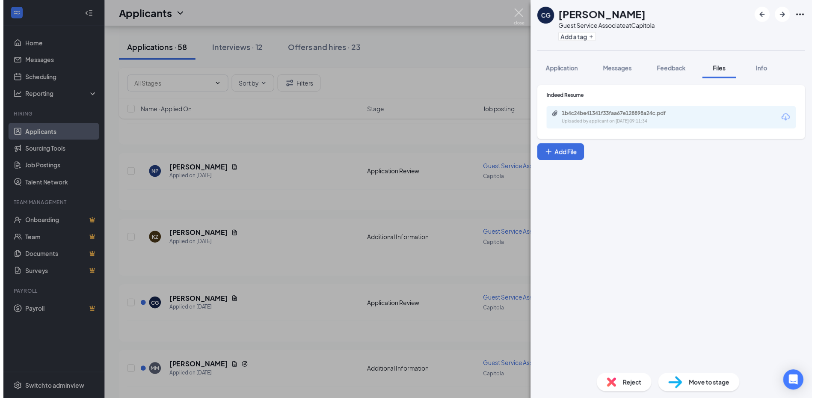
scroll to position [2054, 0]
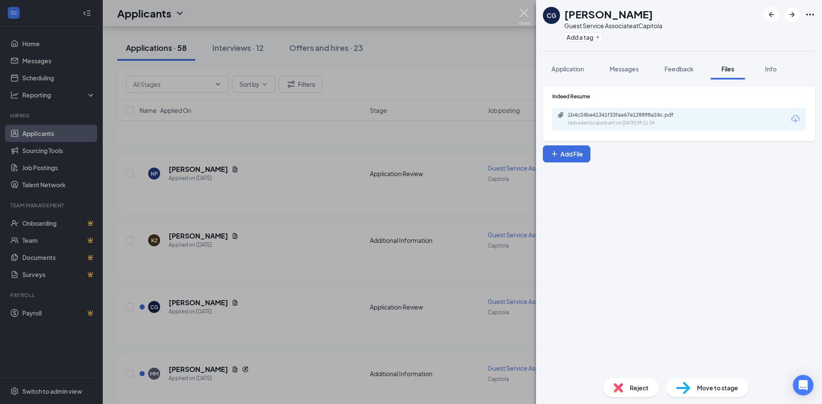
click at [519, 12] on img at bounding box center [524, 17] width 11 height 17
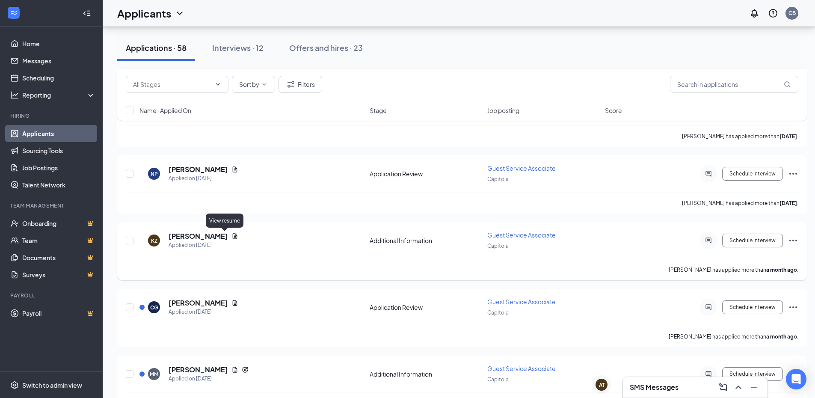
click at [232, 237] on icon "Document" at bounding box center [235, 236] width 7 height 7
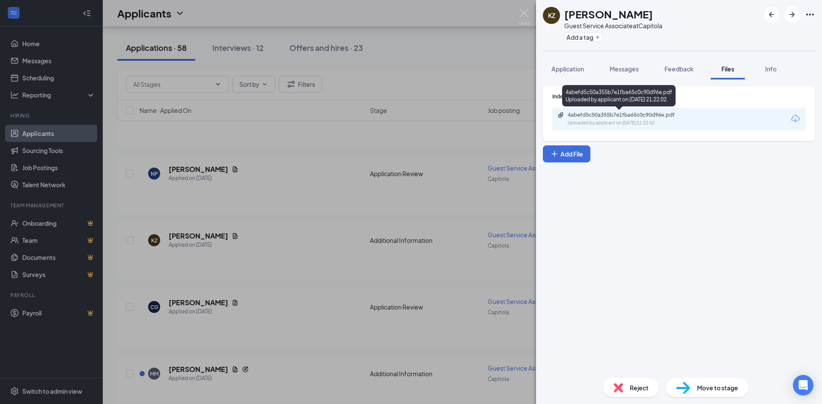
click at [628, 118] on div "4abefd5c50a355b7e1fba65c0c90d96e.pdf" at bounding box center [628, 115] width 120 height 7
click at [527, 9] on img at bounding box center [524, 17] width 11 height 17
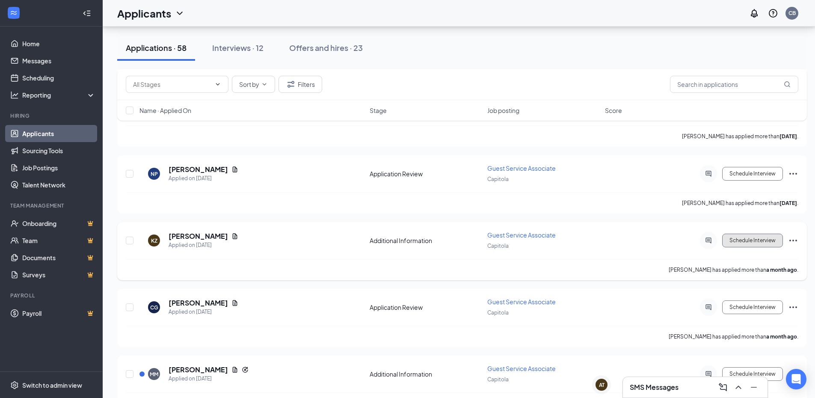
click at [747, 241] on button "Schedule Interview" at bounding box center [752, 241] width 61 height 14
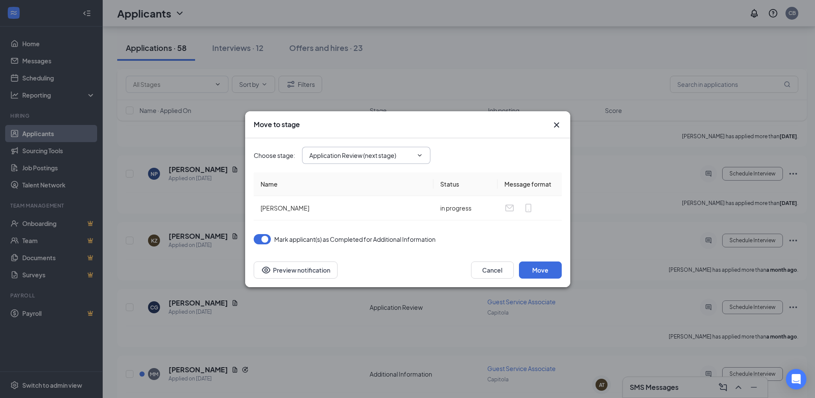
click at [339, 154] on input "Application Review (next stage)" at bounding box center [361, 155] width 104 height 9
click at [336, 205] on div "Phone Interview" at bounding box center [339, 206] width 45 height 9
type input "Phone Interview"
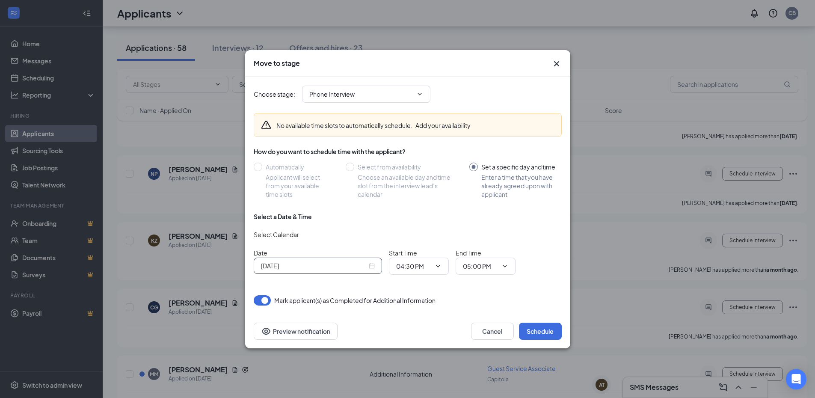
click at [372, 263] on div "[DATE]" at bounding box center [318, 265] width 114 height 9
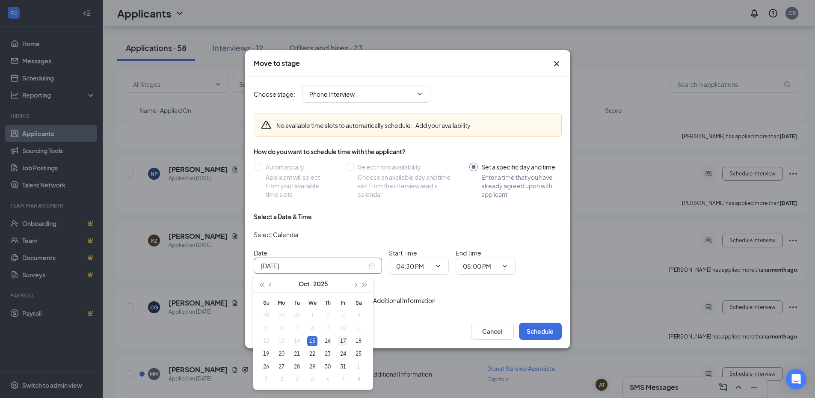
type input "[DATE]"
drag, startPoint x: 342, startPoint y: 341, endPoint x: 373, endPoint y: 323, distance: 36.0
click at [343, 341] on div "17" at bounding box center [343, 341] width 10 height 10
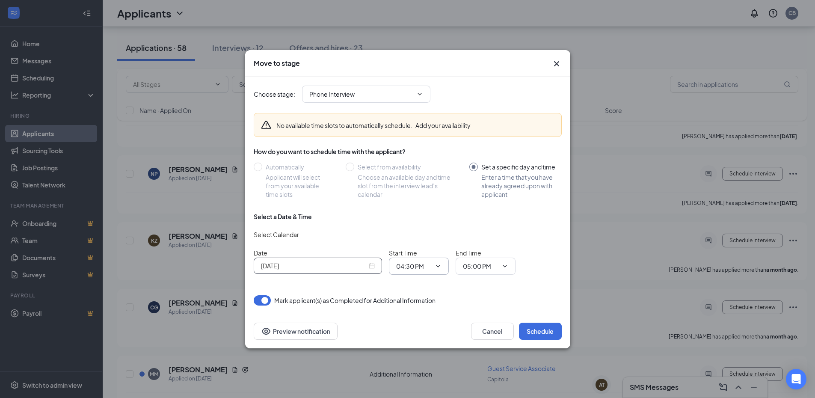
click at [419, 265] on input "04:30 PM" at bounding box center [413, 265] width 35 height 9
click at [418, 163] on div "12:15 PM" at bounding box center [415, 164] width 25 height 9
type input "12:15 PM"
click at [485, 264] on input "05:00 PM" at bounding box center [480, 265] width 35 height 9
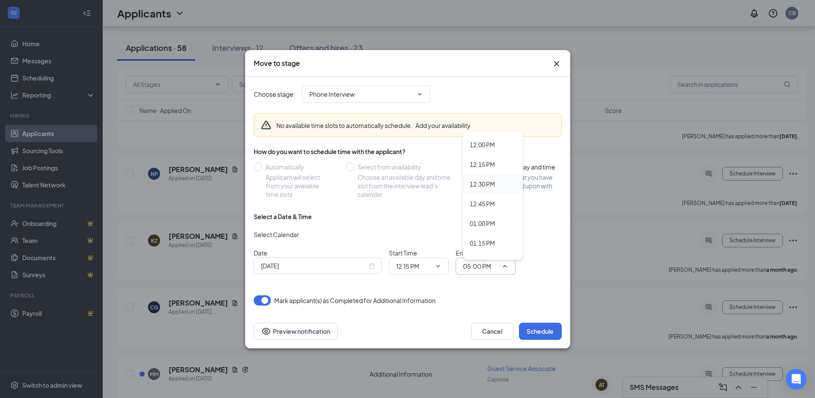
click at [488, 185] on div "12:30 PM" at bounding box center [482, 183] width 25 height 9
type input "12:30 PM"
click at [543, 332] on button "Schedule" at bounding box center [540, 331] width 43 height 17
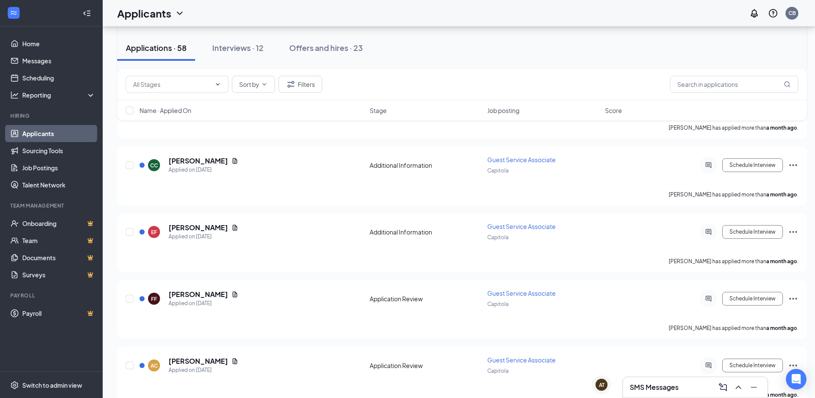
scroll to position [2481, 0]
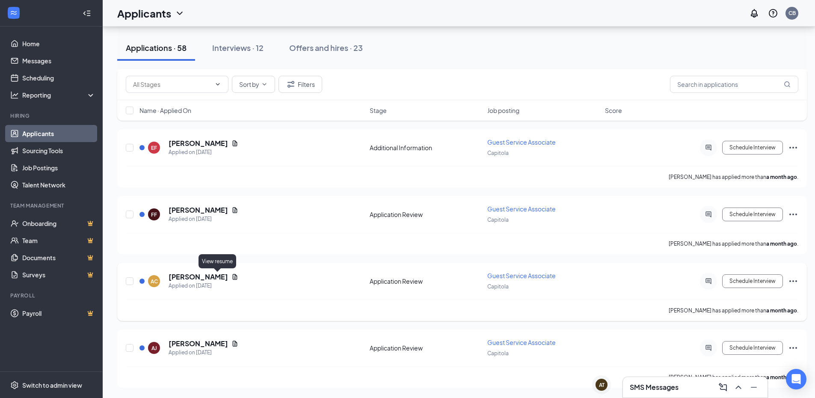
click at [233, 277] on icon "Document" at bounding box center [235, 277] width 5 height 6
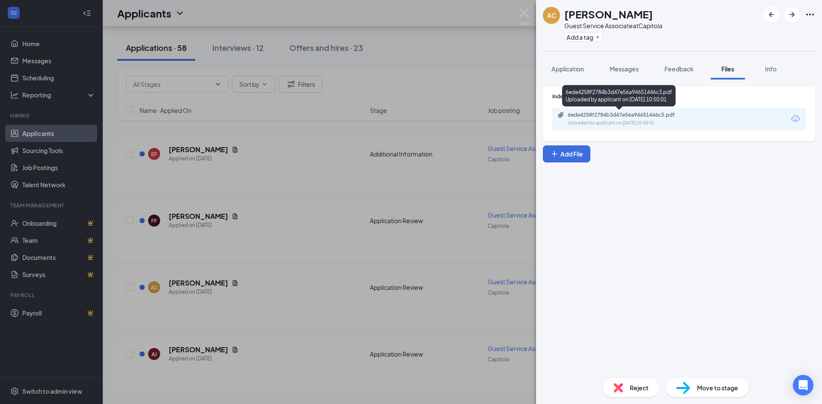
click at [584, 125] on div "Uploaded by applicant on [DATE] 10:50:01" at bounding box center [632, 123] width 128 height 7
click at [523, 13] on img at bounding box center [524, 17] width 11 height 17
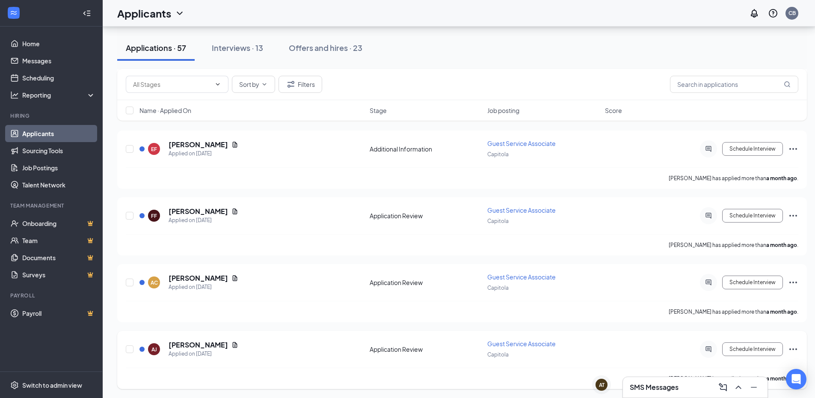
scroll to position [2481, 0]
click at [235, 211] on icon "Document" at bounding box center [235, 210] width 7 height 7
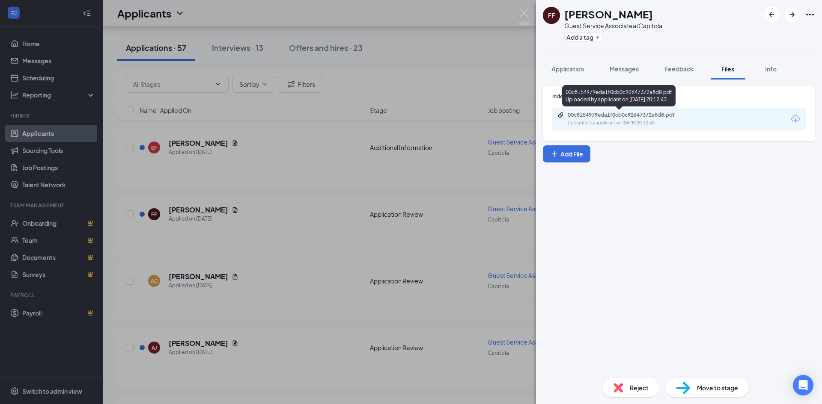
click at [645, 117] on div "00c8154979eda1f0cb0c92647372a8d8.pdf" at bounding box center [628, 115] width 120 height 7
drag, startPoint x: 201, startPoint y: 141, endPoint x: 342, endPoint y: 84, distance: 151.7
click at [202, 141] on div "FF [PERSON_NAME] Guest Service Associate at Capitola Add a tag Application Mess…" at bounding box center [411, 202] width 822 height 404
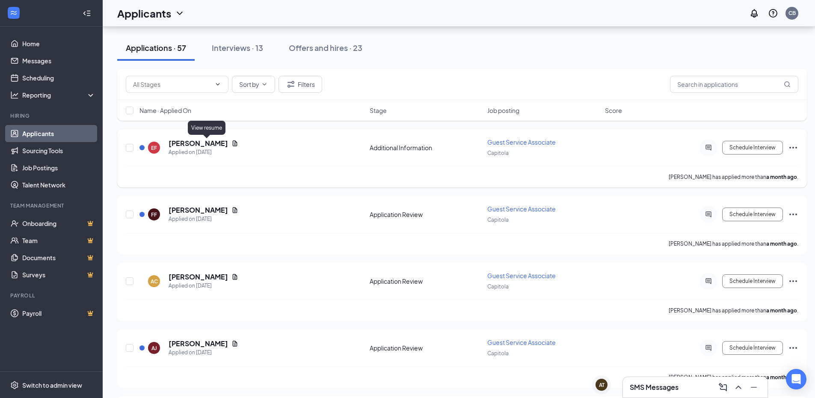
click at [233, 145] on icon "Document" at bounding box center [235, 143] width 5 height 6
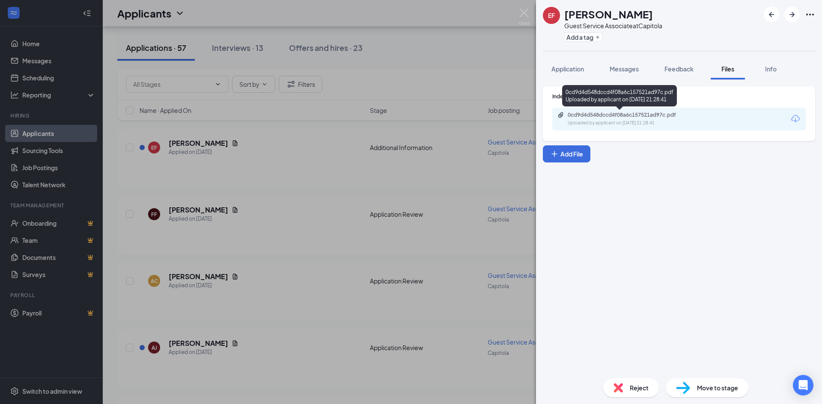
click at [656, 122] on div "Uploaded by applicant on [DATE] 21:28:41" at bounding box center [632, 123] width 128 height 7
click at [524, 10] on img at bounding box center [524, 17] width 11 height 17
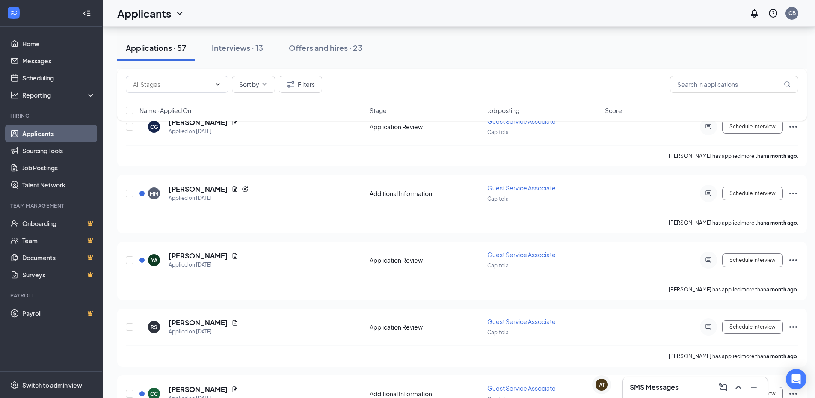
scroll to position [2053, 0]
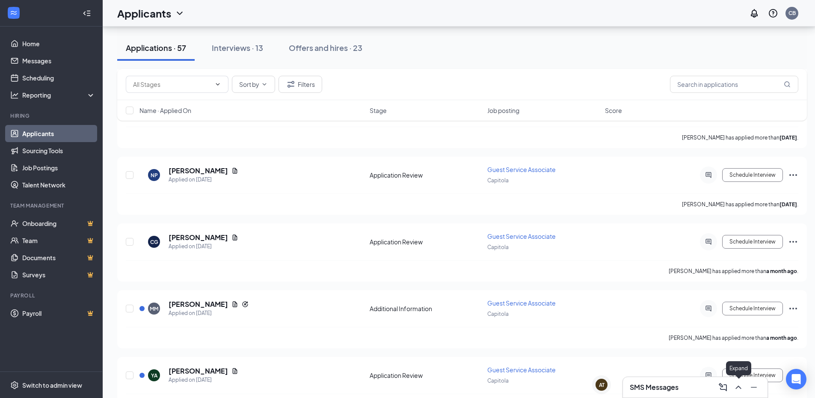
click at [740, 389] on icon "ChevronUp" at bounding box center [739, 387] width 10 height 10
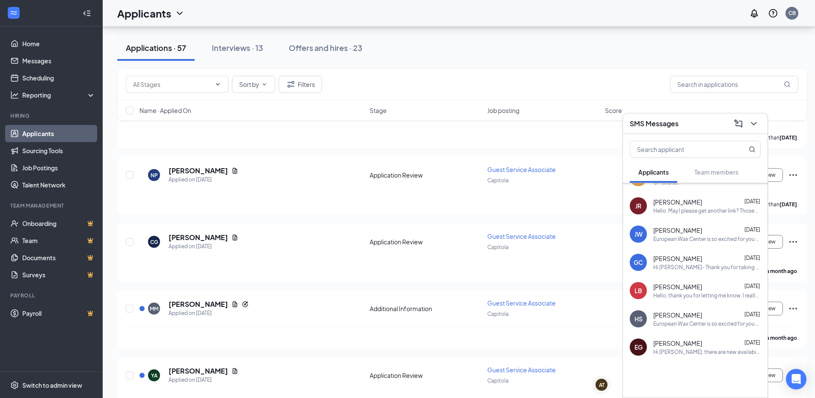
scroll to position [111, 0]
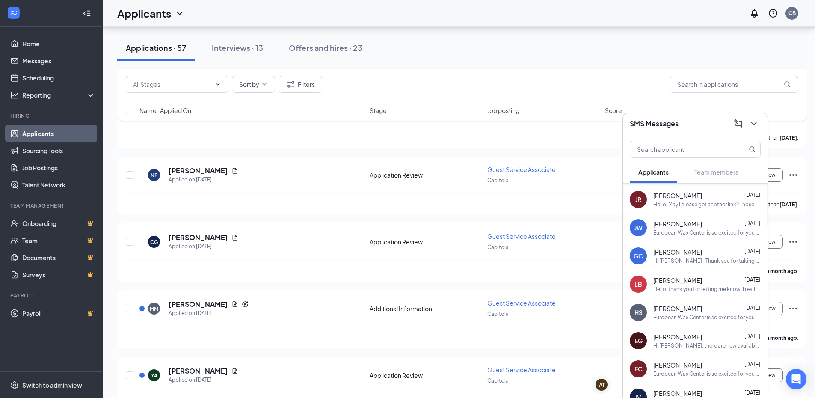
click at [682, 263] on div "Hi [PERSON_NAME]- Thank you for taking the time to meet with both [PERSON_NAME]…" at bounding box center [707, 260] width 107 height 7
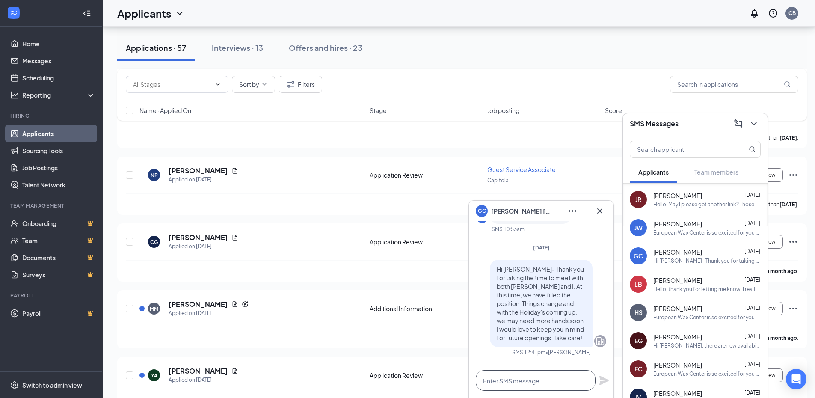
click at [534, 380] on textarea at bounding box center [536, 380] width 120 height 21
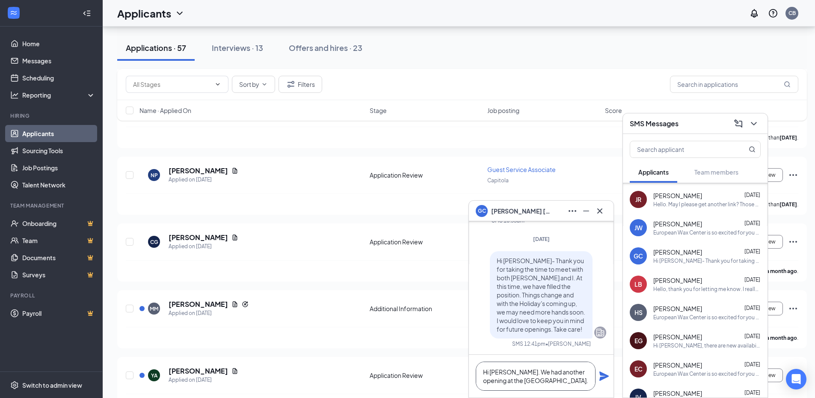
click at [533, 374] on textarea "Hi [PERSON_NAME]. We had another opening at the [GEOGRAPHIC_DATA]." at bounding box center [536, 376] width 120 height 29
click at [542, 382] on textarea "Hi [PERSON_NAME]. We have another opening at the Front Desk." at bounding box center [536, 376] width 120 height 29
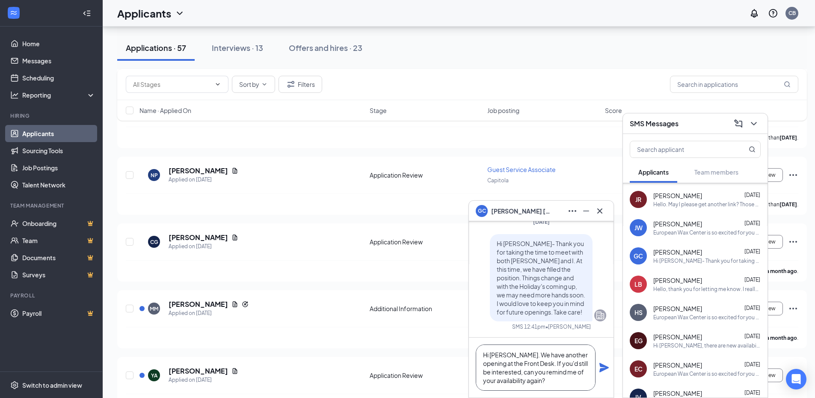
type textarea "Hi [PERSON_NAME]. We have another opening at the Front Desk. If you'd still be …"
click at [604, 368] on icon "Plane" at bounding box center [604, 367] width 9 height 9
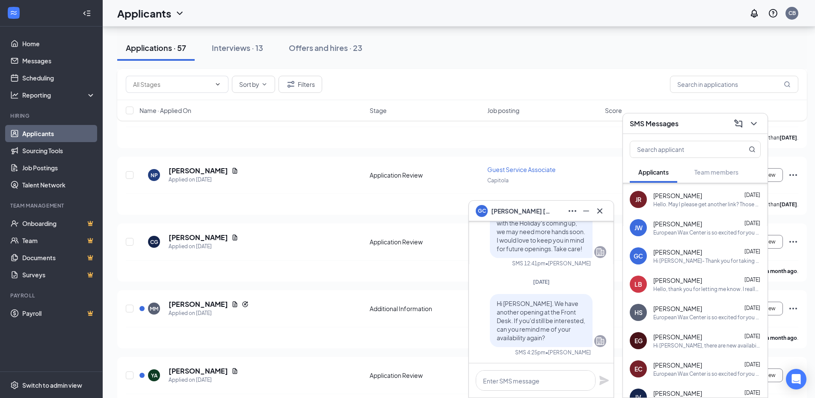
click at [516, 6] on div "Applicants CB" at bounding box center [459, 13] width 713 height 27
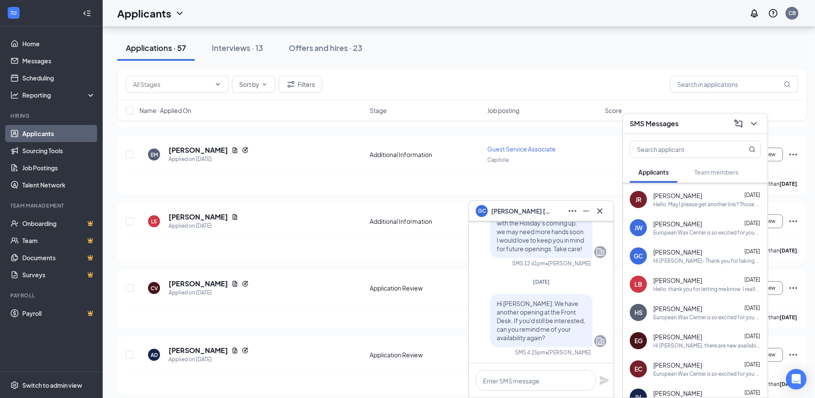
scroll to position [1283, 0]
